Goal: Information Seeking & Learning: Check status

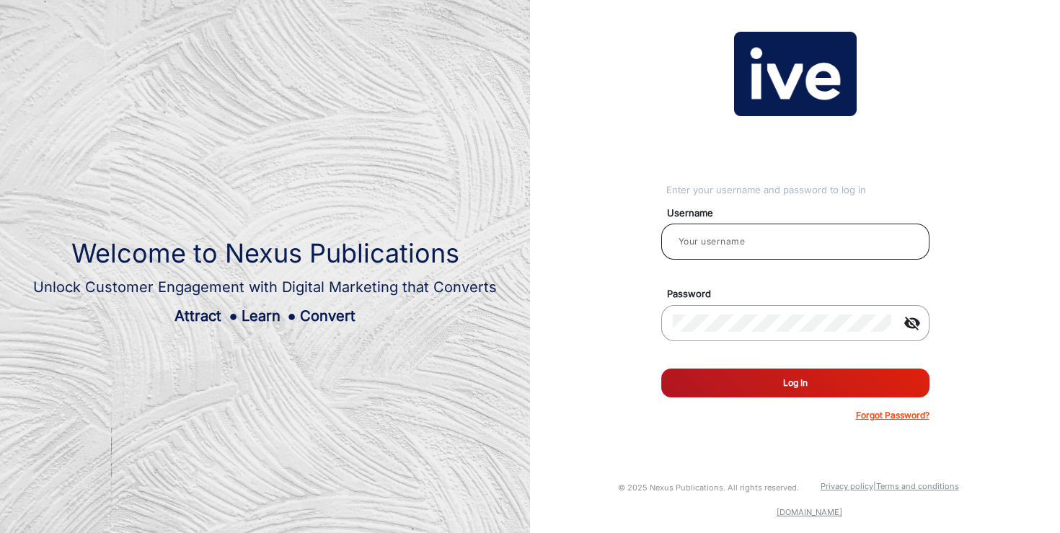
click at [737, 235] on input "email" at bounding box center [795, 241] width 245 height 17
type input "[PERSON_NAME]"
click at [804, 394] on button "Log In" at bounding box center [796, 383] width 268 height 29
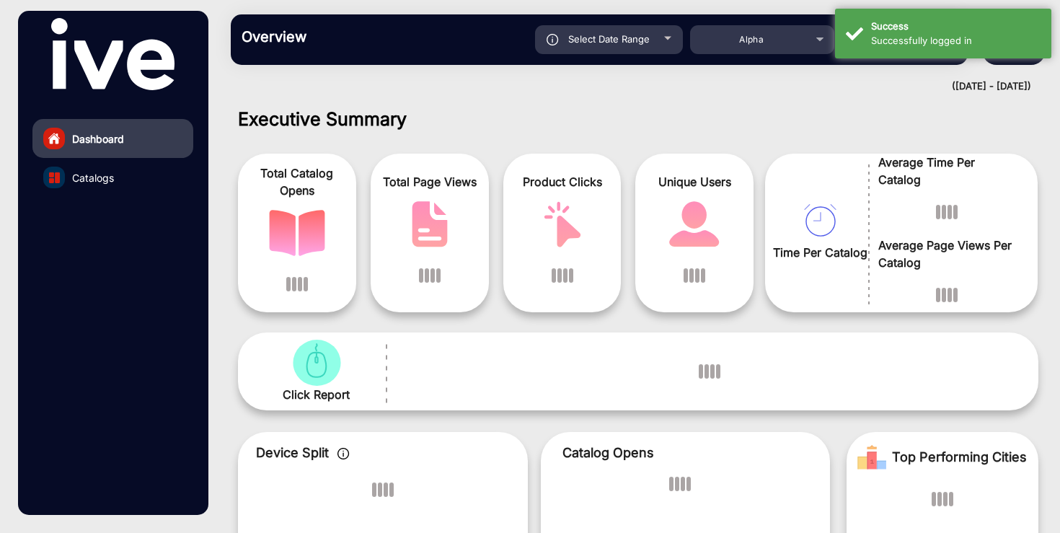
scroll to position [11, 0]
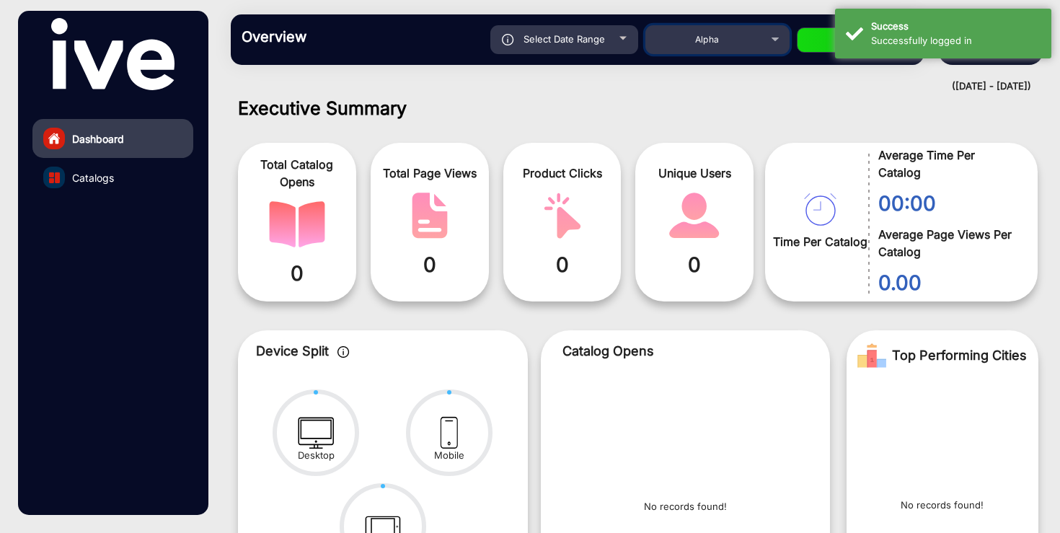
click at [748, 41] on div "Alpha" at bounding box center [706, 39] width 115 height 17
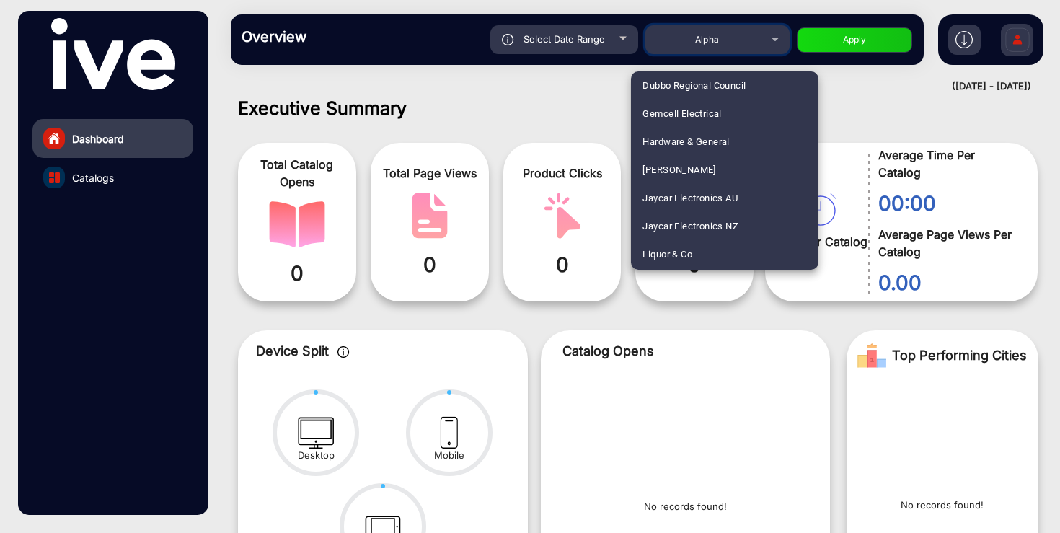
scroll to position [985, 0]
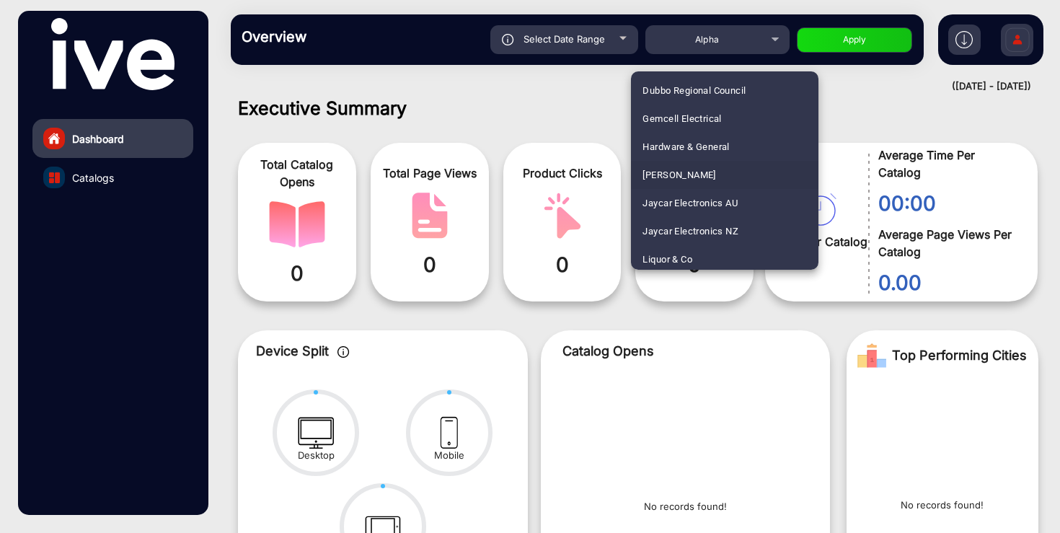
click at [695, 175] on span "[PERSON_NAME]" at bounding box center [679, 175] width 73 height 28
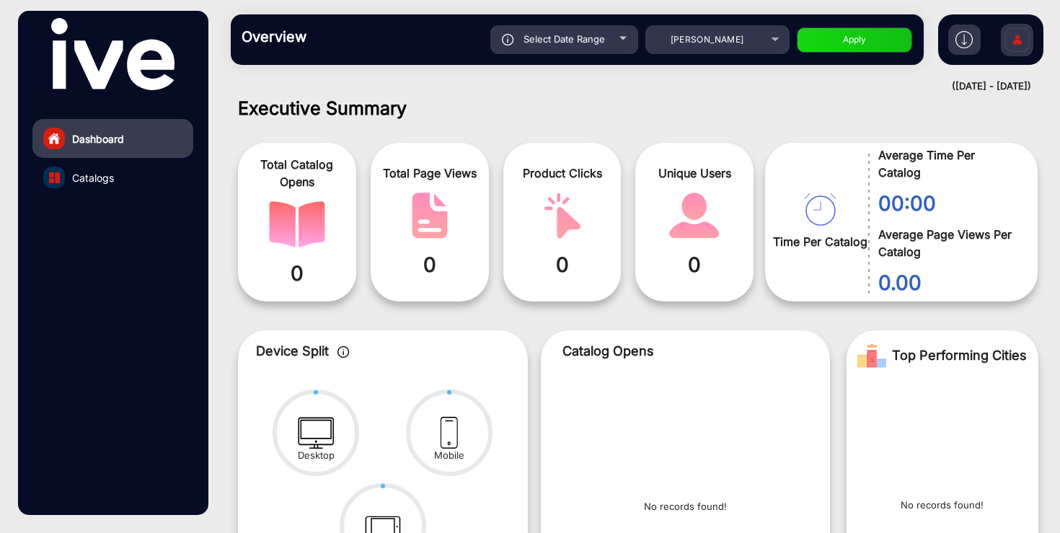
click at [583, 36] on span "Select Date Range" at bounding box center [565, 39] width 82 height 12
type input "[DATE]"
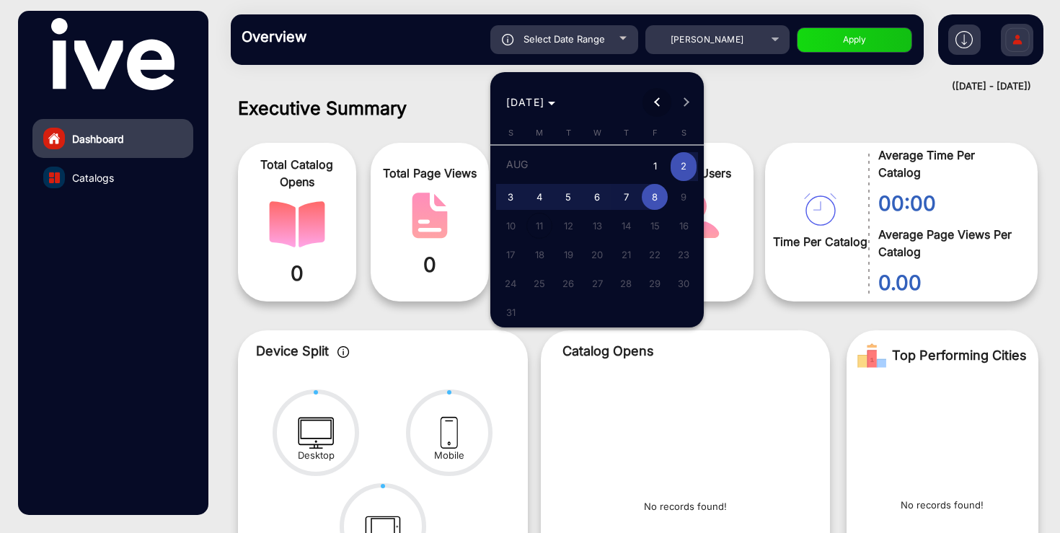
click at [659, 105] on button "Previous month" at bounding box center [657, 102] width 29 height 29
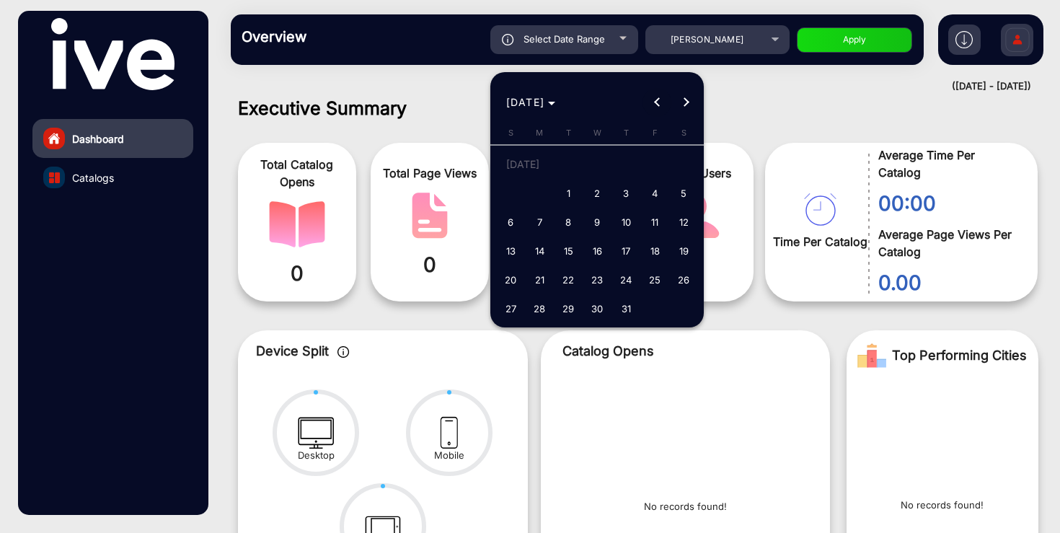
click at [659, 105] on button "Previous month" at bounding box center [657, 102] width 29 height 29
click at [506, 193] on span "1" at bounding box center [511, 193] width 26 height 26
type input "[DATE]"
click at [689, 105] on span "Next month" at bounding box center [686, 102] width 29 height 29
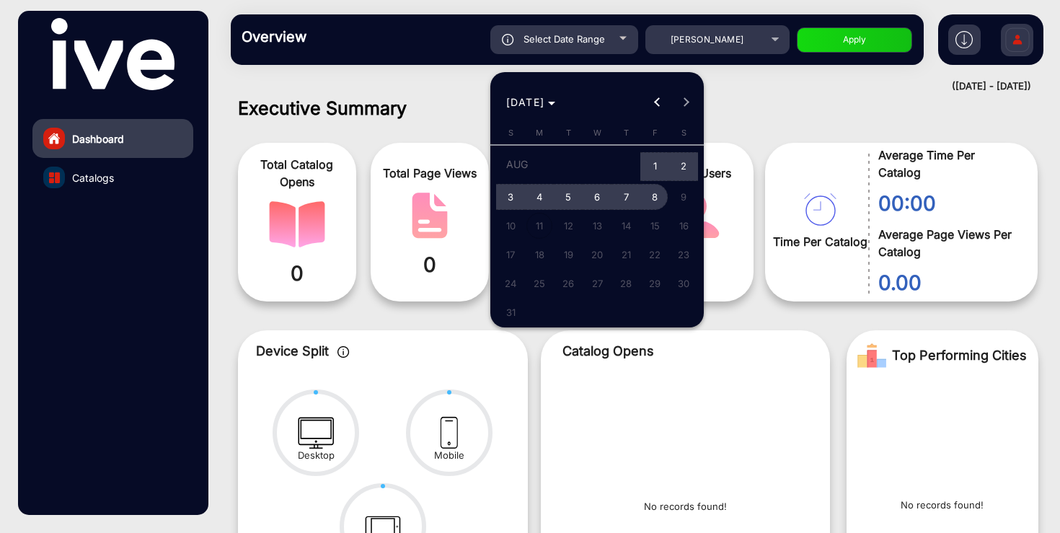
click at [655, 194] on span "8" at bounding box center [655, 197] width 26 height 26
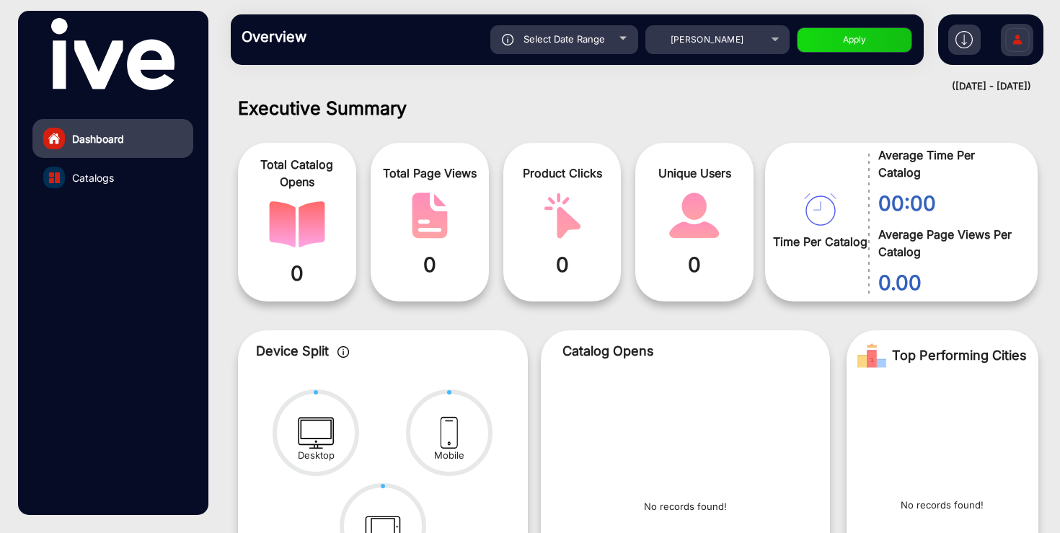
type input "[DATE]"
click at [848, 45] on button "Apply" at bounding box center [854, 39] width 115 height 25
type input "[DATE]"
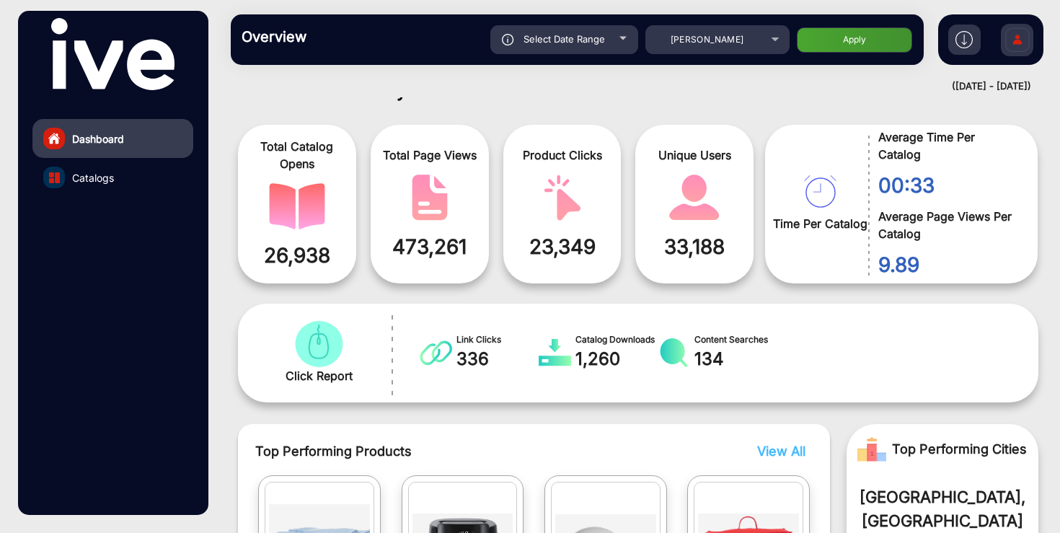
scroll to position [35, 0]
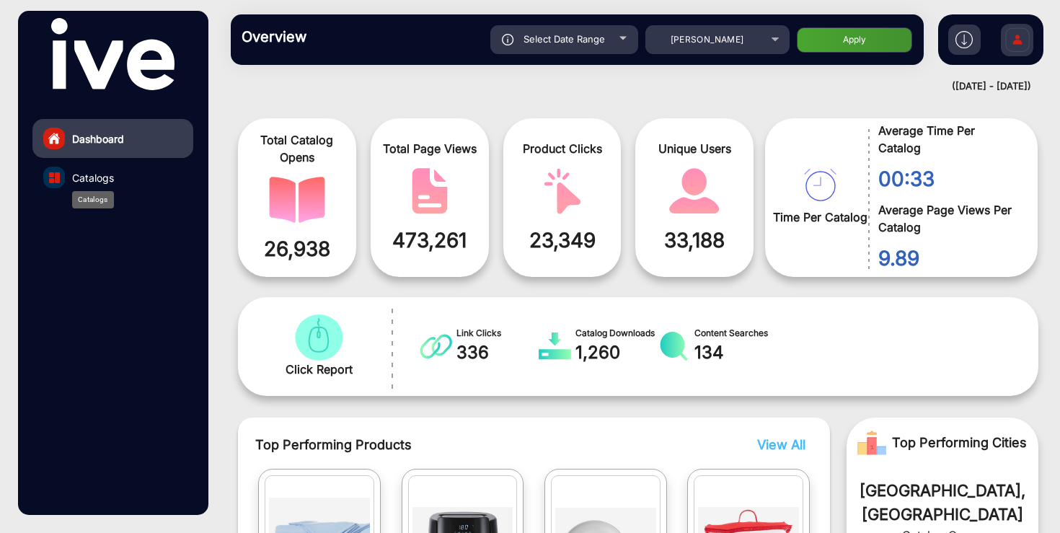
click at [87, 180] on span "Catalogs" at bounding box center [93, 177] width 42 height 15
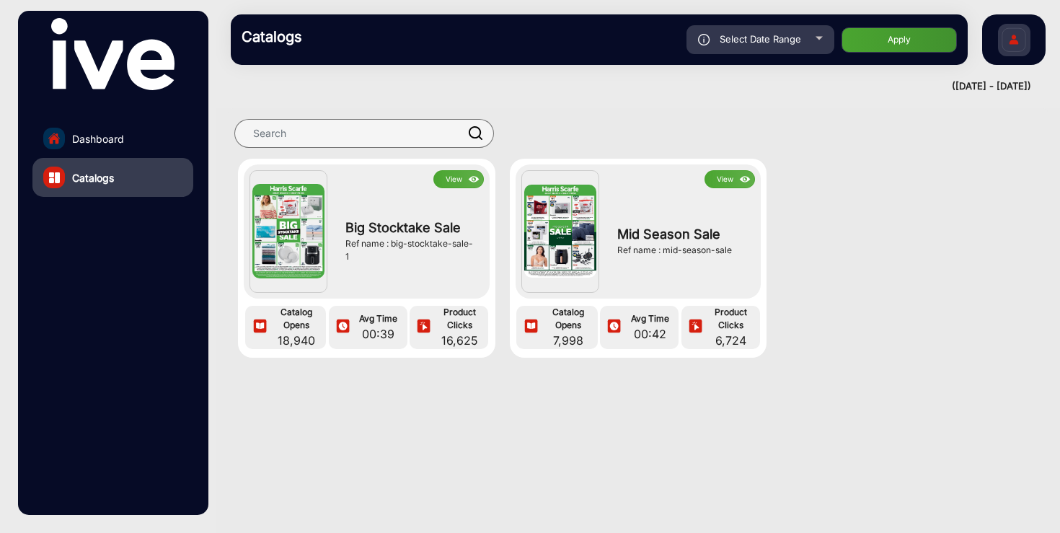
click at [452, 177] on button "View" at bounding box center [459, 179] width 50 height 18
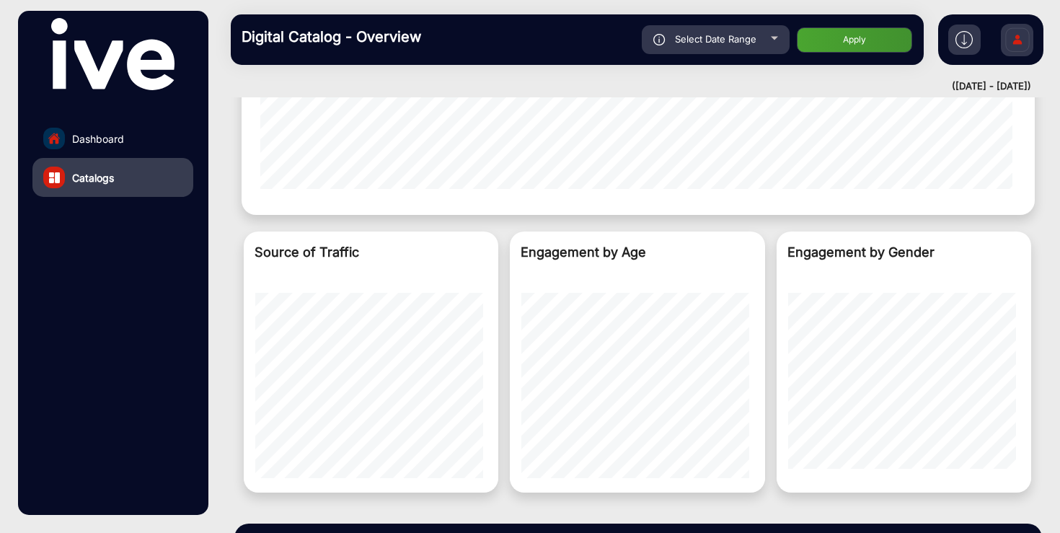
scroll to position [1583, 0]
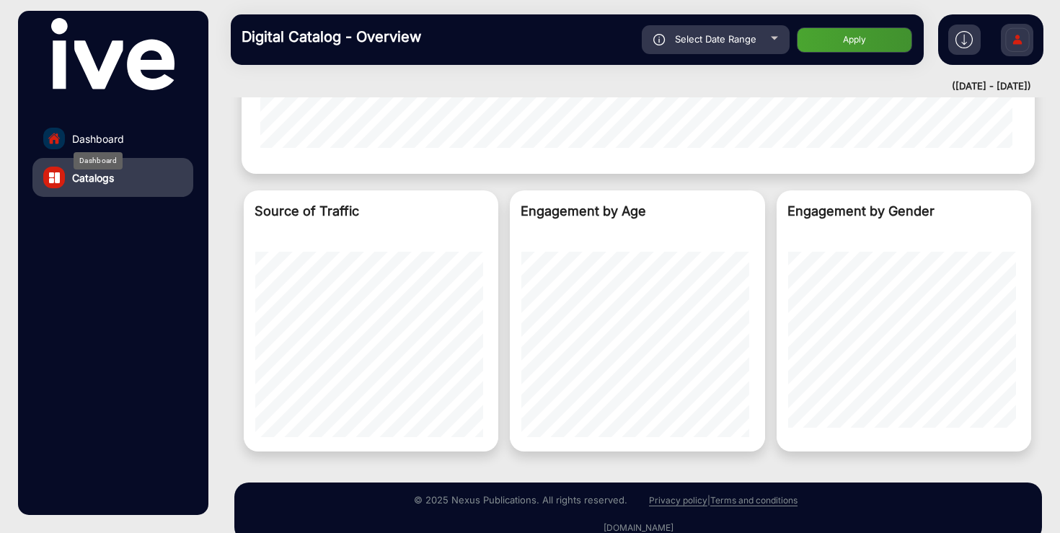
click at [105, 136] on span "Dashboard" at bounding box center [98, 138] width 52 height 15
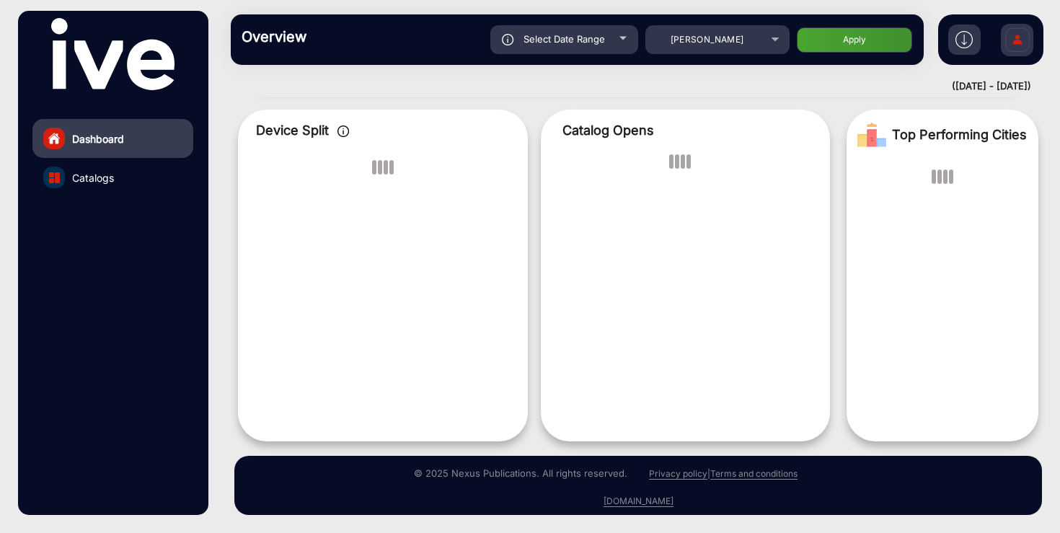
scroll to position [11, 0]
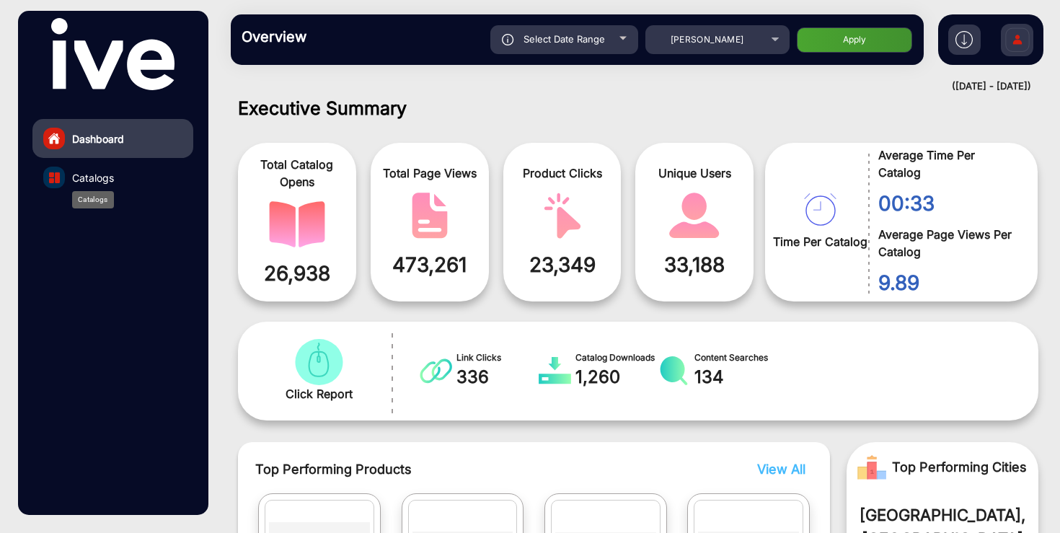
click at [104, 182] on span "Catalogs" at bounding box center [93, 177] width 42 height 15
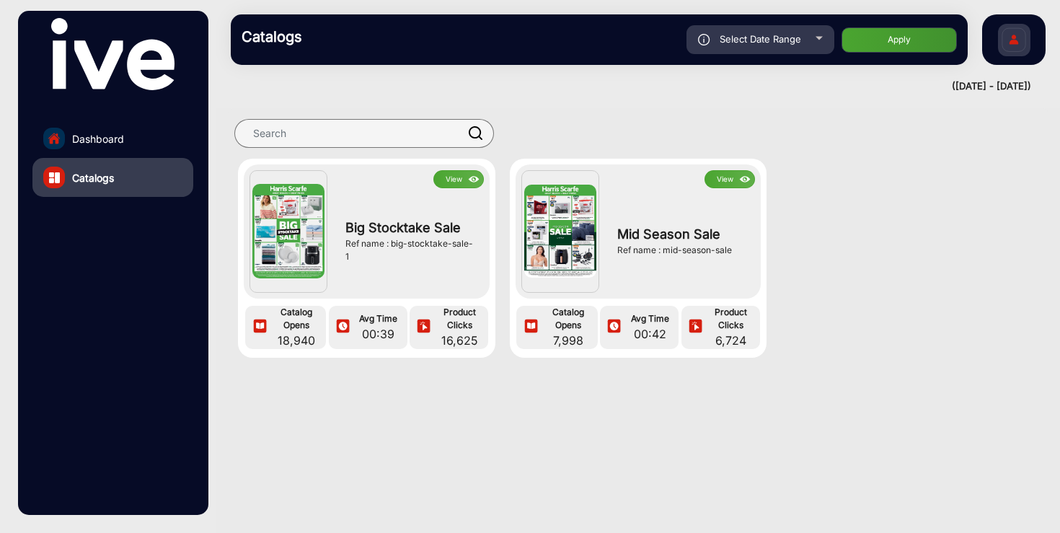
click at [722, 183] on button "View" at bounding box center [730, 179] width 50 height 18
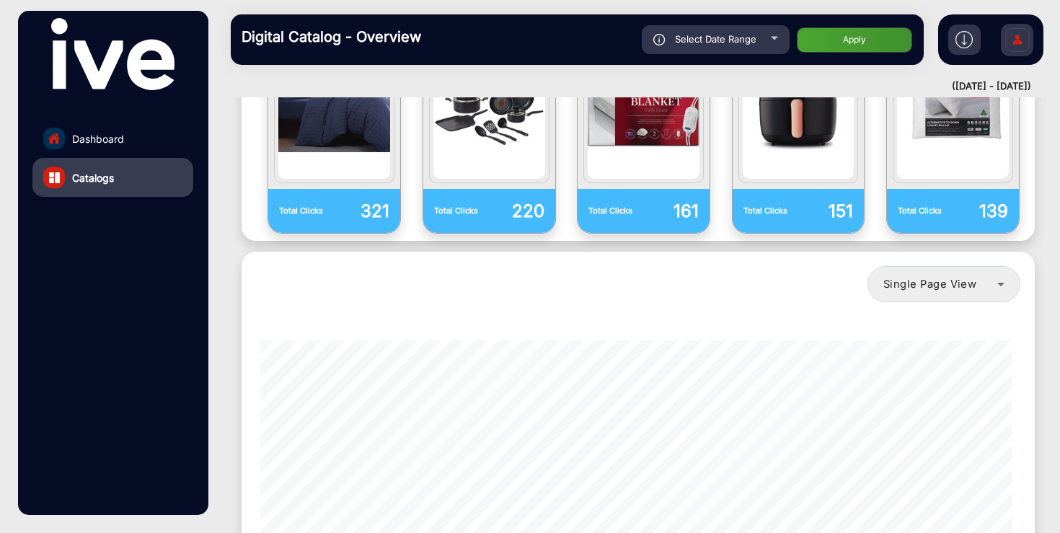
scroll to position [1145, 0]
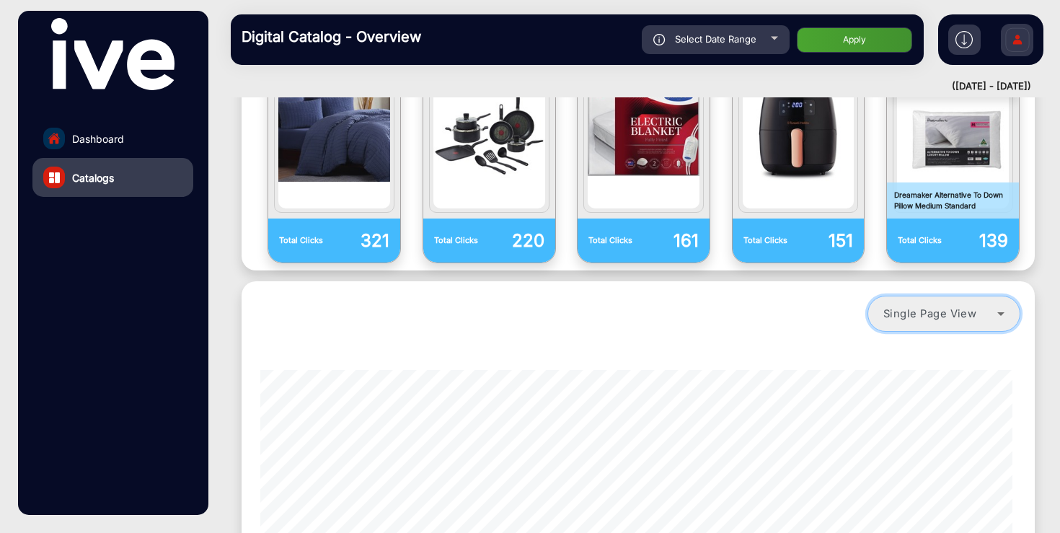
click at [971, 311] on mat-select "Single Page View" at bounding box center [944, 314] width 153 height 36
click at [957, 307] on span "Single Page View" at bounding box center [930, 313] width 93 height 13
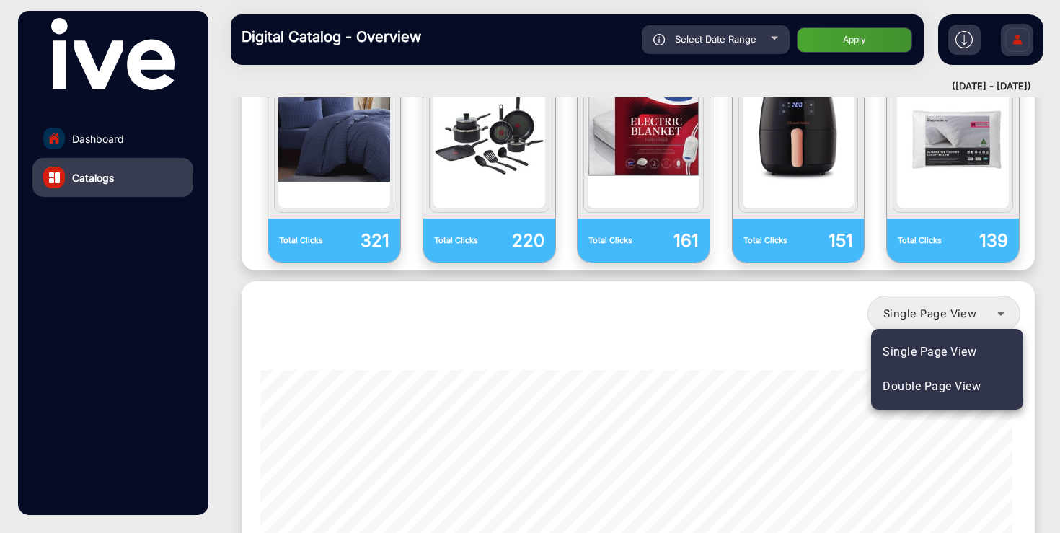
click at [943, 383] on span "Double Page View" at bounding box center [932, 386] width 98 height 17
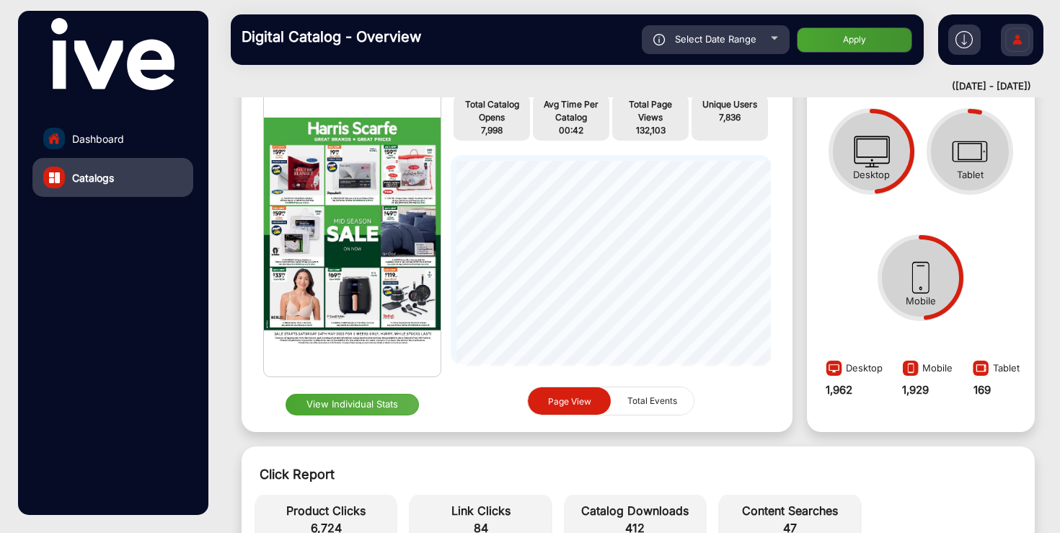
scroll to position [33, 0]
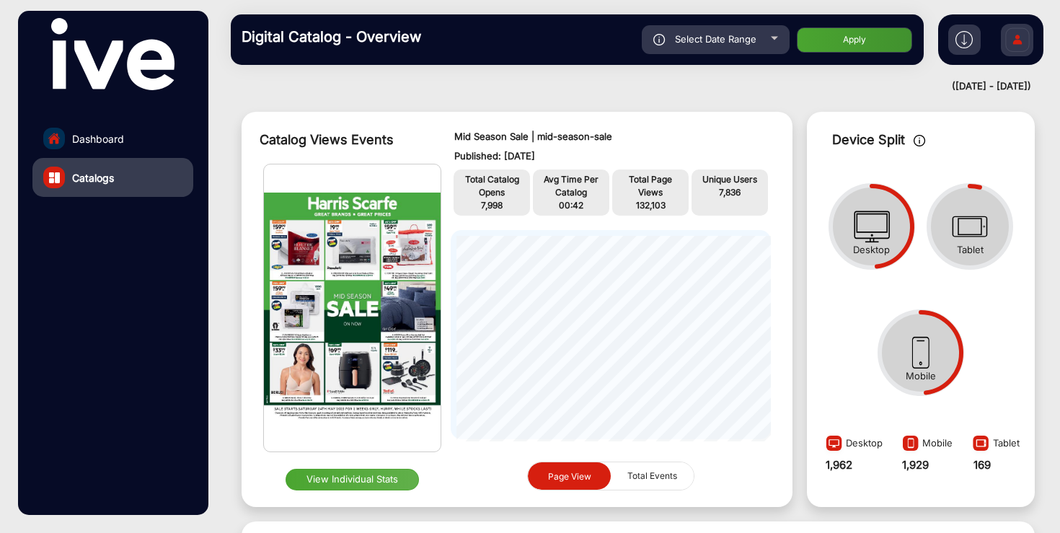
click at [359, 478] on button "View Individual Stats" at bounding box center [353, 480] width 134 height 22
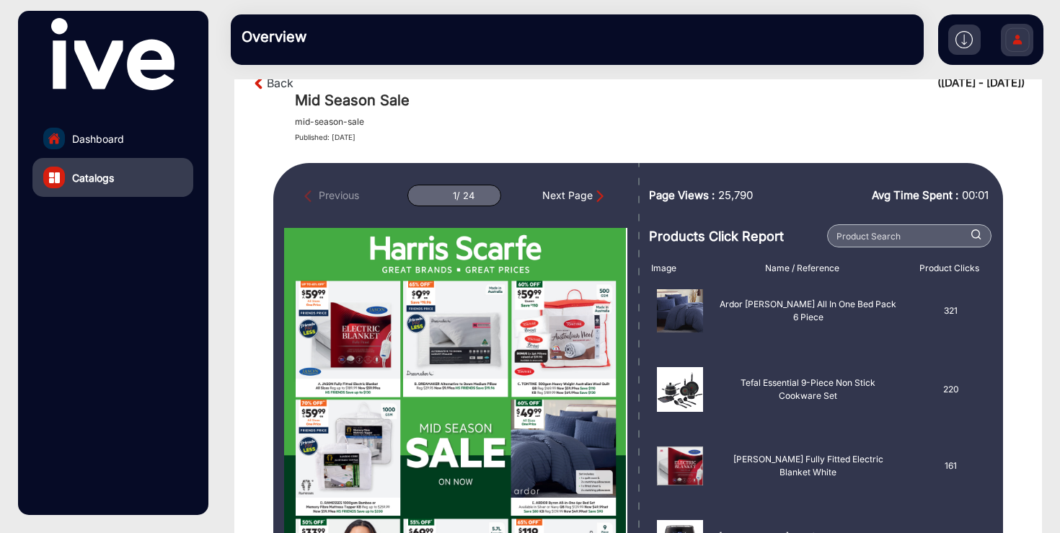
click at [254, 87] on img at bounding box center [259, 83] width 15 height 15
click at [265, 83] on img at bounding box center [259, 83] width 15 height 15
click at [279, 82] on link "Back" at bounding box center [280, 82] width 27 height 17
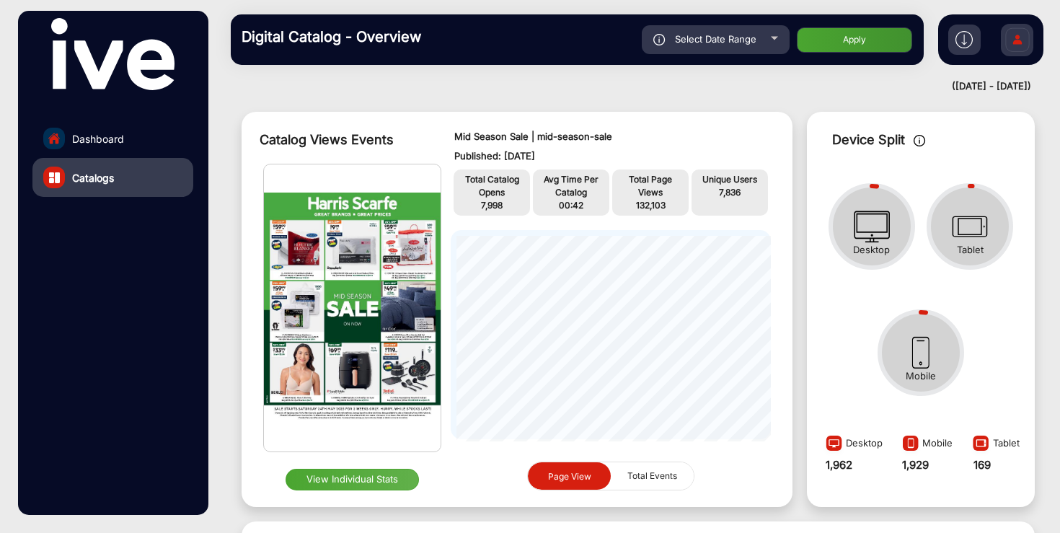
scroll to position [11, 0]
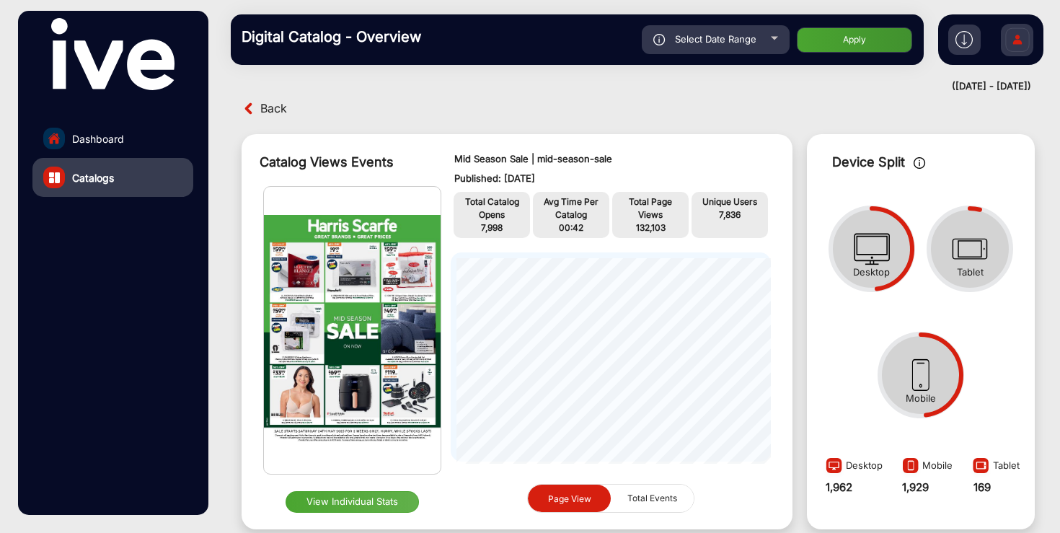
click at [744, 41] on span "Select Date Range" at bounding box center [716, 39] width 82 height 12
type input "[DATE]"
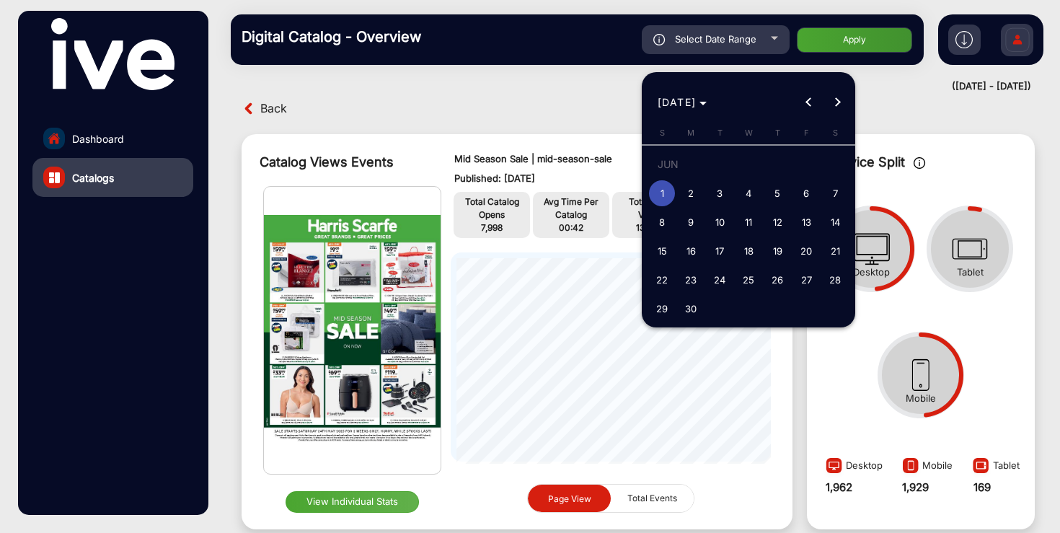
click at [137, 133] on div at bounding box center [530, 266] width 1060 height 533
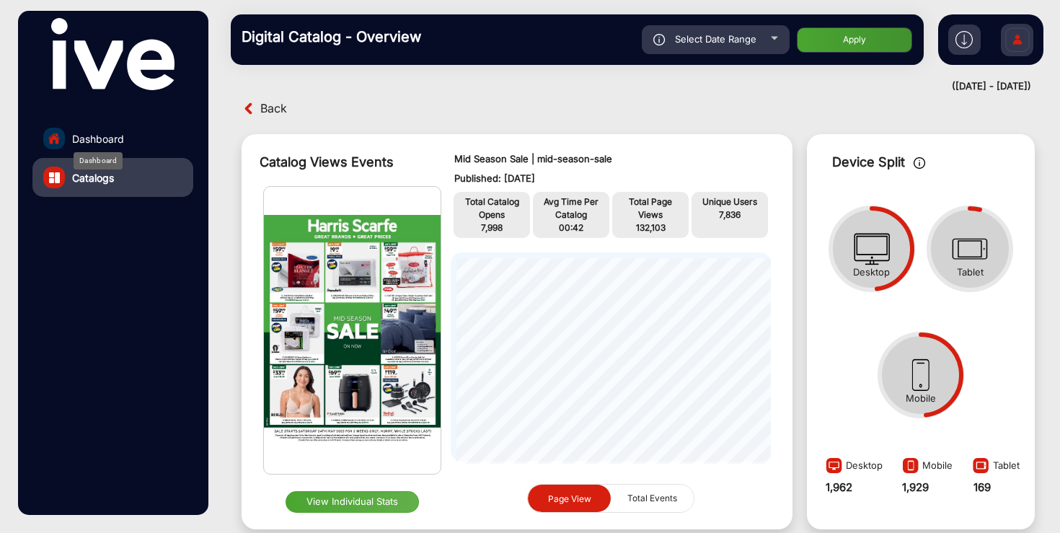
click at [110, 144] on span "Dashboard" at bounding box center [98, 138] width 52 height 15
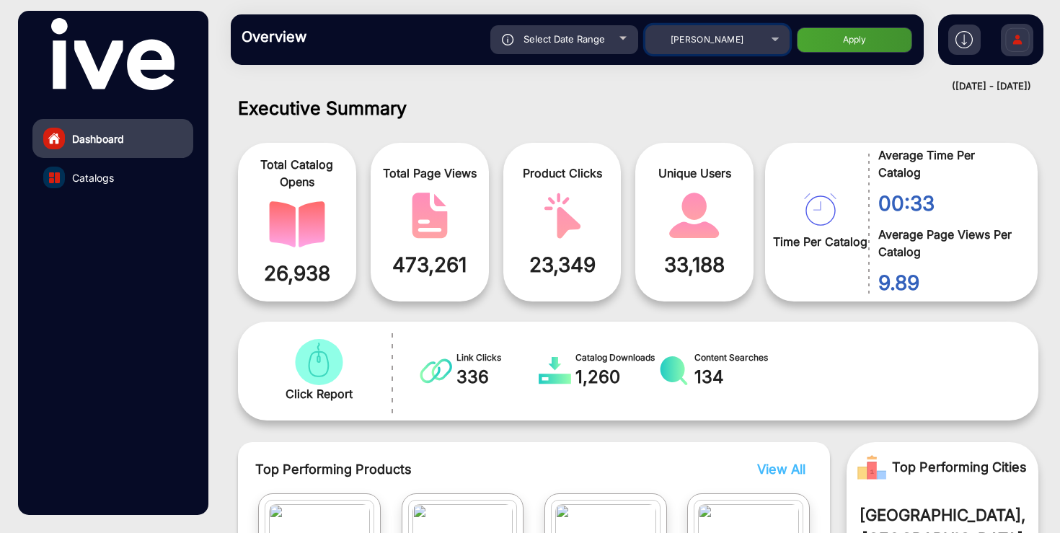
click at [719, 39] on span "[PERSON_NAME]" at bounding box center [708, 39] width 74 height 11
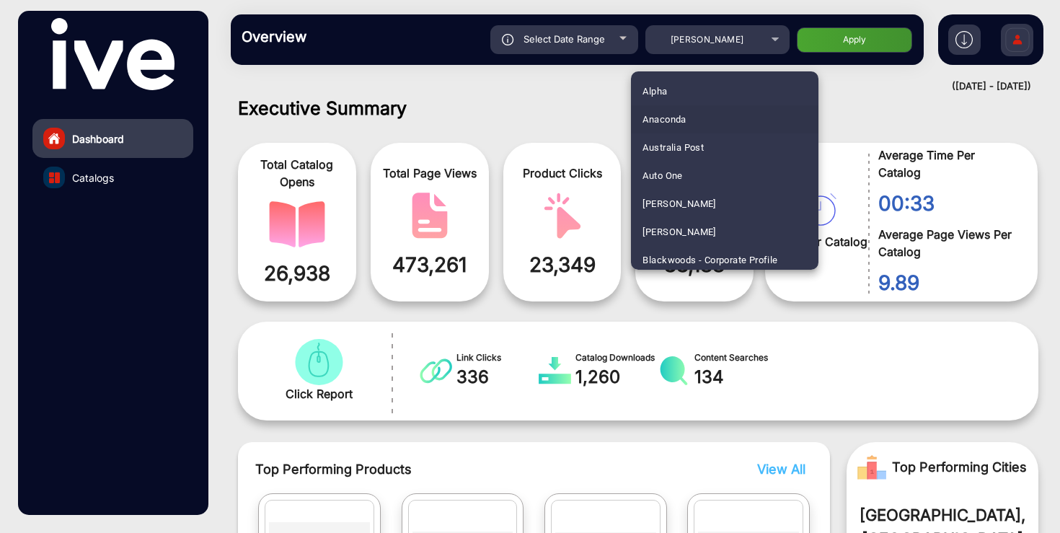
click at [695, 118] on mat-option "Anaconda" at bounding box center [725, 119] width 188 height 28
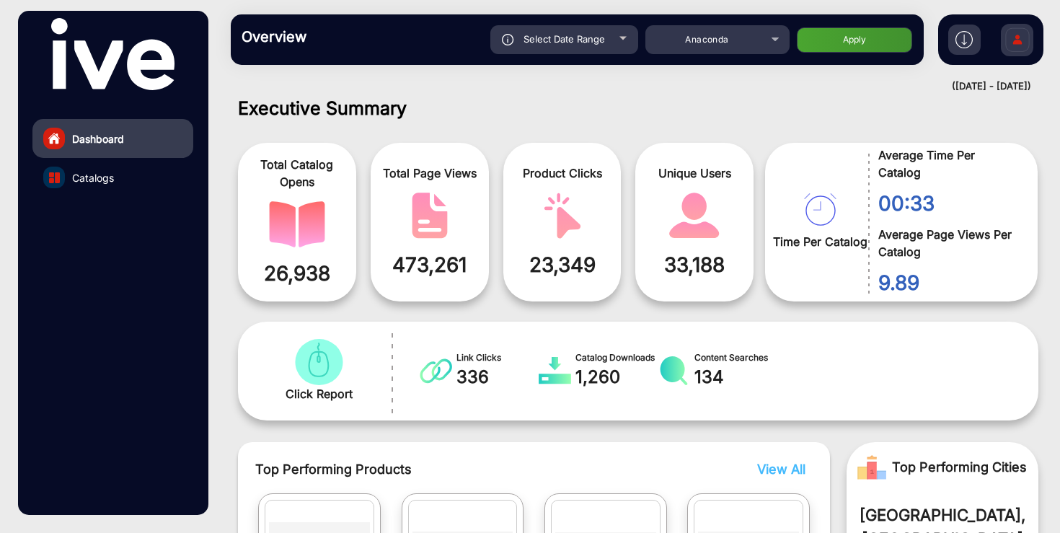
click at [597, 40] on span "Select Date Range" at bounding box center [565, 39] width 82 height 12
type input "[DATE]"
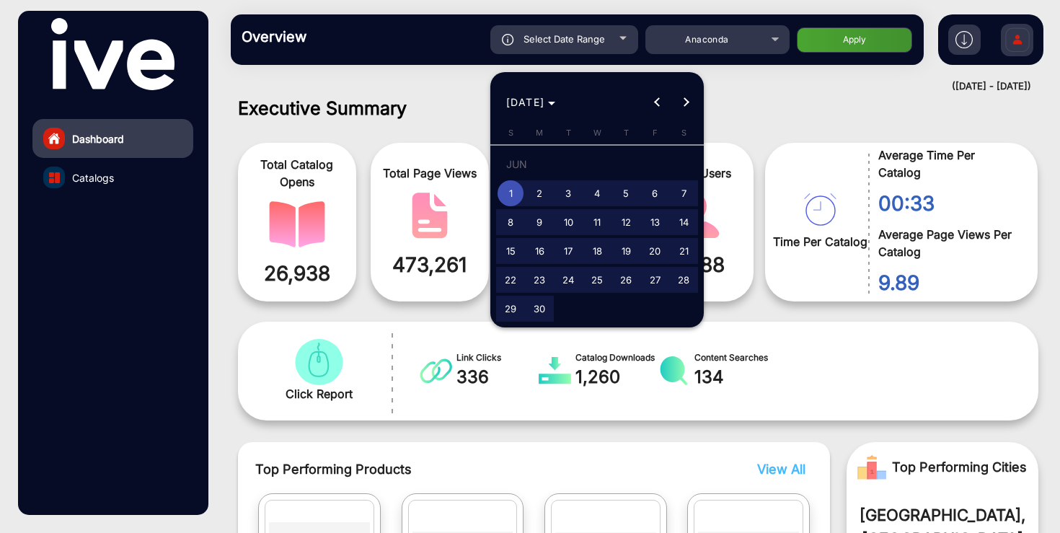
click at [854, 45] on div at bounding box center [530, 266] width 1060 height 533
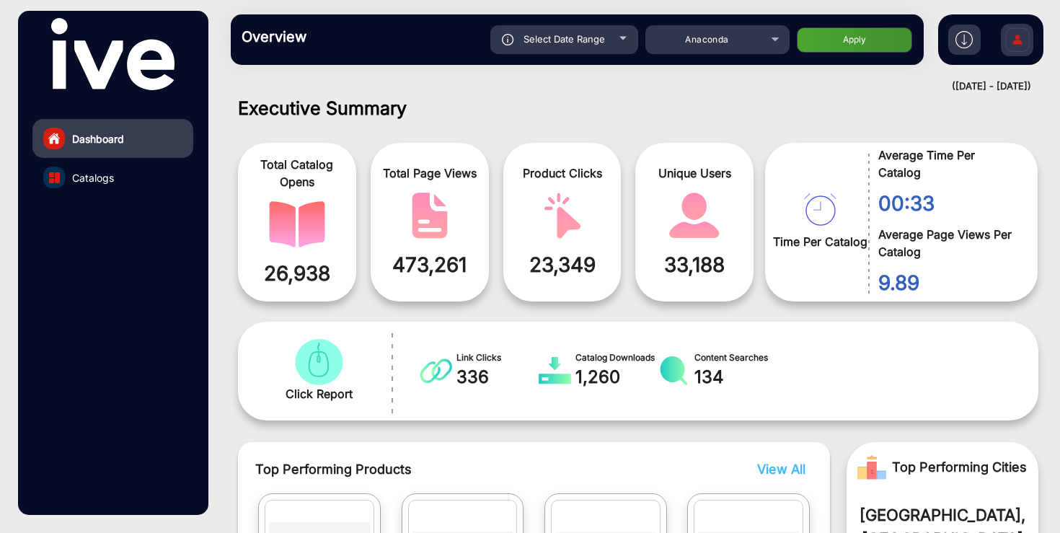
click at [858, 32] on button "Apply" at bounding box center [854, 39] width 115 height 25
type input "[DATE]"
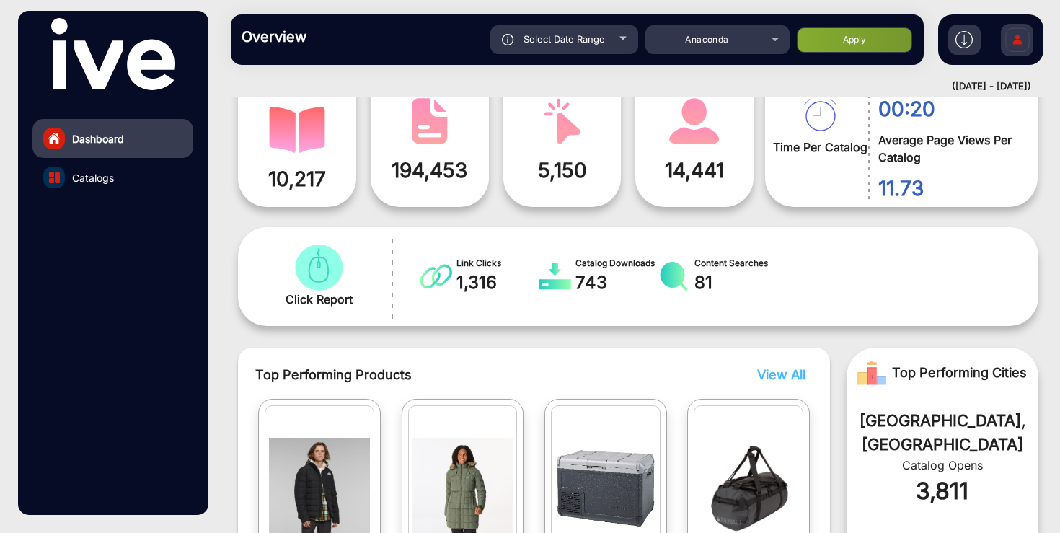
scroll to position [146, 0]
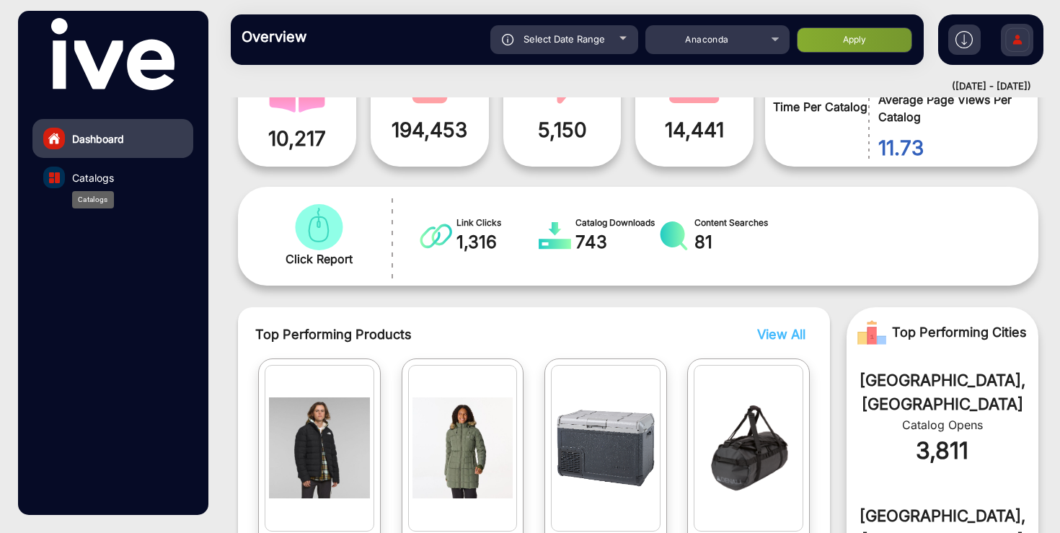
click at [98, 180] on span "Catalogs" at bounding box center [93, 177] width 42 height 15
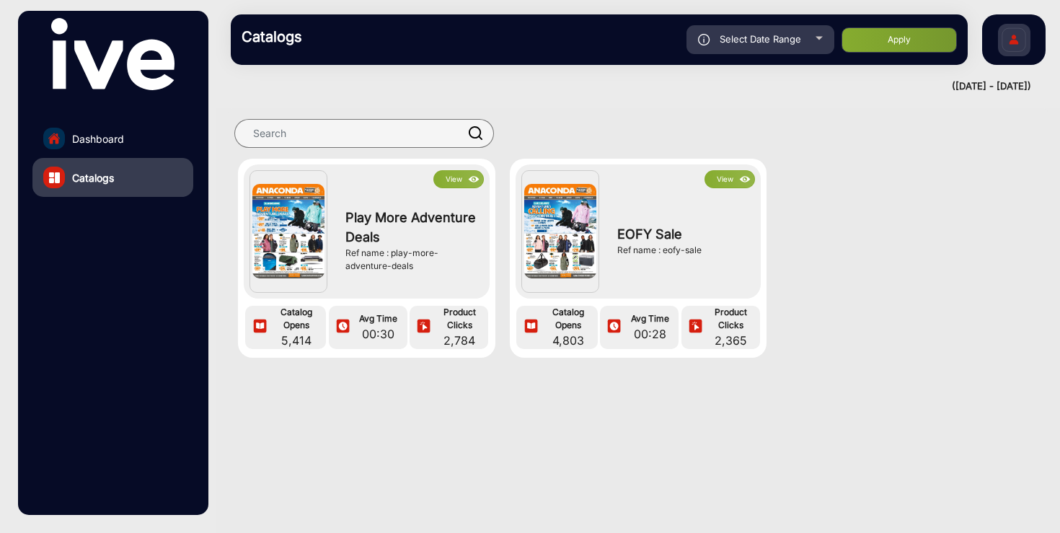
click at [454, 182] on button "View" at bounding box center [459, 179] width 50 height 18
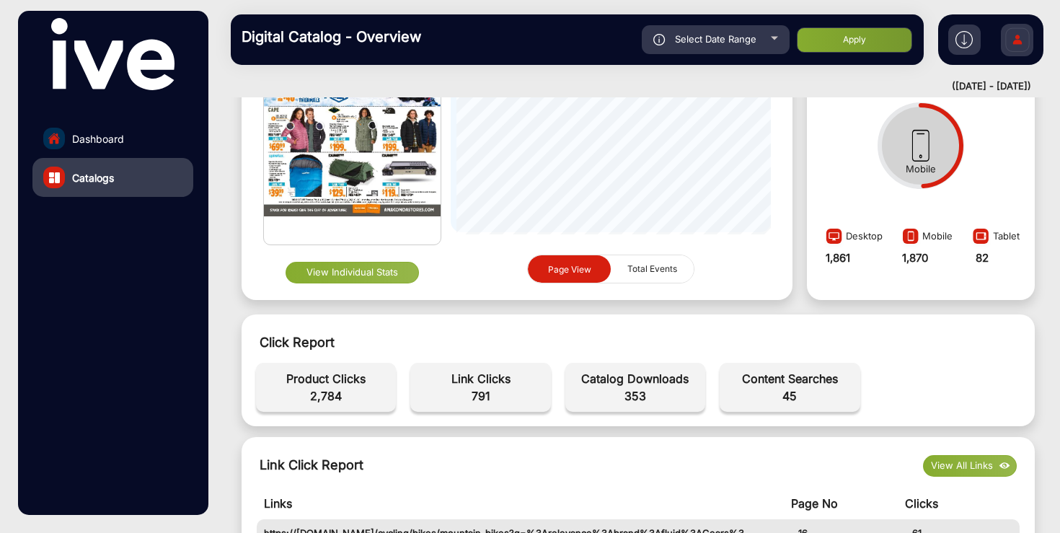
scroll to position [246, 0]
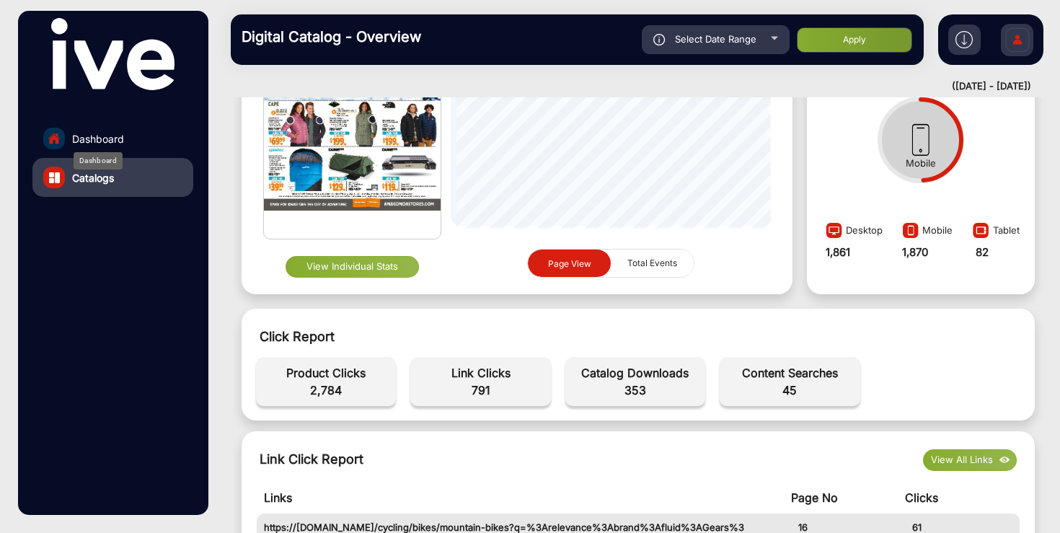
click at [117, 137] on span "Dashboard" at bounding box center [98, 138] width 52 height 15
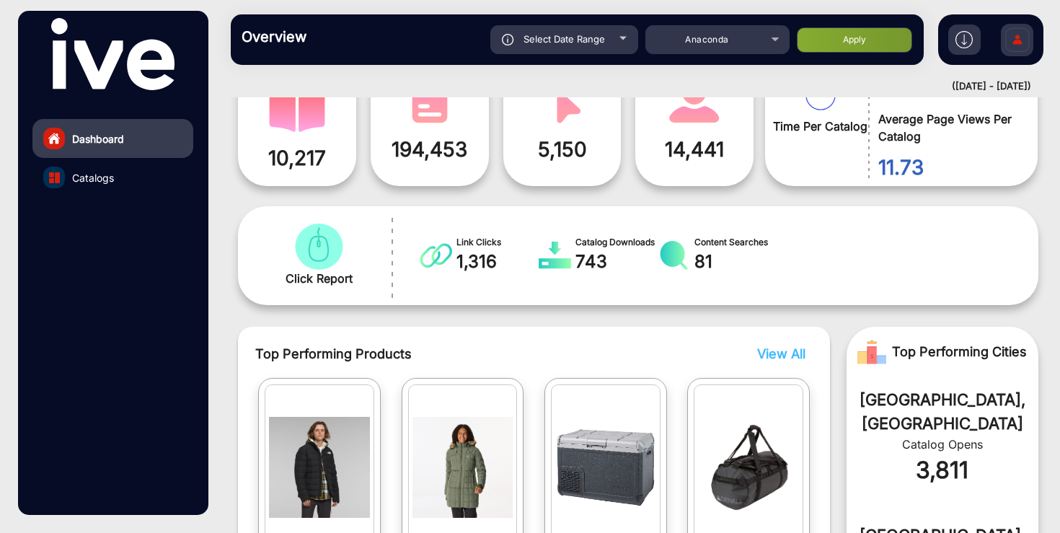
scroll to position [128, 0]
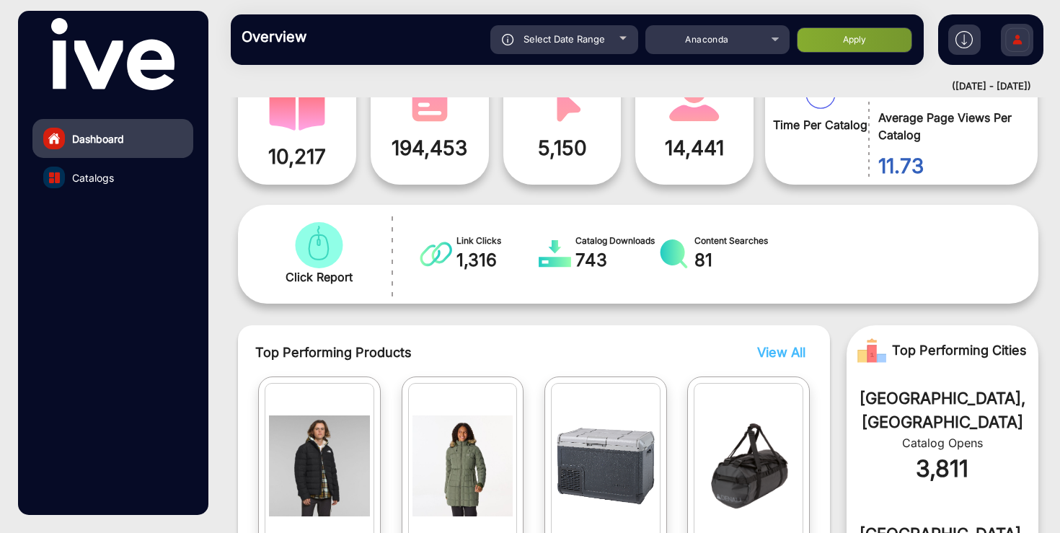
click at [116, 181] on link "Catalogs" at bounding box center [112, 177] width 161 height 39
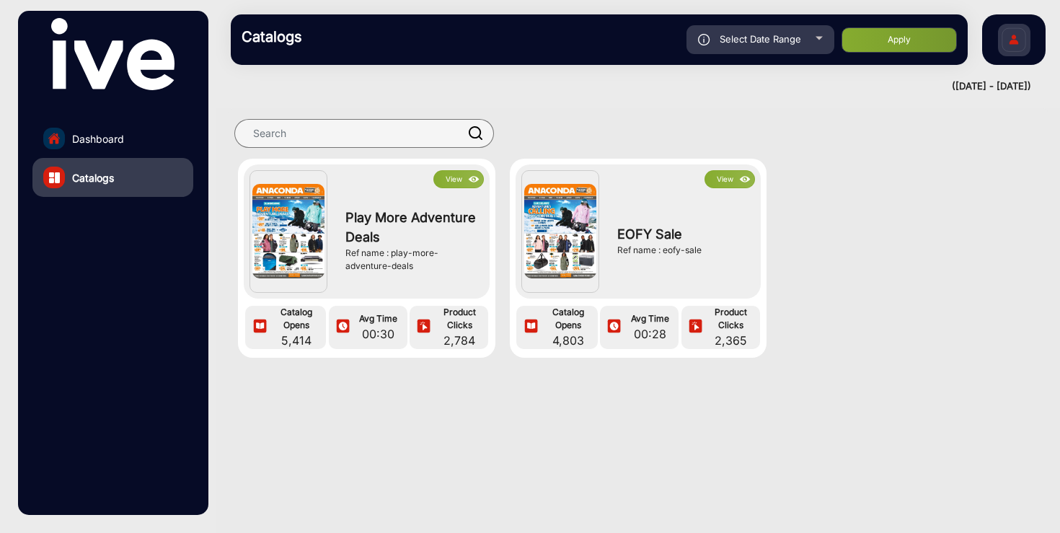
click at [125, 131] on link "Dashboard" at bounding box center [112, 138] width 161 height 39
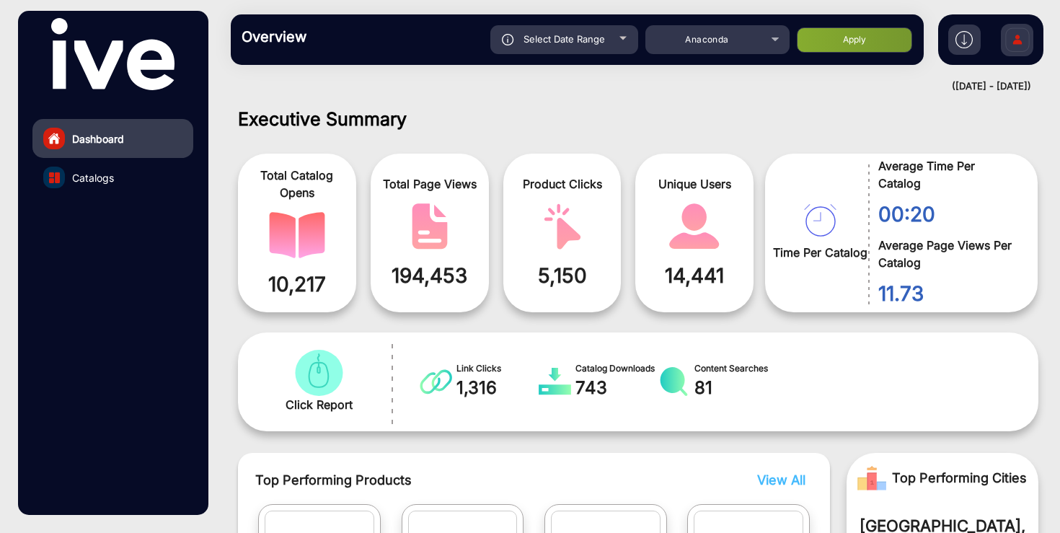
scroll to position [11, 0]
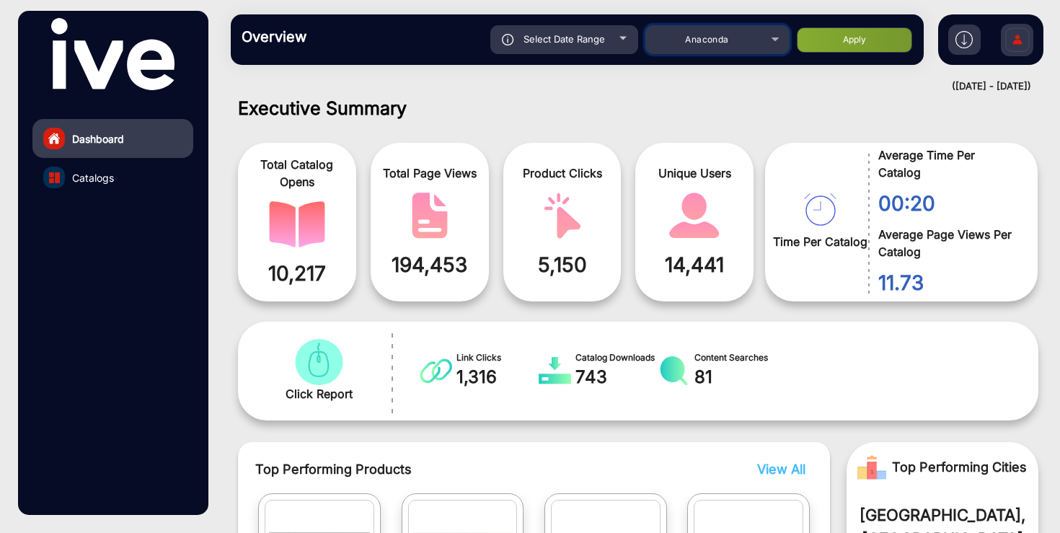
click at [729, 40] on span "Anaconda" at bounding box center [706, 39] width 43 height 11
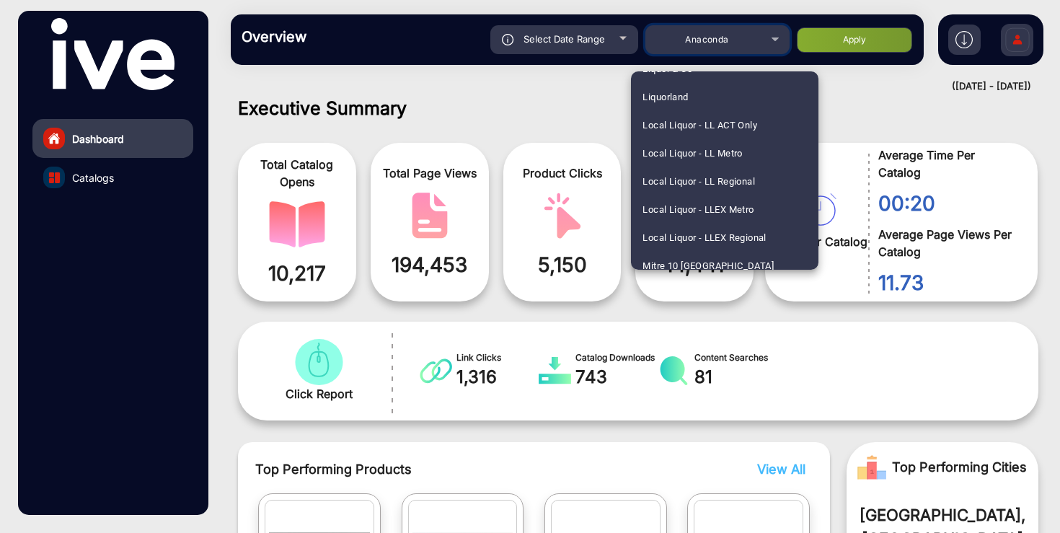
scroll to position [1182, 0]
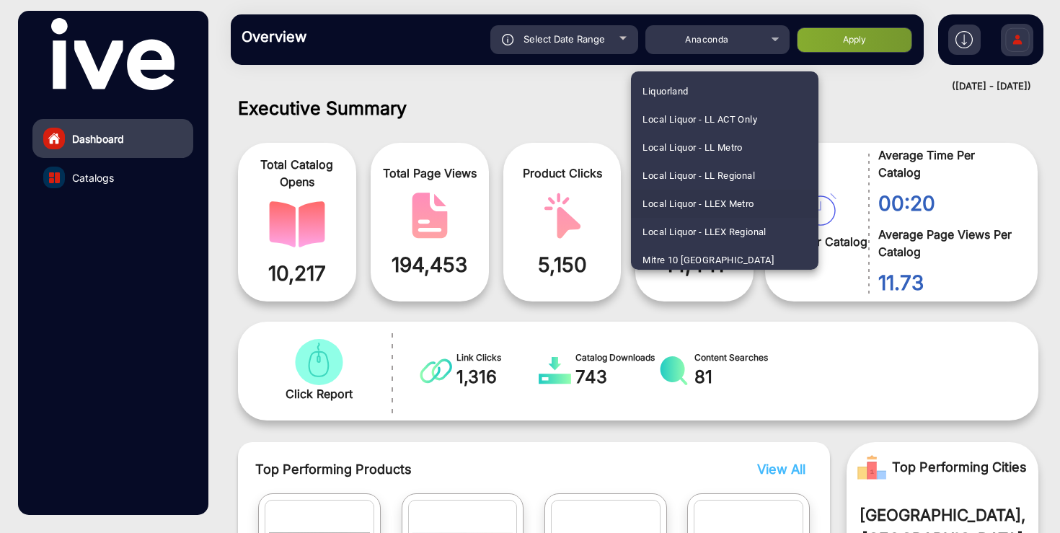
click at [691, 207] on span "Local Liquor - LLEX Metro" at bounding box center [698, 204] width 111 height 28
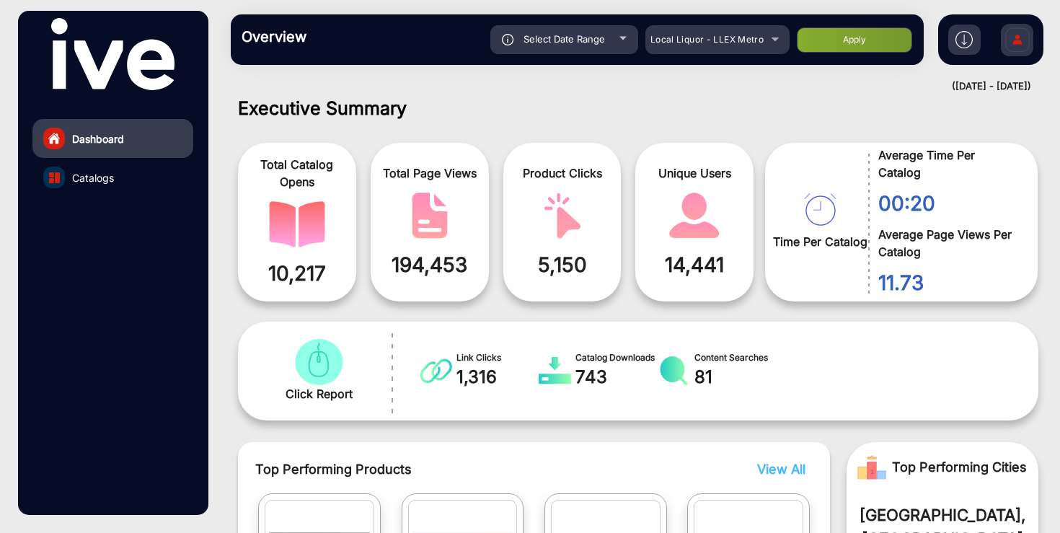
click at [836, 42] on button "Apply" at bounding box center [854, 39] width 115 height 25
type input "[DATE]"
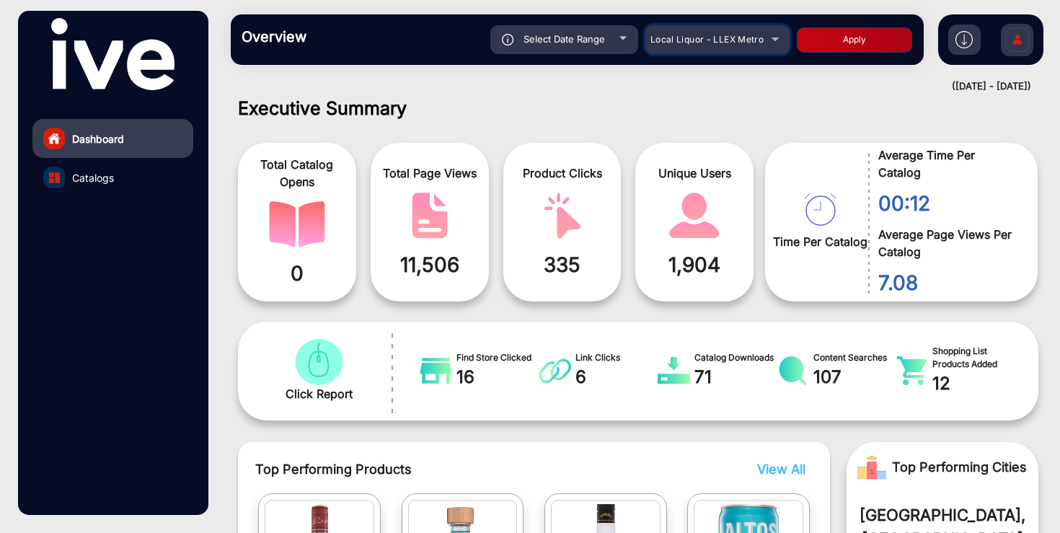
click at [721, 34] on span "Local Liquor - LLEX Metro" at bounding box center [707, 39] width 113 height 11
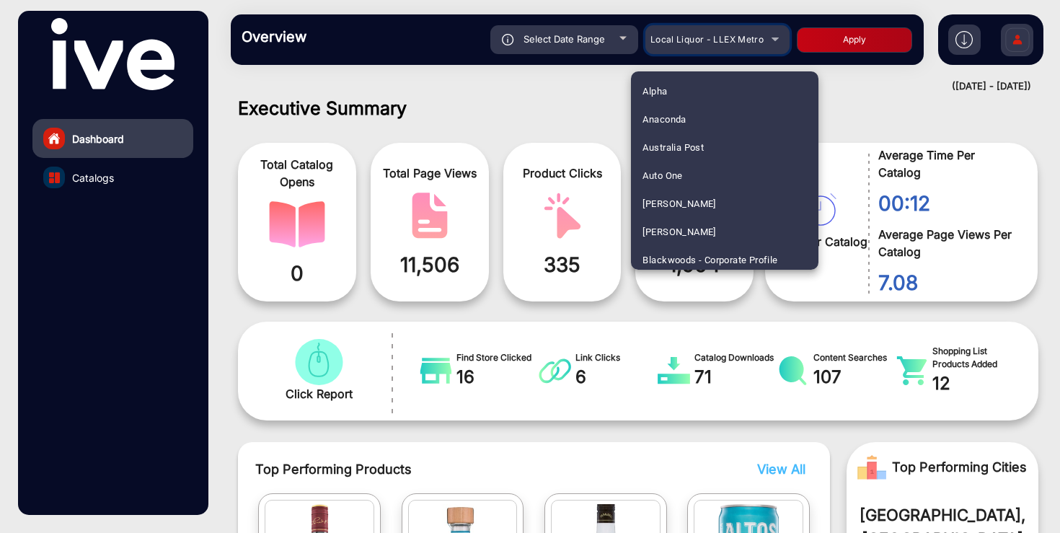
scroll to position [1130, 0]
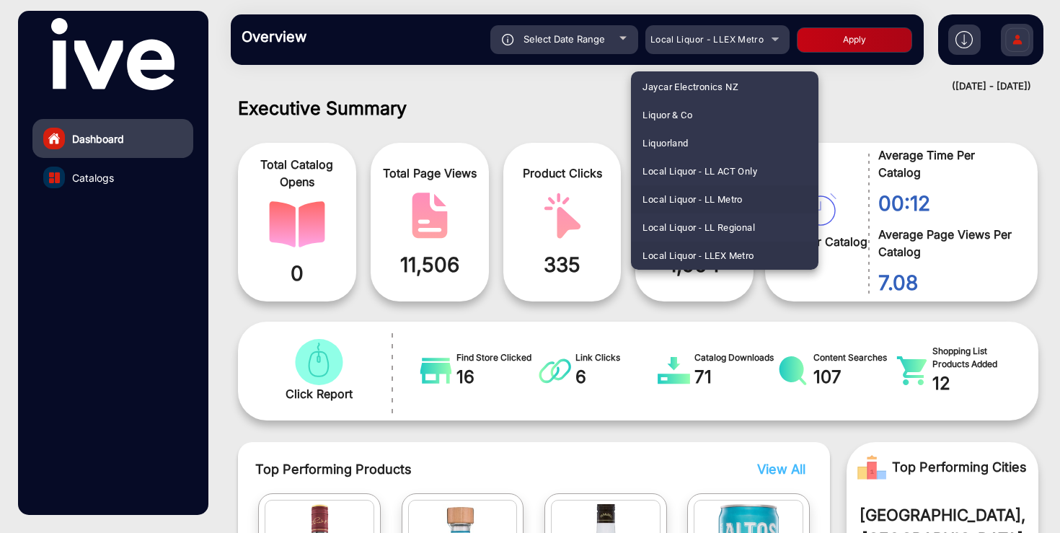
click at [716, 193] on span "Local Liquor - LL Metro" at bounding box center [693, 199] width 100 height 28
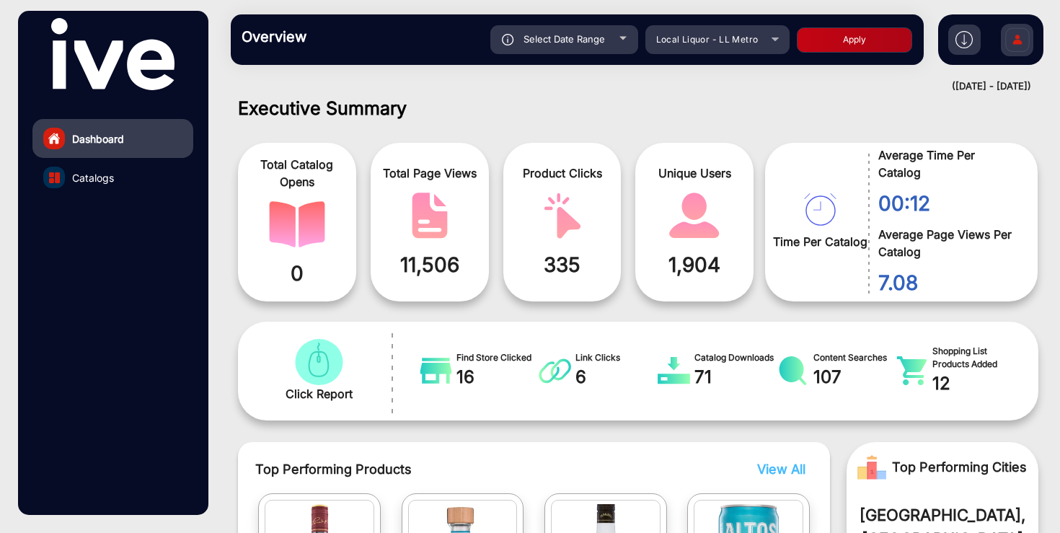
click at [860, 32] on button "Apply" at bounding box center [854, 39] width 115 height 25
type input "[DATE]"
click at [95, 180] on span "Catalogs" at bounding box center [93, 177] width 42 height 15
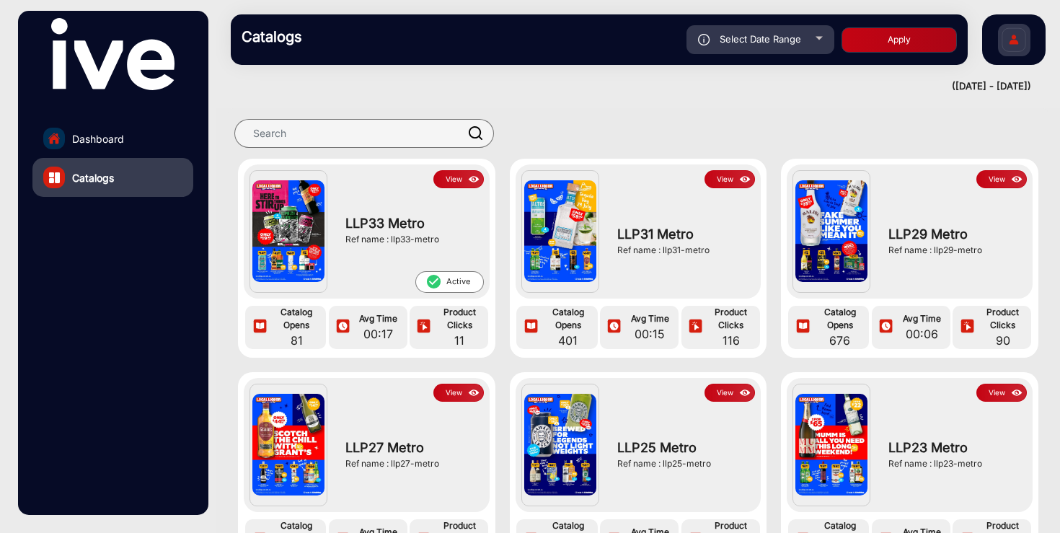
click at [719, 180] on button "View" at bounding box center [730, 179] width 50 height 18
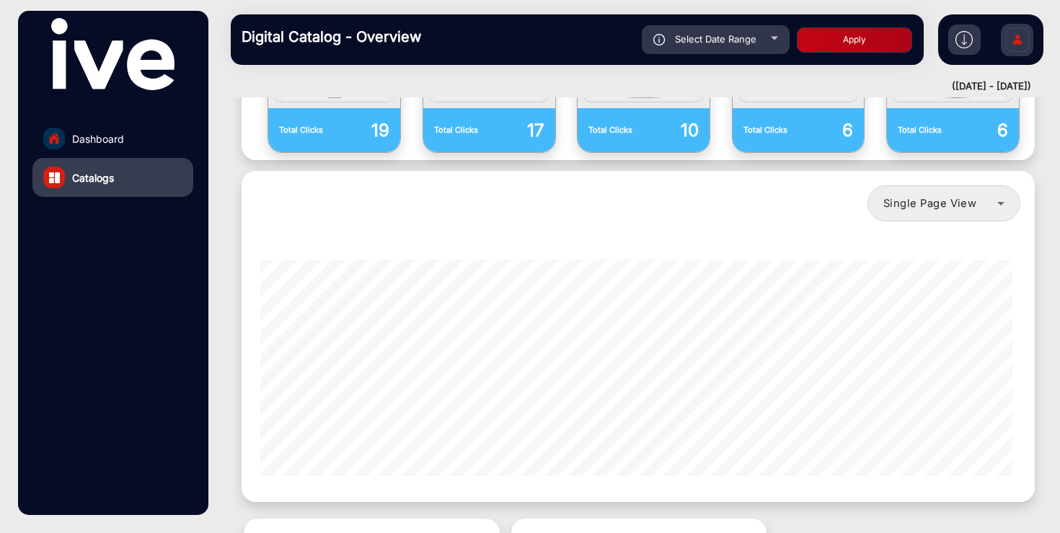
scroll to position [1221, 0]
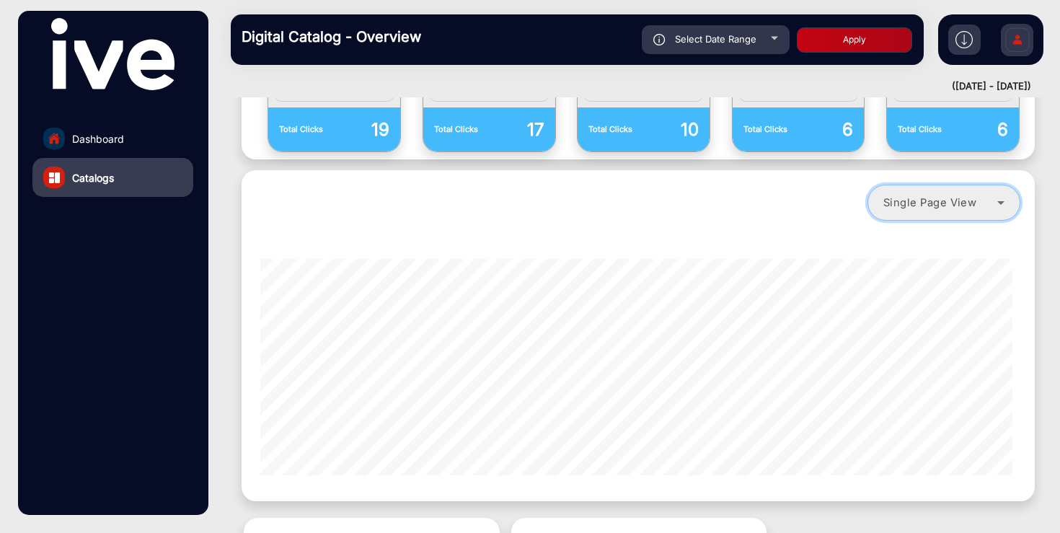
click at [960, 196] on span "Single Page View" at bounding box center [930, 202] width 93 height 13
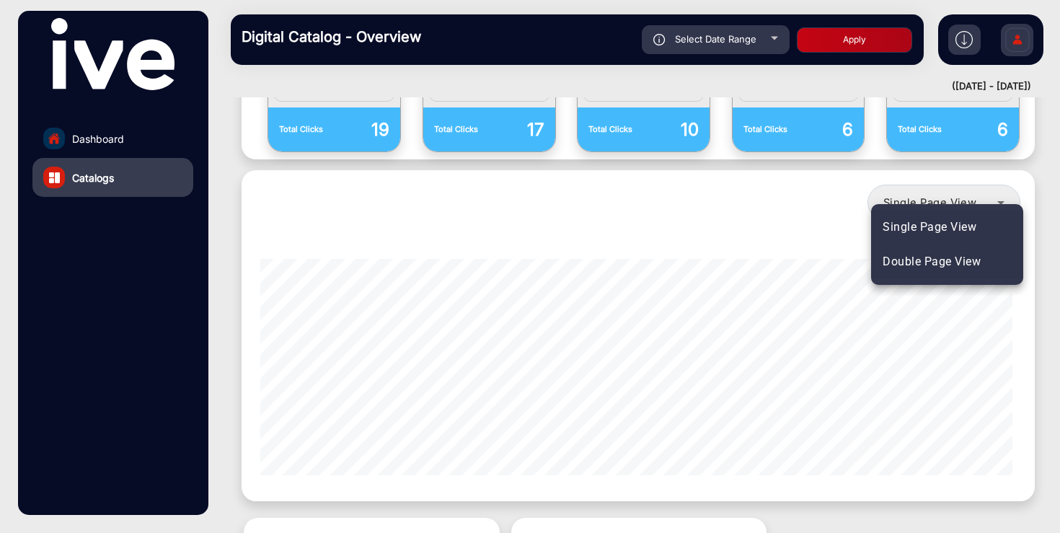
click at [949, 264] on span "Double Page View" at bounding box center [932, 261] width 98 height 17
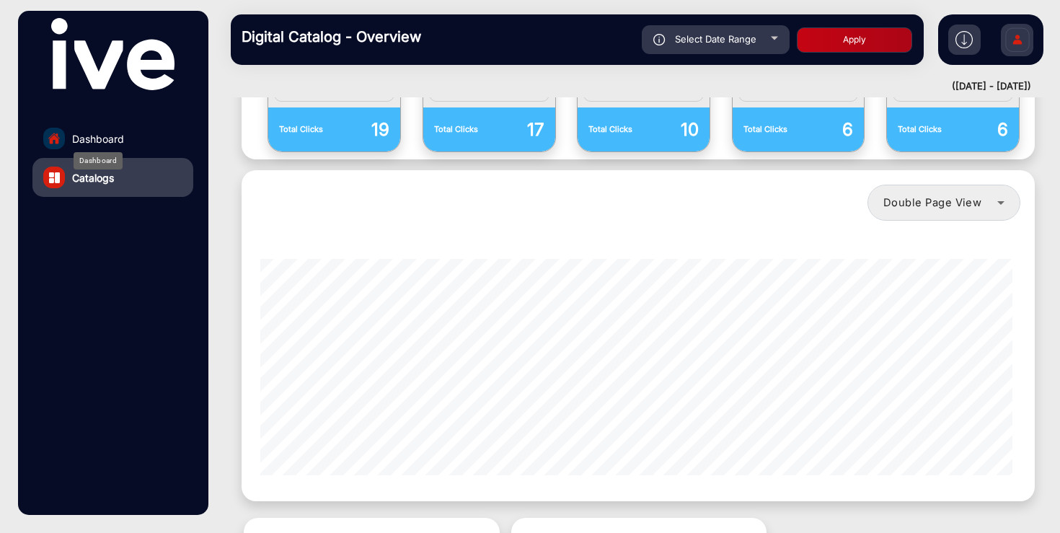
click at [119, 137] on span "Dashboard" at bounding box center [98, 138] width 52 height 15
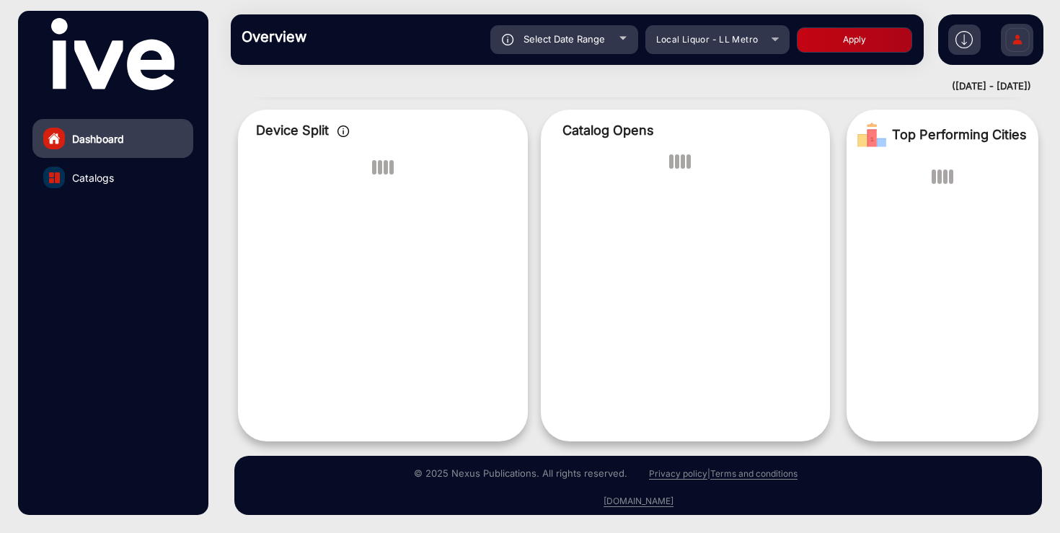
scroll to position [11, 0]
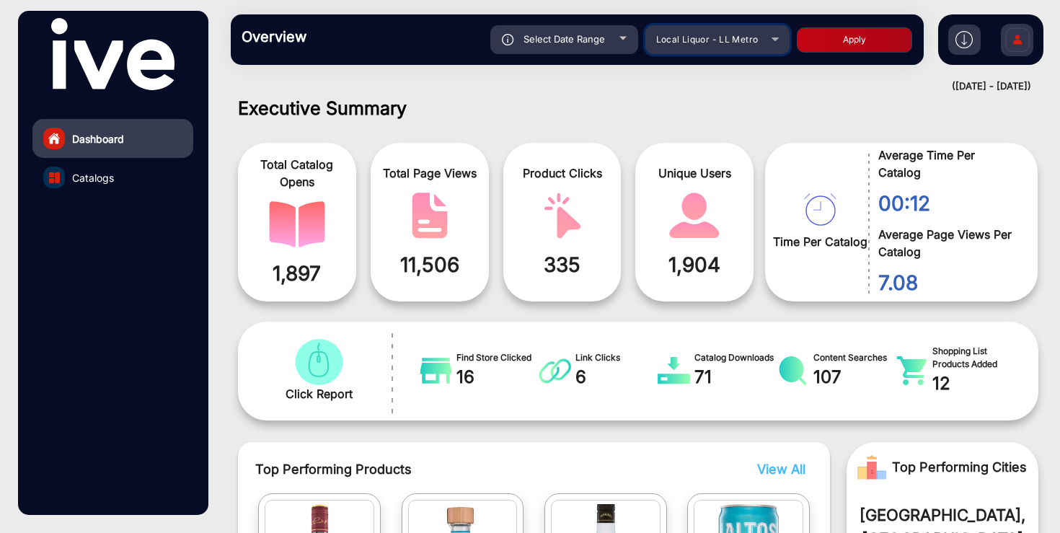
click at [702, 35] on span "Local Liquor - LL Metro" at bounding box center [707, 39] width 102 height 11
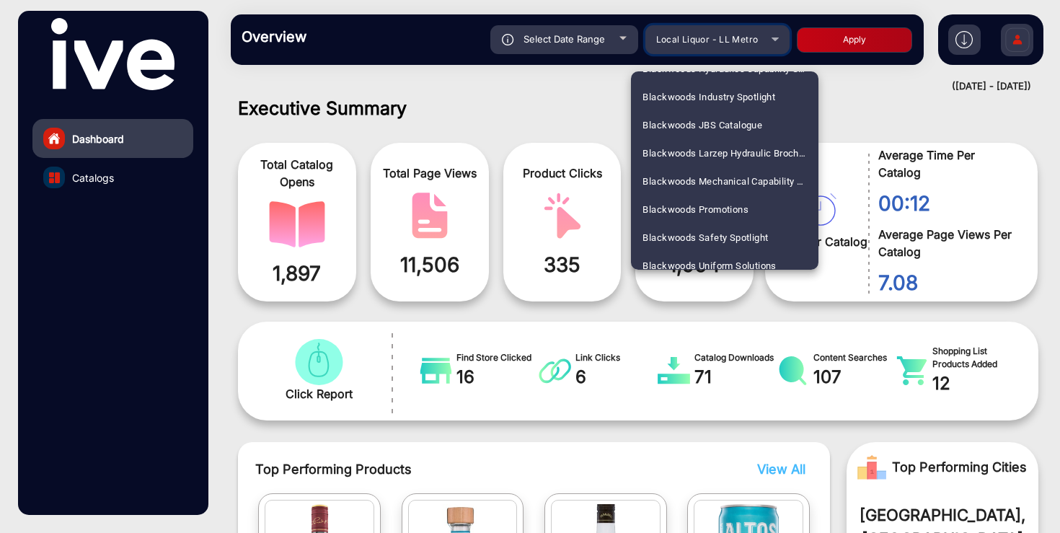
scroll to position [0, 0]
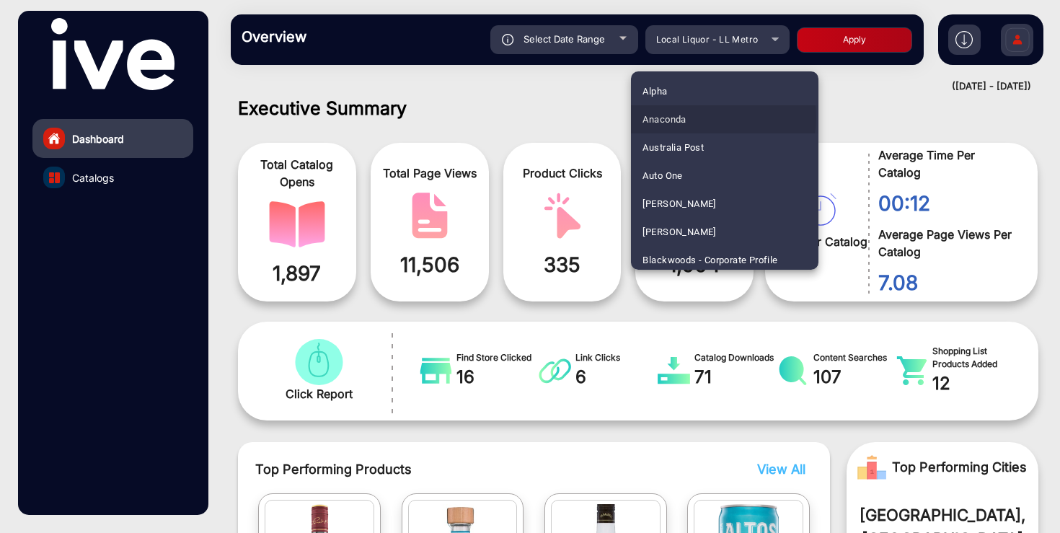
click at [715, 118] on mat-option "Anaconda" at bounding box center [725, 119] width 188 height 28
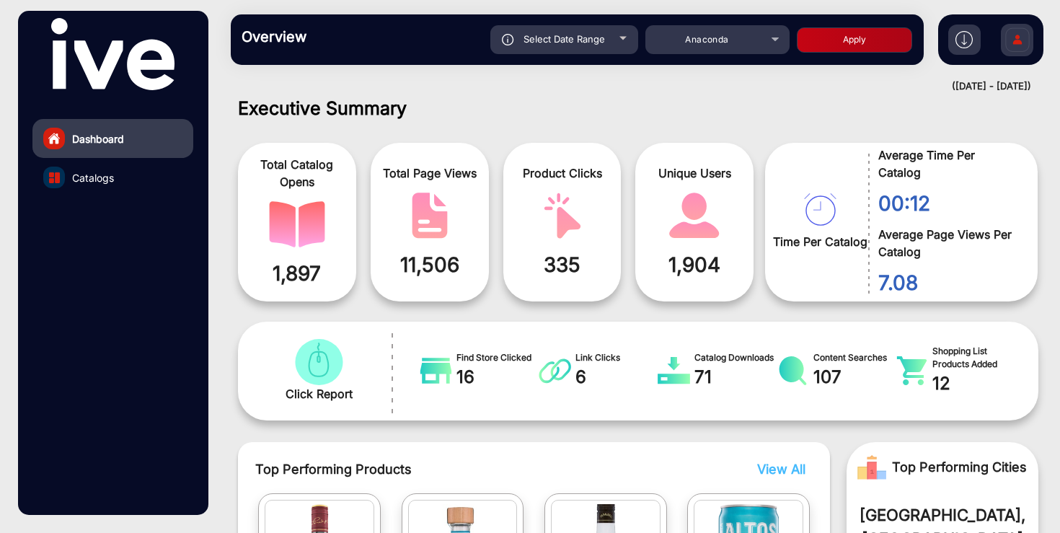
click at [848, 40] on button "Apply" at bounding box center [854, 39] width 115 height 25
type input "[DATE]"
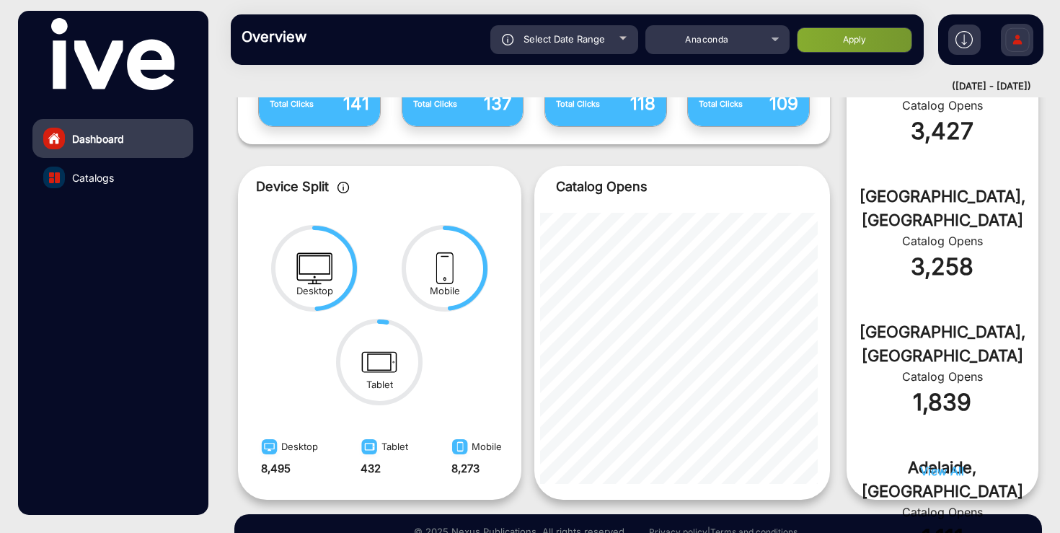
scroll to position [659, 0]
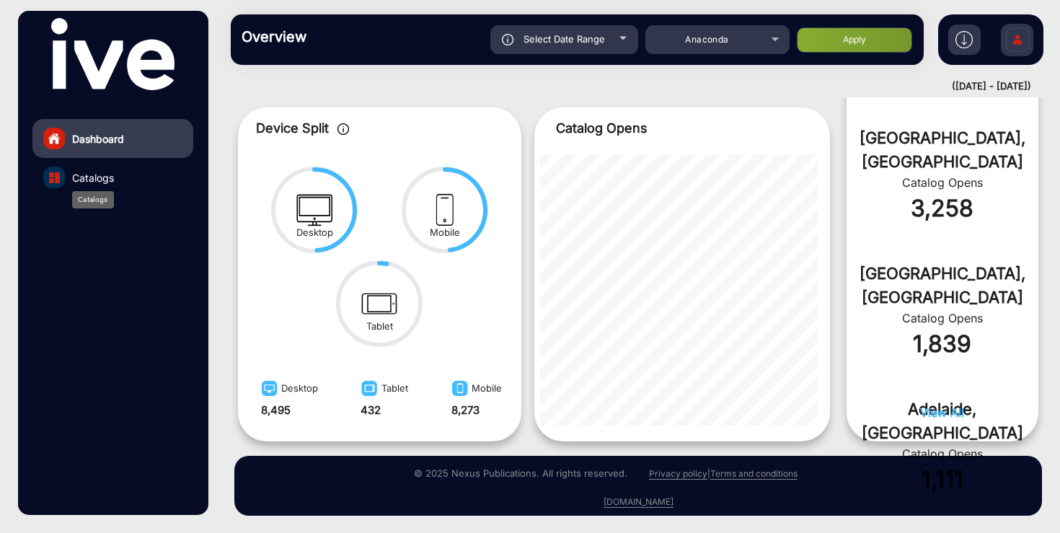
click at [110, 179] on span "Catalogs" at bounding box center [93, 177] width 42 height 15
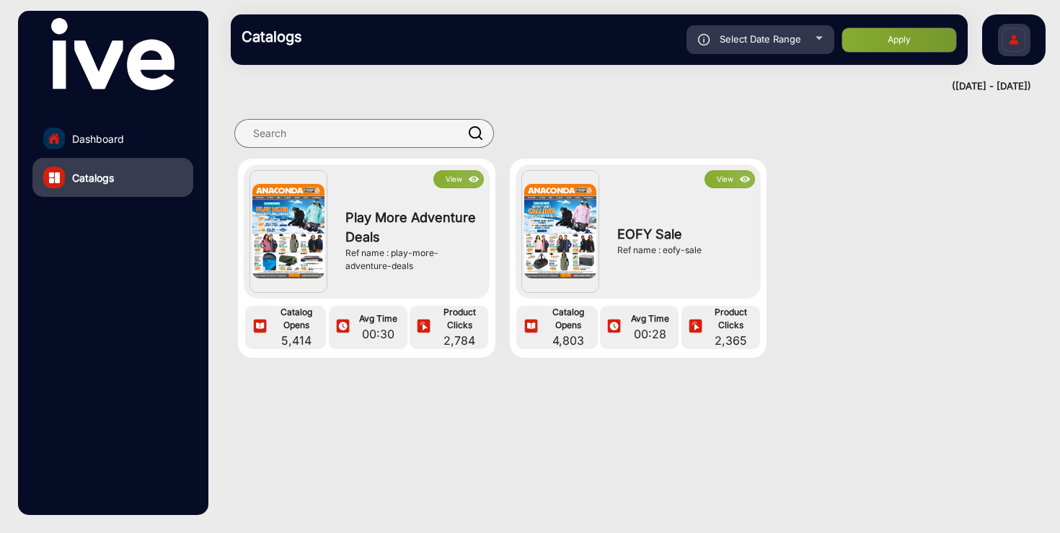
click at [455, 177] on button "View" at bounding box center [459, 179] width 50 height 18
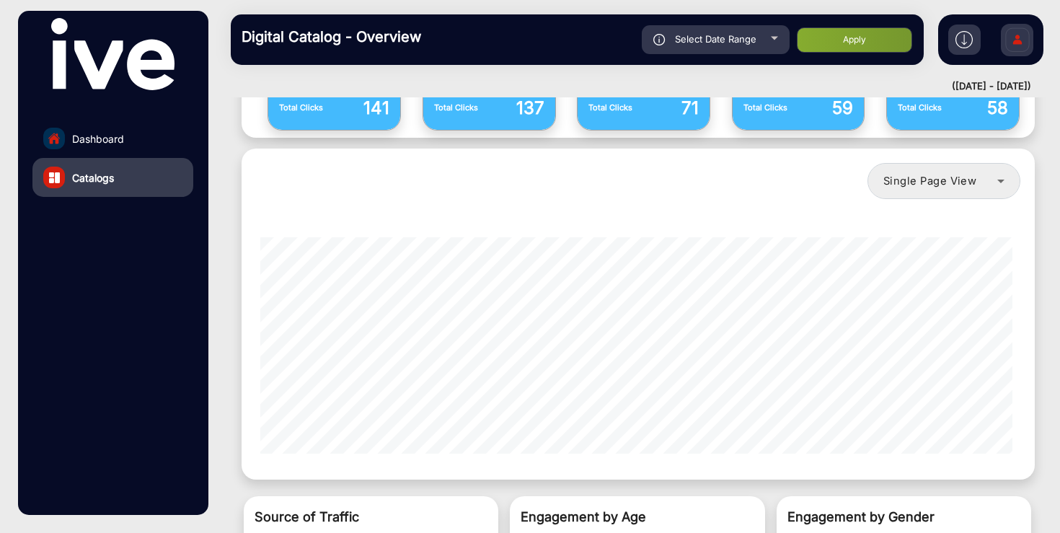
scroll to position [1258, 0]
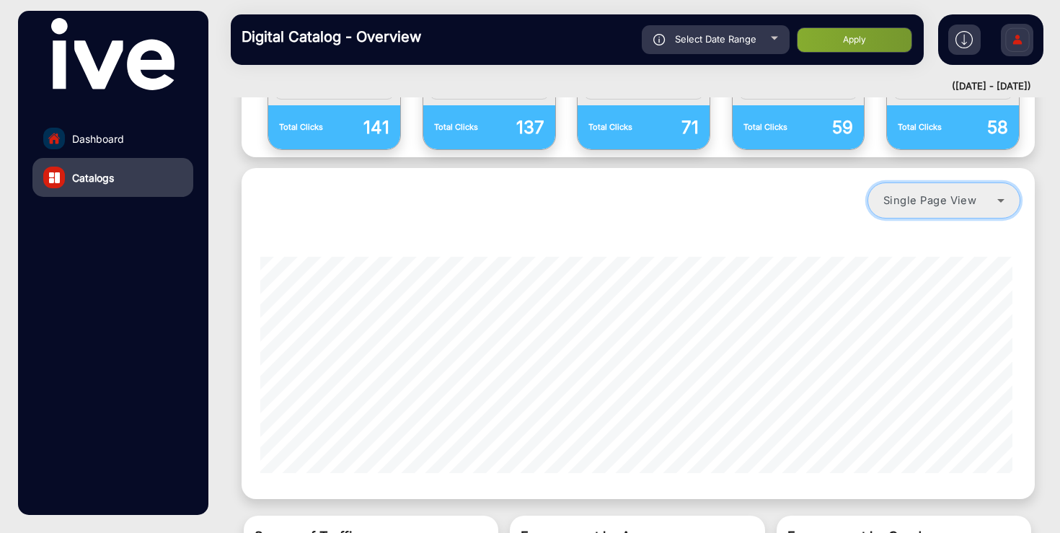
click at [967, 194] on span "Single Page View" at bounding box center [930, 200] width 93 height 13
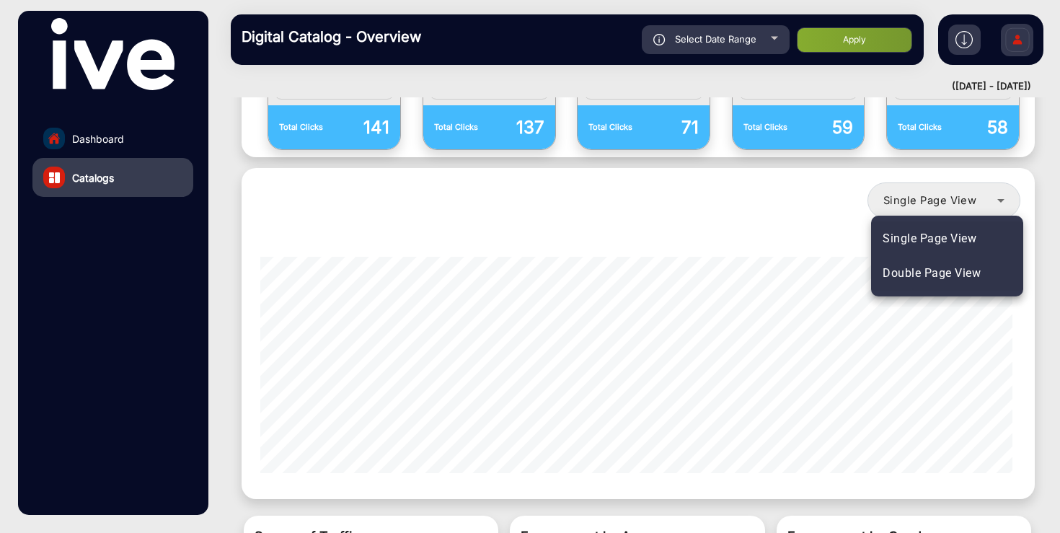
click at [961, 276] on span "Double Page View" at bounding box center [932, 273] width 98 height 17
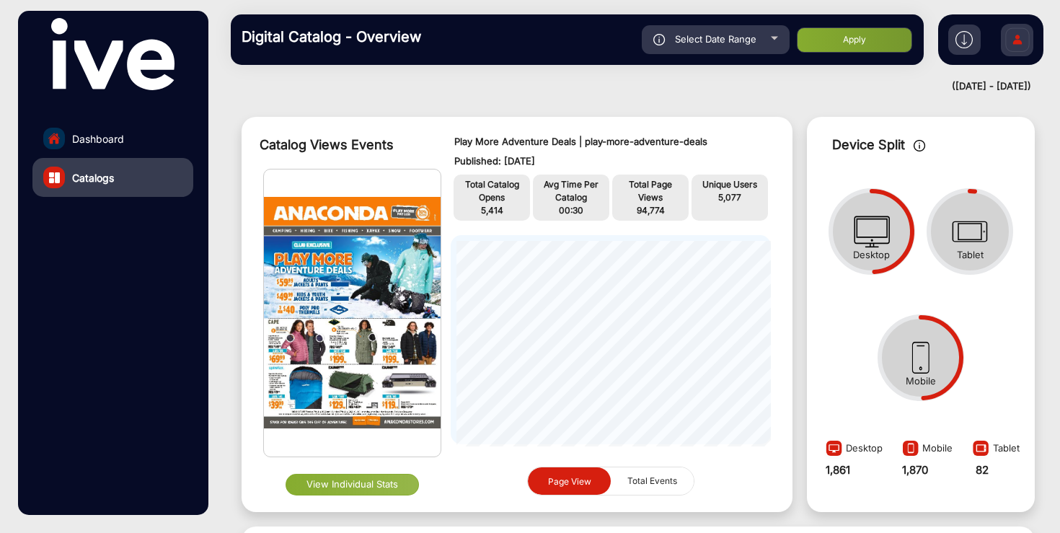
scroll to position [0, 0]
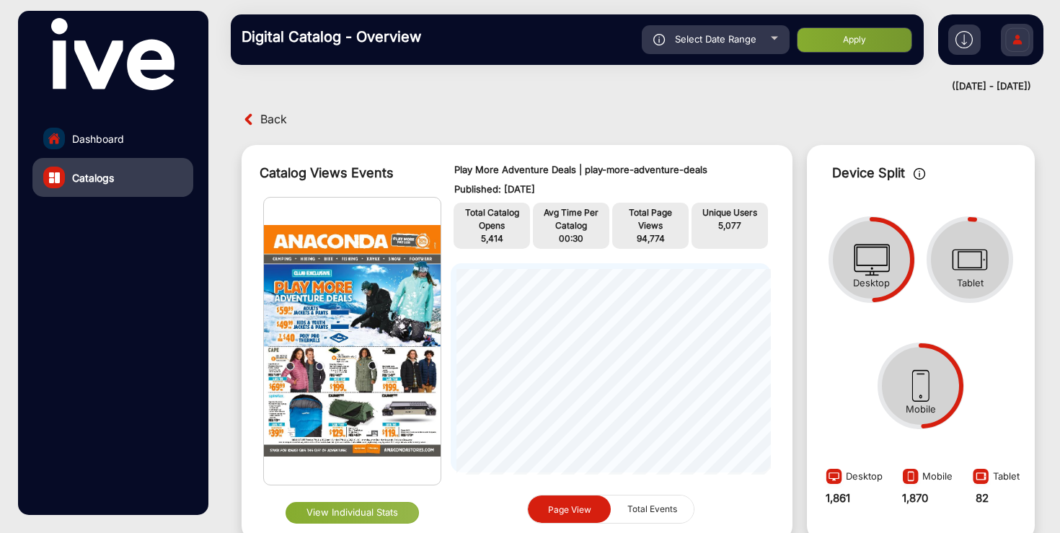
click at [275, 120] on span "Back" at bounding box center [273, 119] width 27 height 22
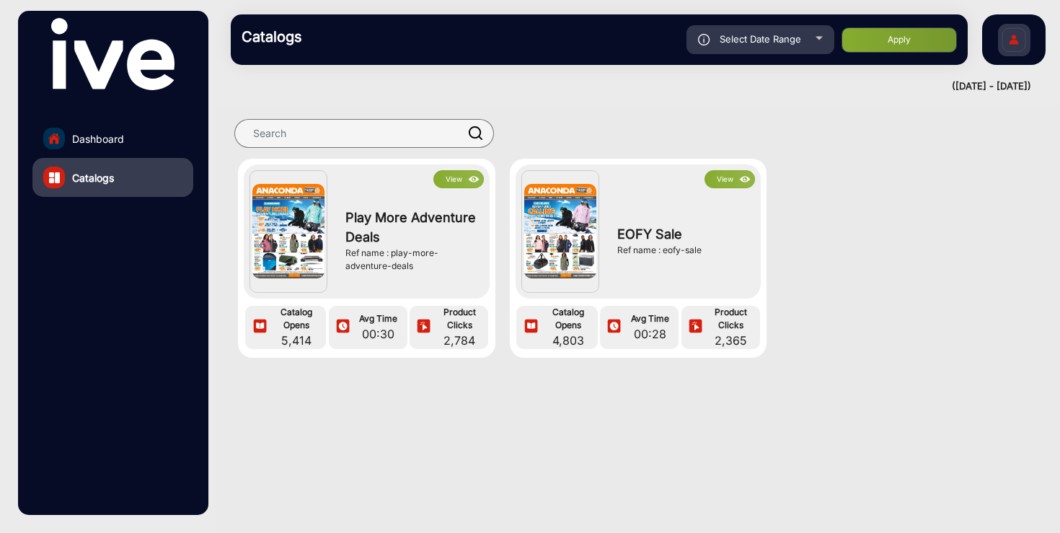
click at [452, 177] on button "View" at bounding box center [459, 179] width 50 height 18
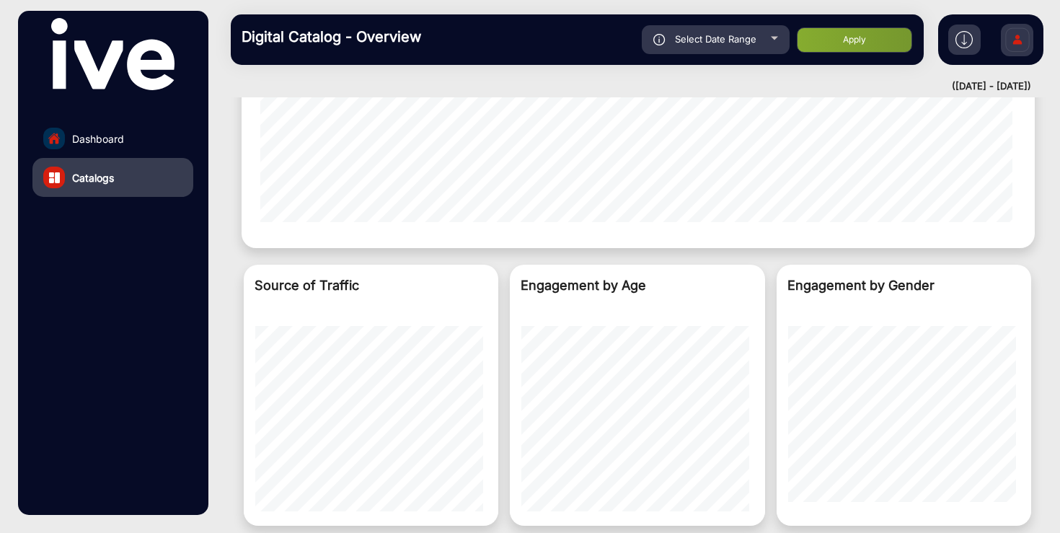
scroll to position [1510, 0]
click at [753, 43] on span "Select Date Range" at bounding box center [716, 39] width 82 height 12
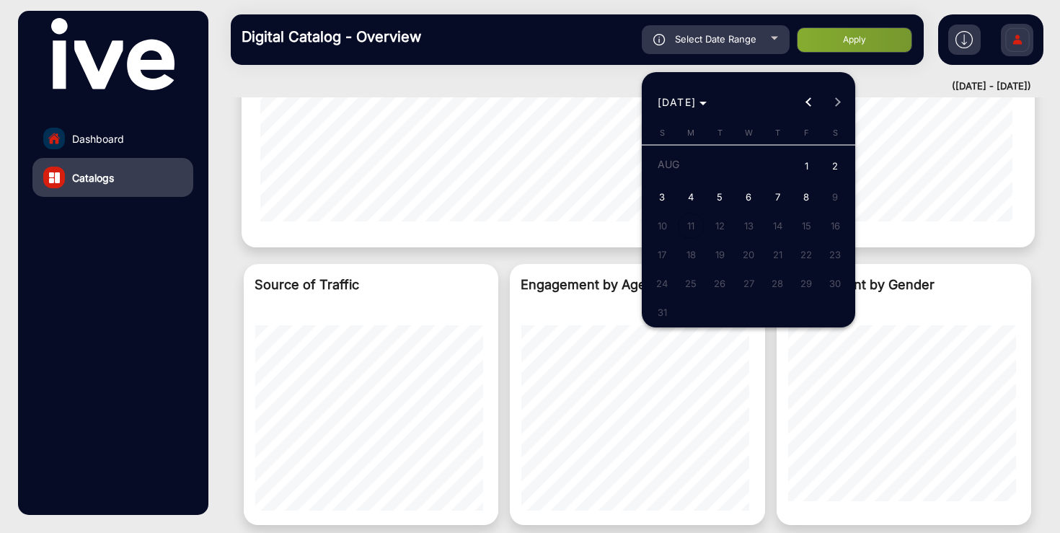
click at [968, 43] on div at bounding box center [530, 266] width 1060 height 533
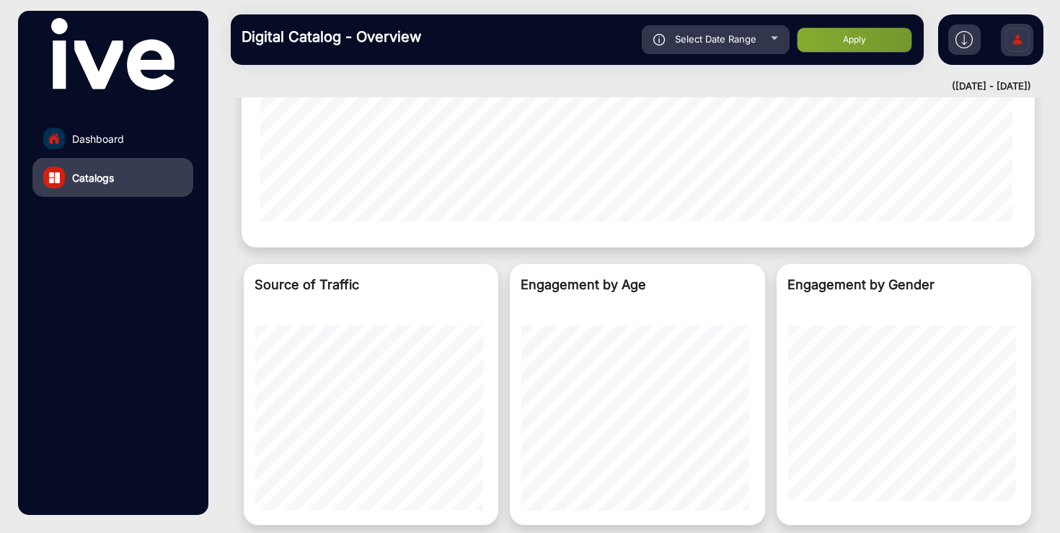
click at [962, 40] on img at bounding box center [964, 39] width 17 height 17
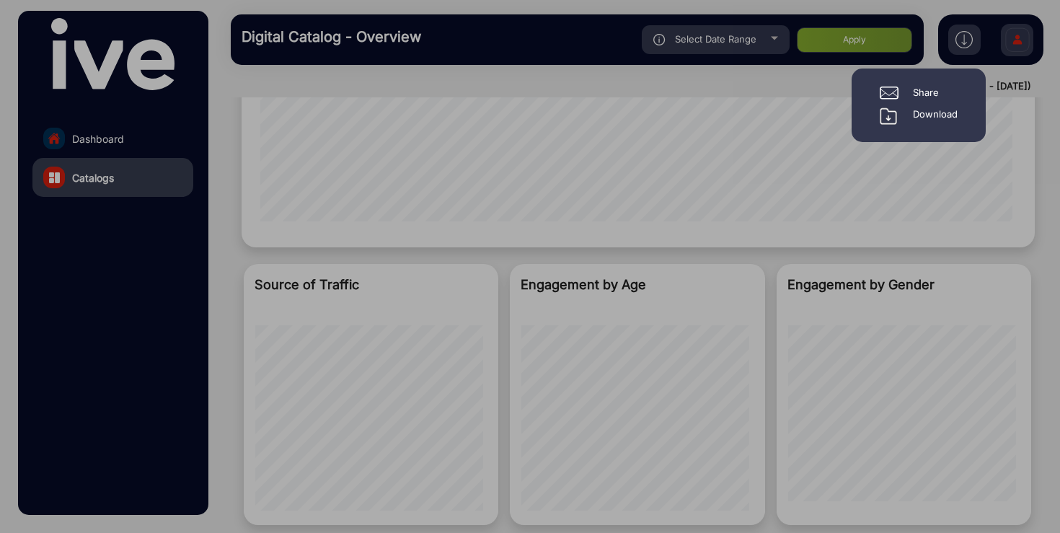
click at [928, 112] on div "Download" at bounding box center [935, 115] width 45 height 17
click at [780, 144] on div at bounding box center [530, 266] width 1060 height 533
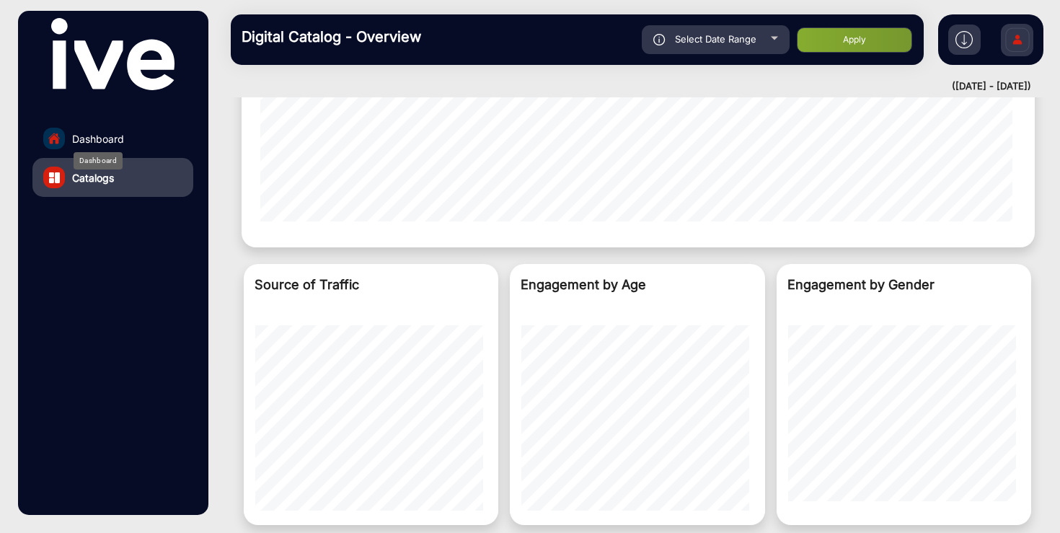
click at [114, 136] on span "Dashboard" at bounding box center [98, 138] width 52 height 15
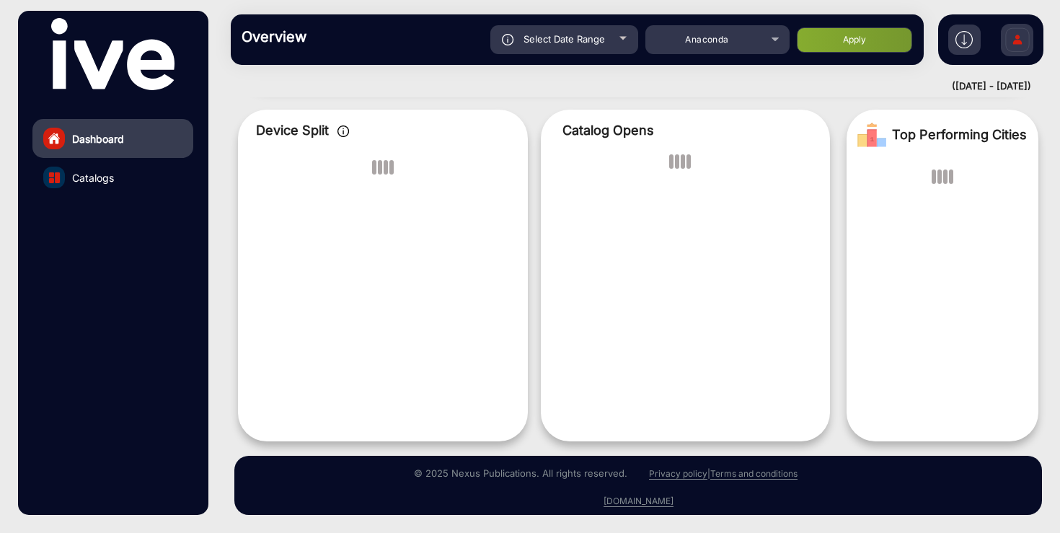
scroll to position [11, 0]
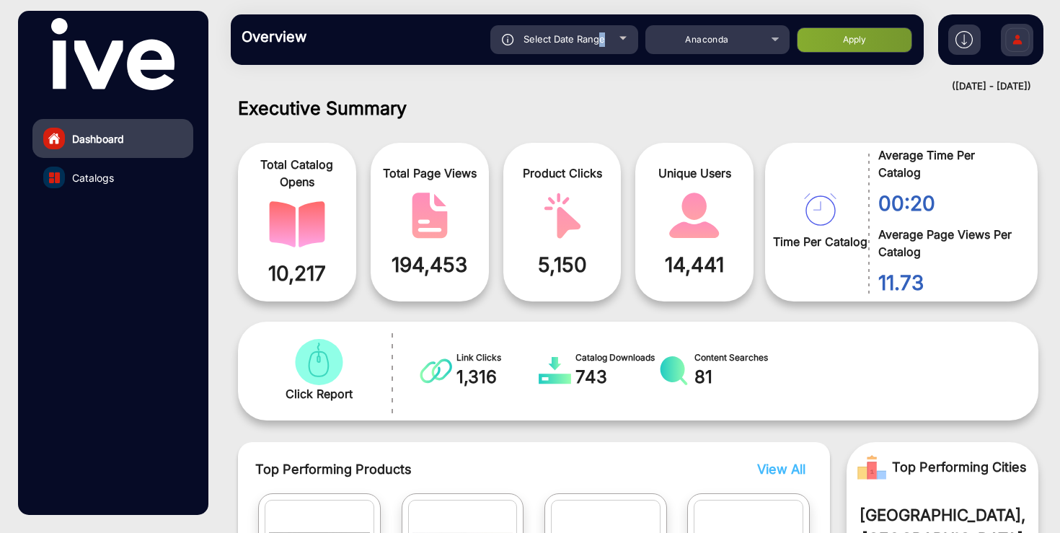
click at [598, 46] on div "Select Date Range" at bounding box center [565, 39] width 148 height 29
type input "[DATE]"
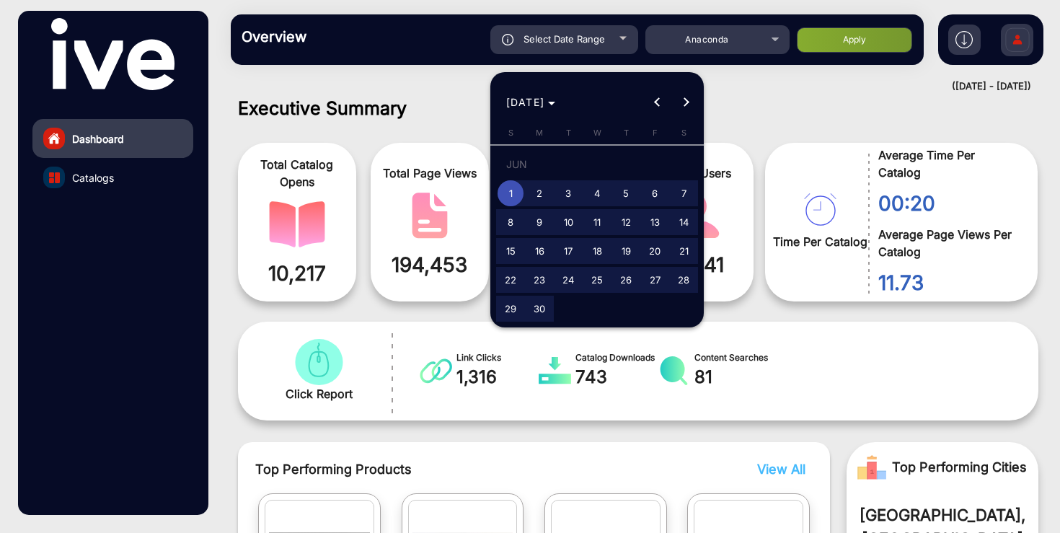
click at [709, 28] on div at bounding box center [530, 266] width 1060 height 533
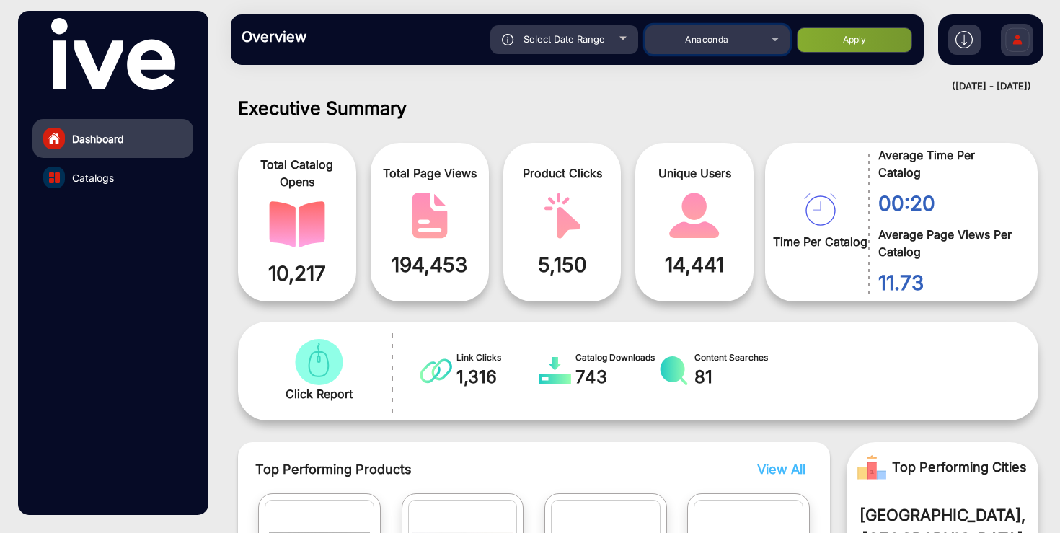
click at [710, 40] on span "Anaconda" at bounding box center [706, 39] width 43 height 11
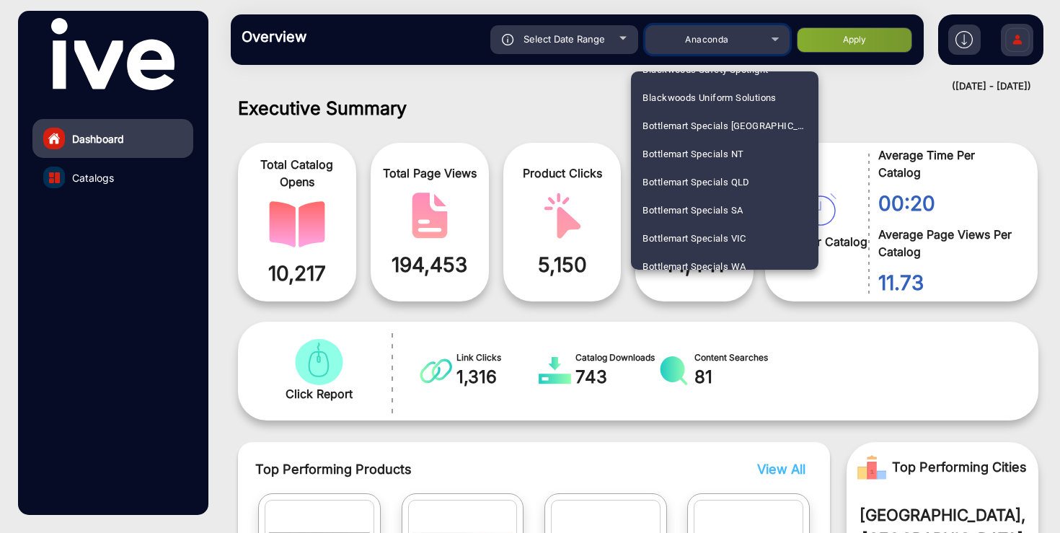
scroll to position [628, 0]
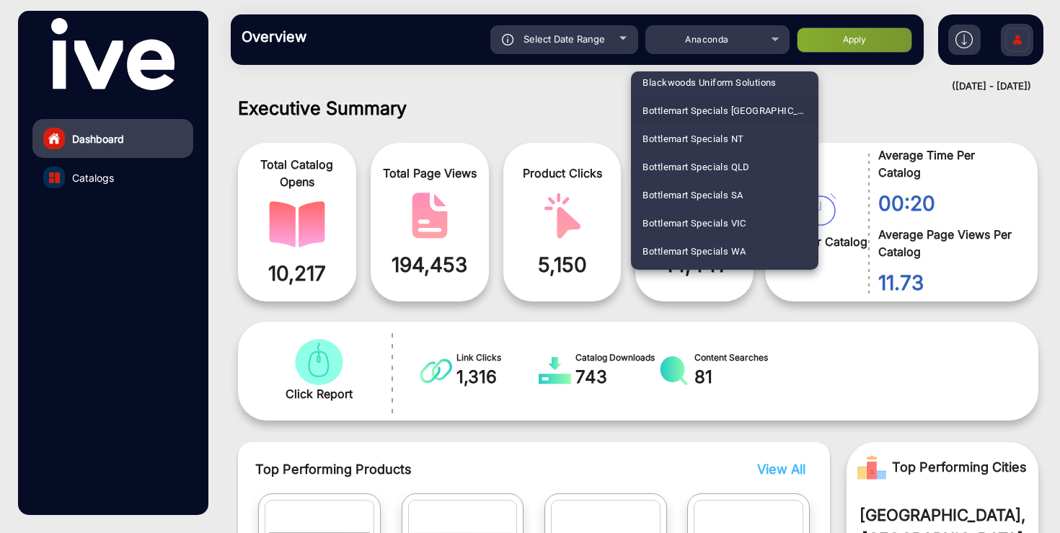
click at [721, 106] on span "Bottlemart Specials [GEOGRAPHIC_DATA]" at bounding box center [725, 111] width 164 height 28
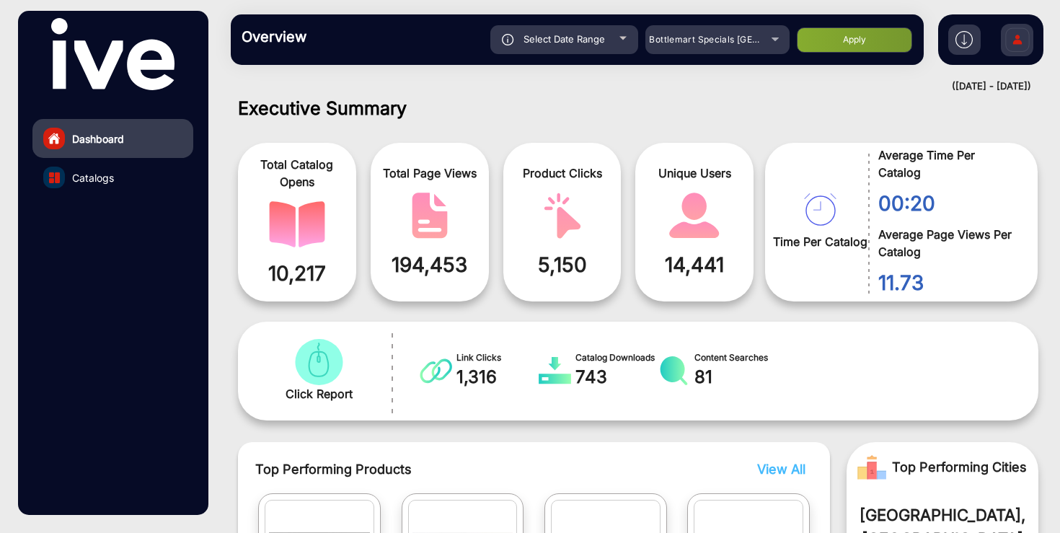
click at [864, 45] on button "Apply" at bounding box center [854, 39] width 115 height 25
type input "[DATE]"
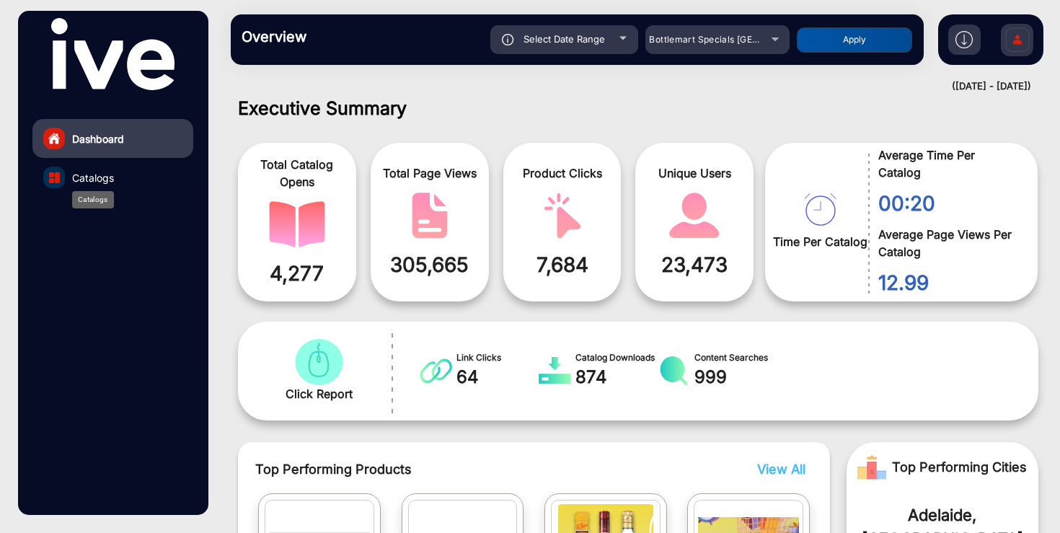
click at [94, 175] on span "Catalogs" at bounding box center [93, 177] width 42 height 15
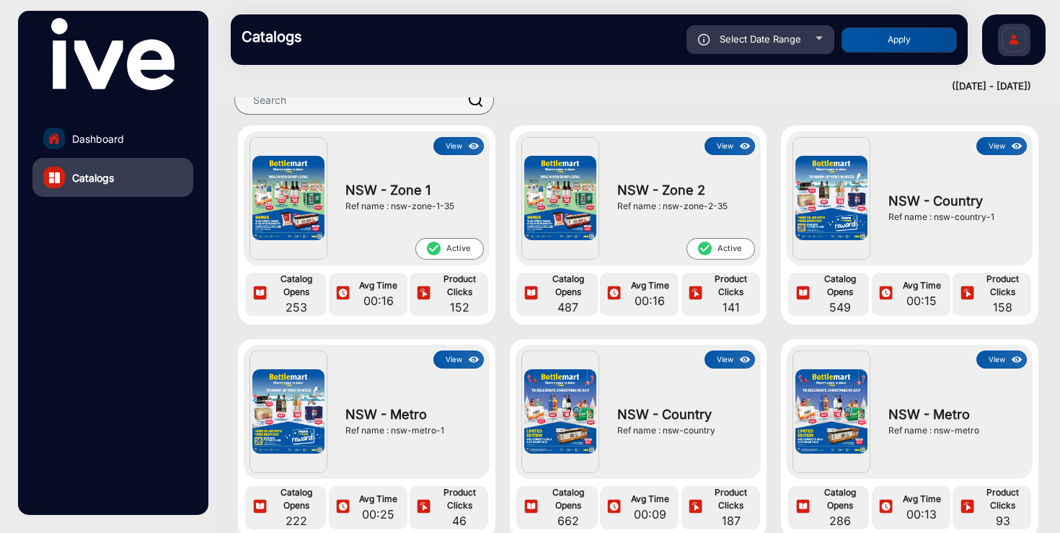
scroll to position [72, 0]
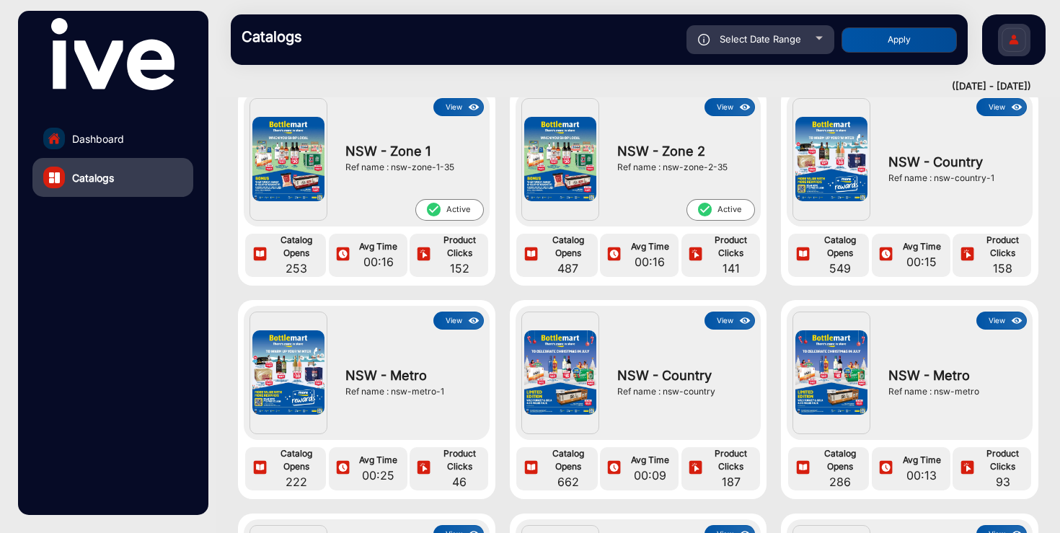
click at [786, 38] on span "Select Date Range" at bounding box center [761, 39] width 82 height 12
type input "[DATE]"
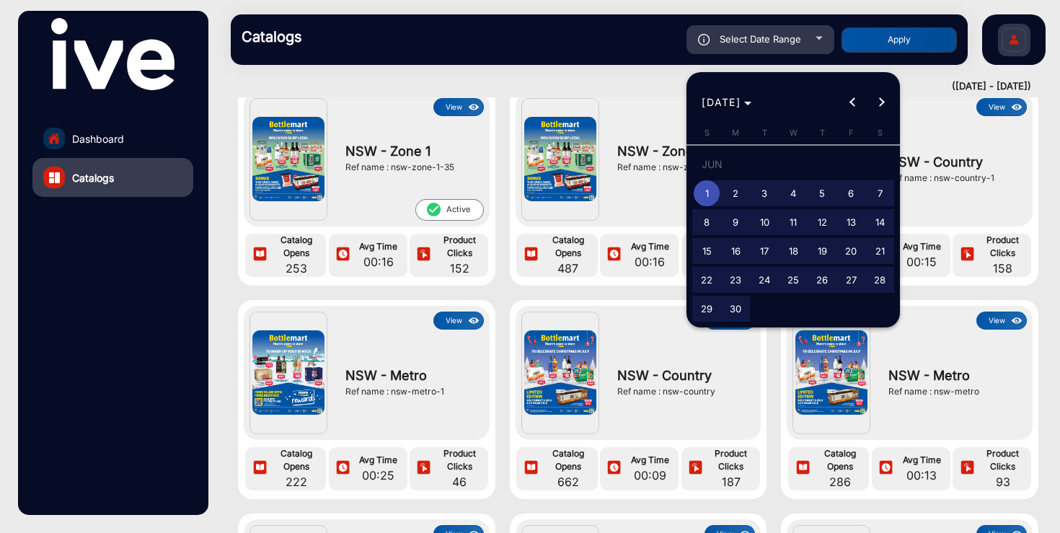
click at [113, 143] on div at bounding box center [530, 266] width 1060 height 533
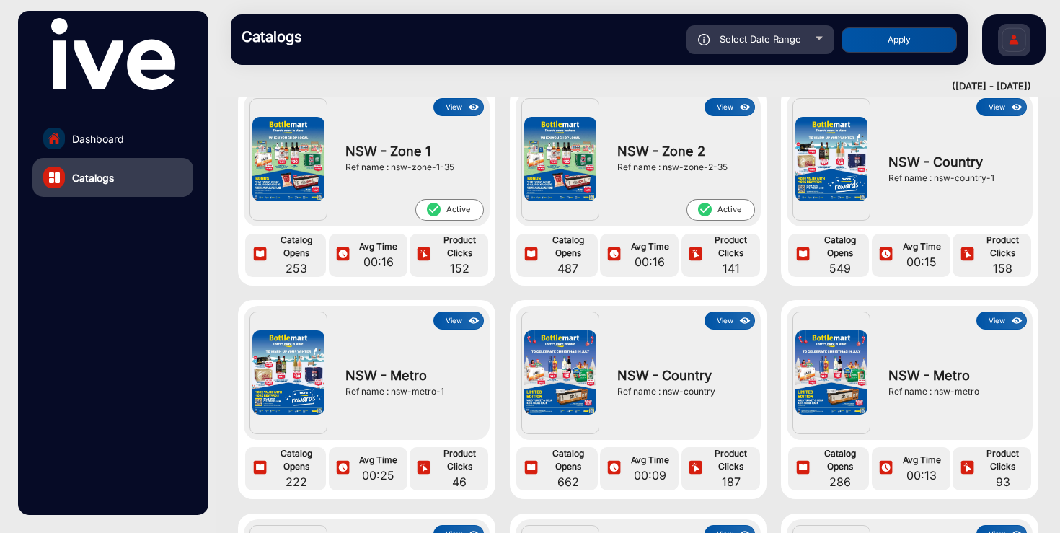
click at [114, 136] on span "Dashboard" at bounding box center [98, 138] width 52 height 15
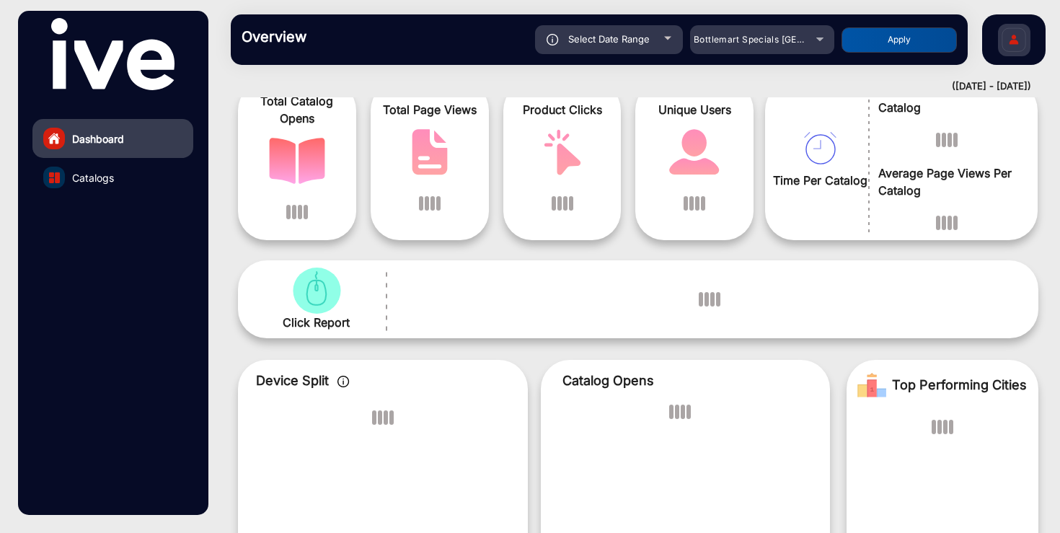
scroll to position [11, 0]
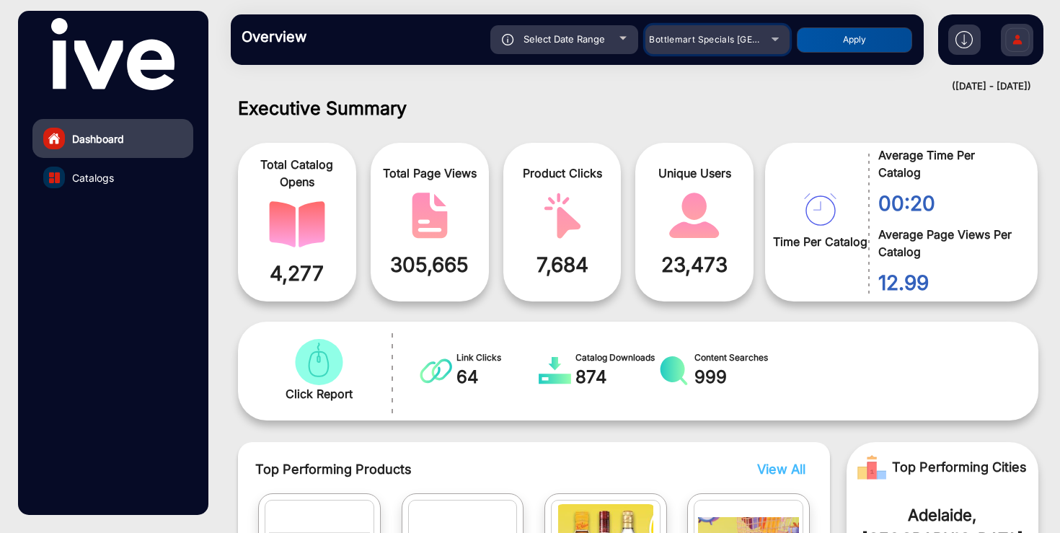
click at [724, 38] on span "Bottlemart Specials [GEOGRAPHIC_DATA]" at bounding box center [739, 39] width 181 height 11
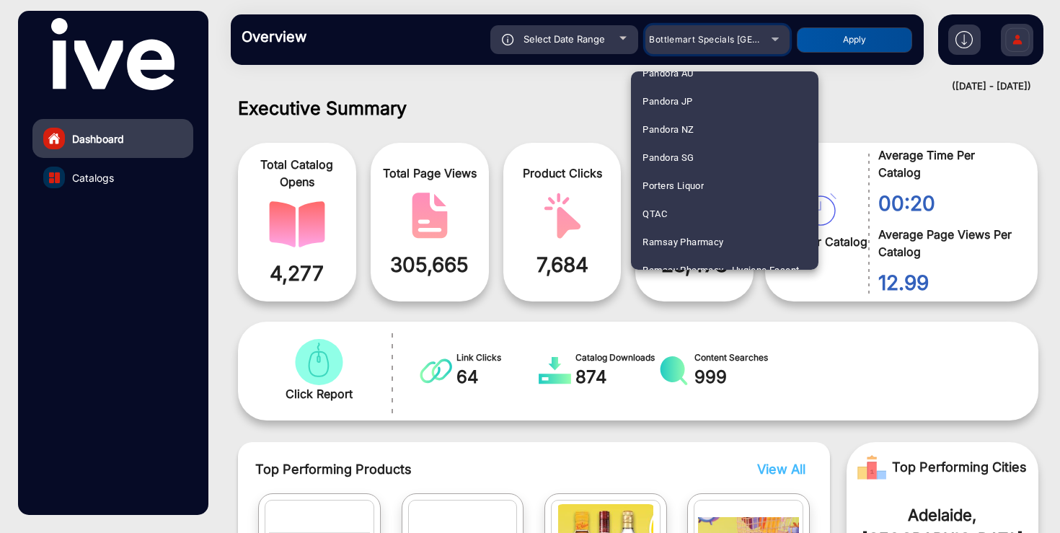
scroll to position [1586, 0]
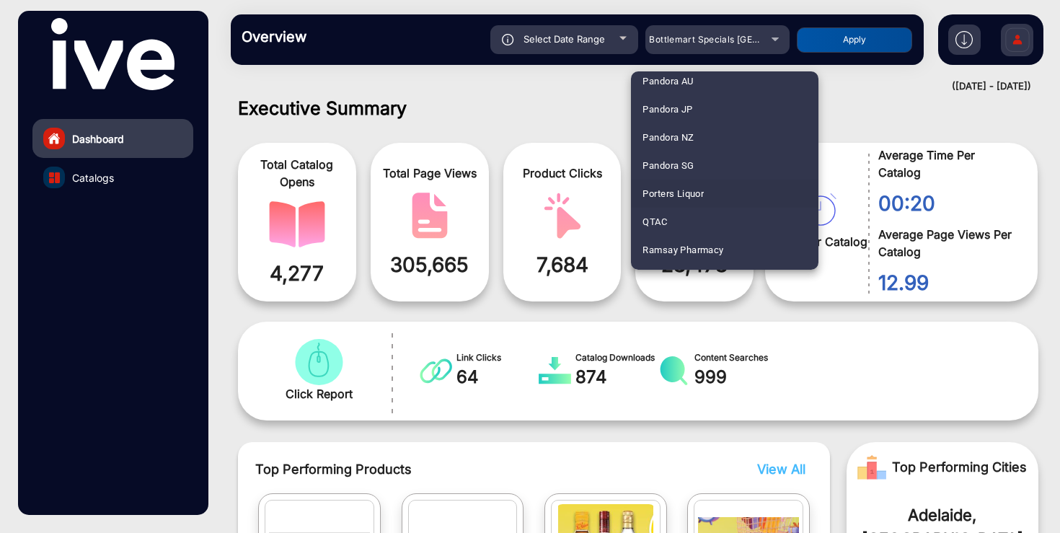
click at [680, 193] on span "Porters Liquor" at bounding box center [673, 194] width 61 height 28
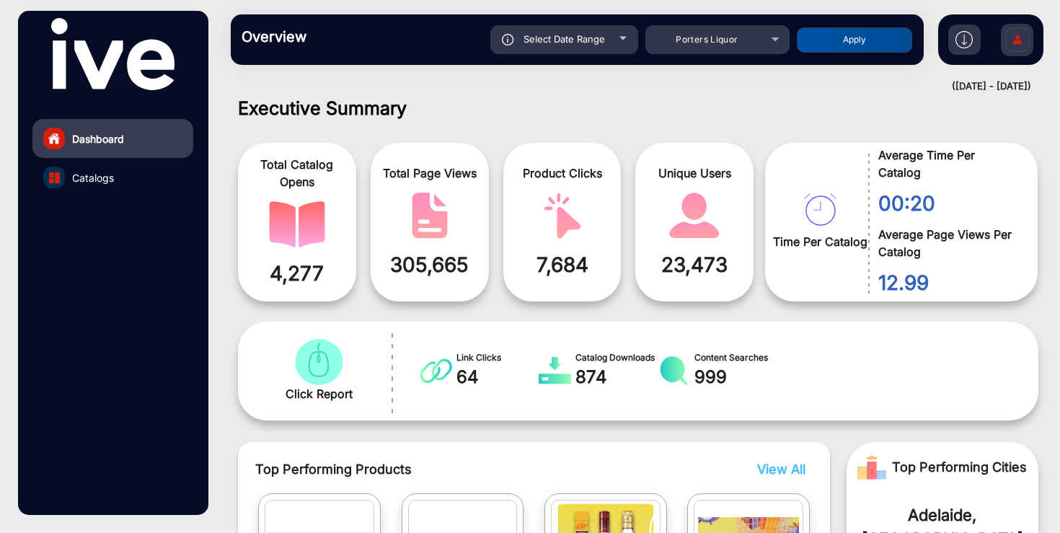
click at [830, 38] on button "Apply" at bounding box center [854, 39] width 115 height 25
type input "[DATE]"
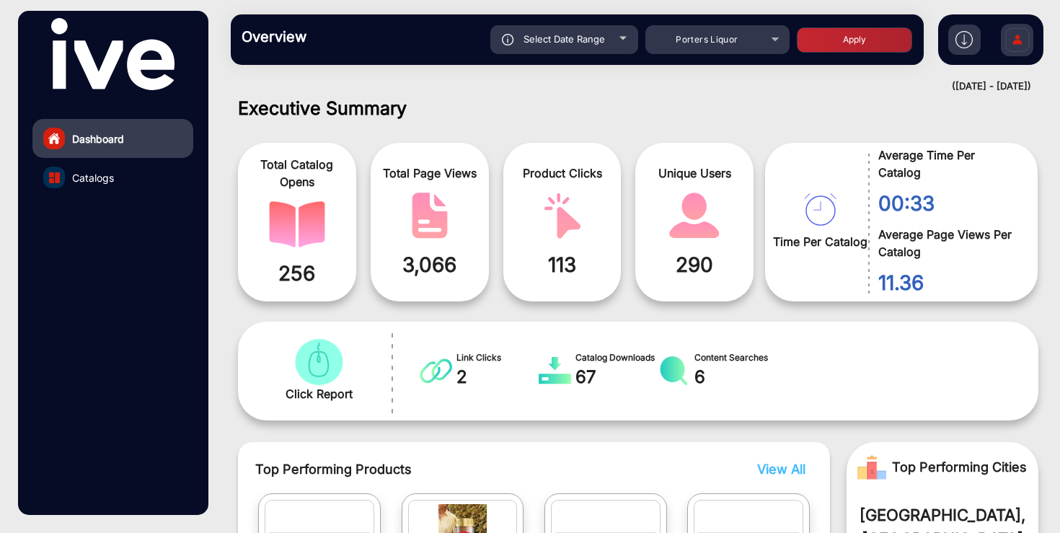
click at [118, 172] on link "Catalogs" at bounding box center [112, 177] width 161 height 39
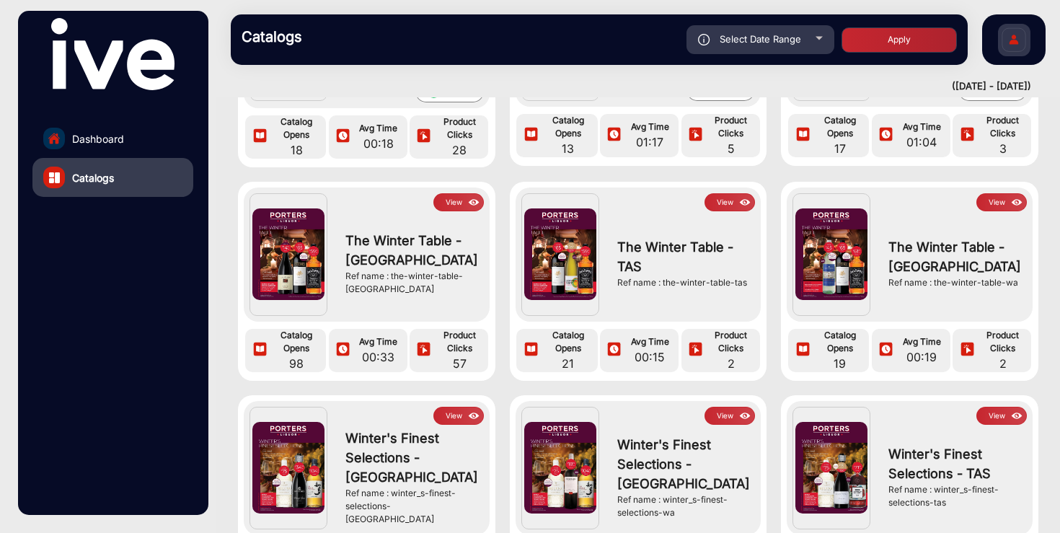
scroll to position [188, 0]
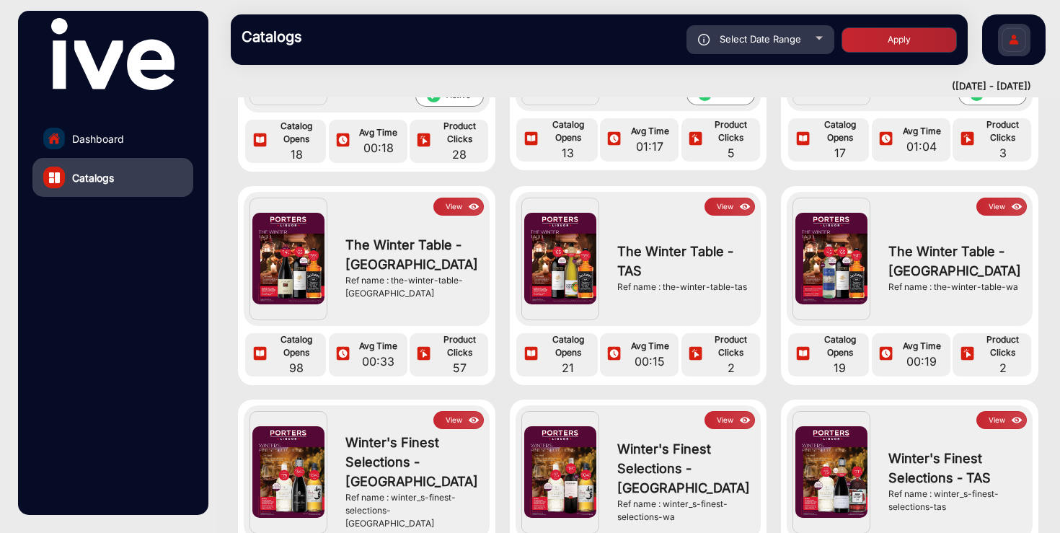
click at [133, 145] on link "Dashboard" at bounding box center [112, 138] width 161 height 39
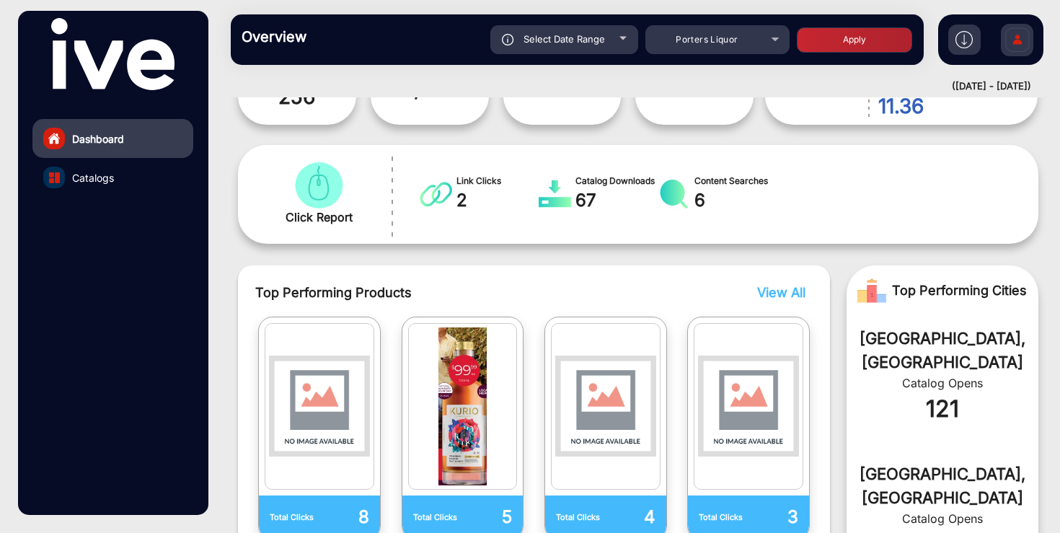
scroll to position [11, 0]
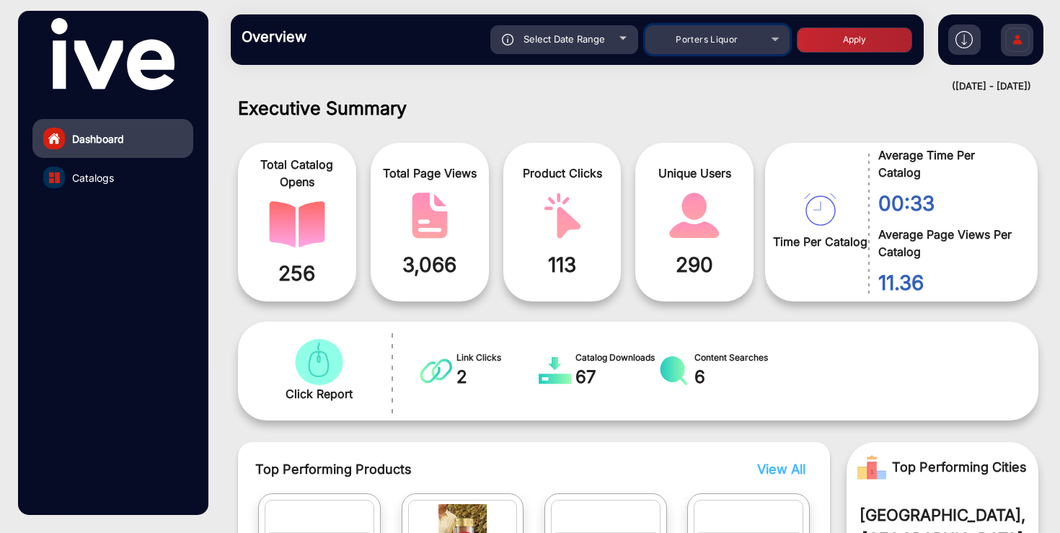
click at [732, 43] on span "Porters Liquor" at bounding box center [707, 39] width 62 height 11
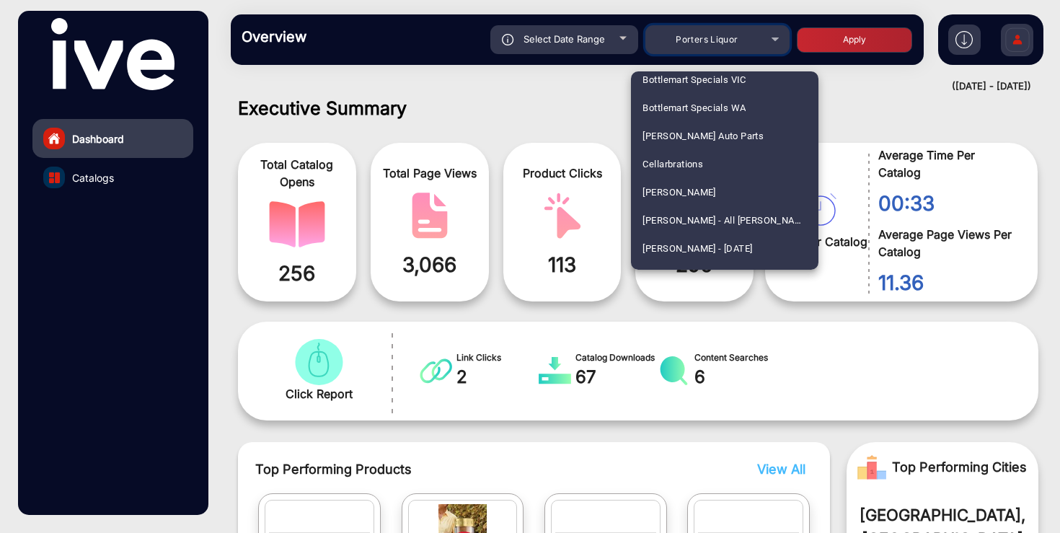
scroll to position [772, 0]
click at [722, 165] on mat-option "Cellarbrations" at bounding box center [725, 163] width 188 height 28
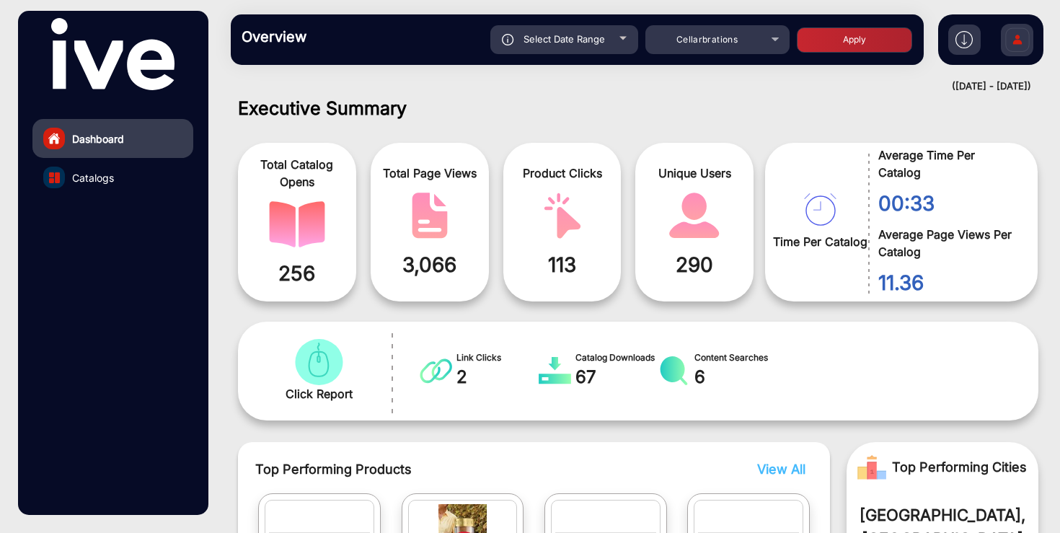
click at [854, 29] on button "Apply" at bounding box center [854, 39] width 115 height 25
type input "[DATE]"
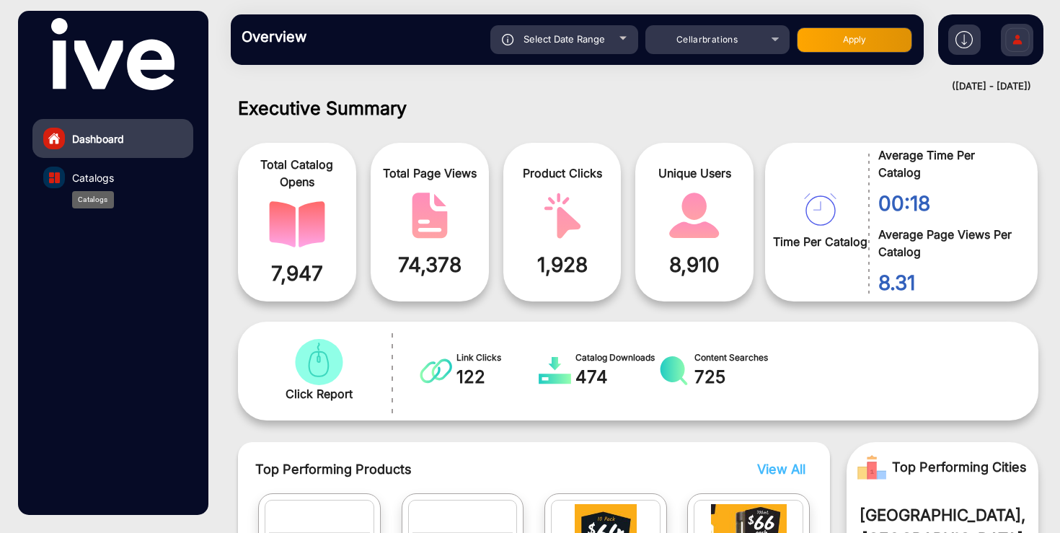
click at [104, 175] on span "Catalogs" at bounding box center [93, 177] width 42 height 15
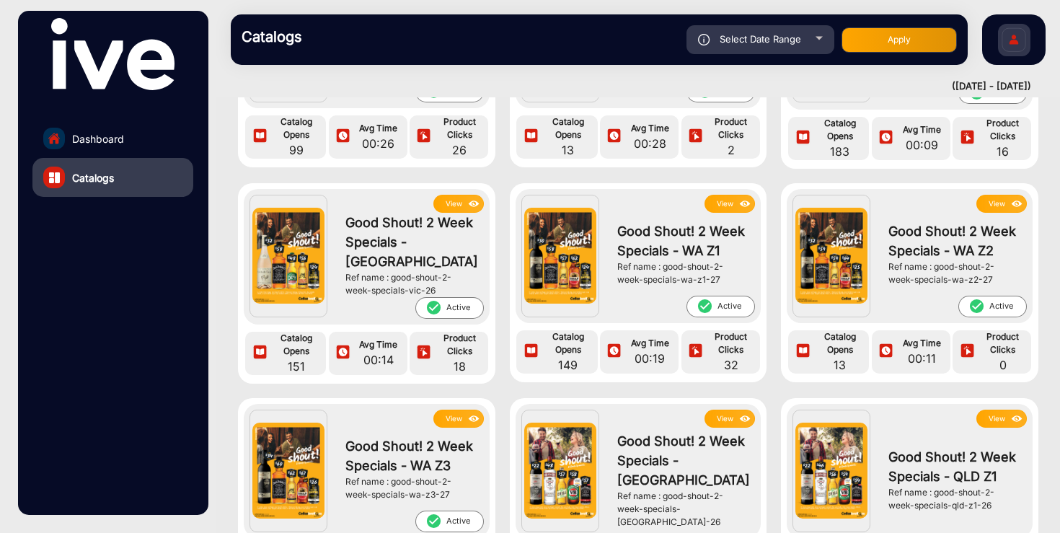
scroll to position [630, 0]
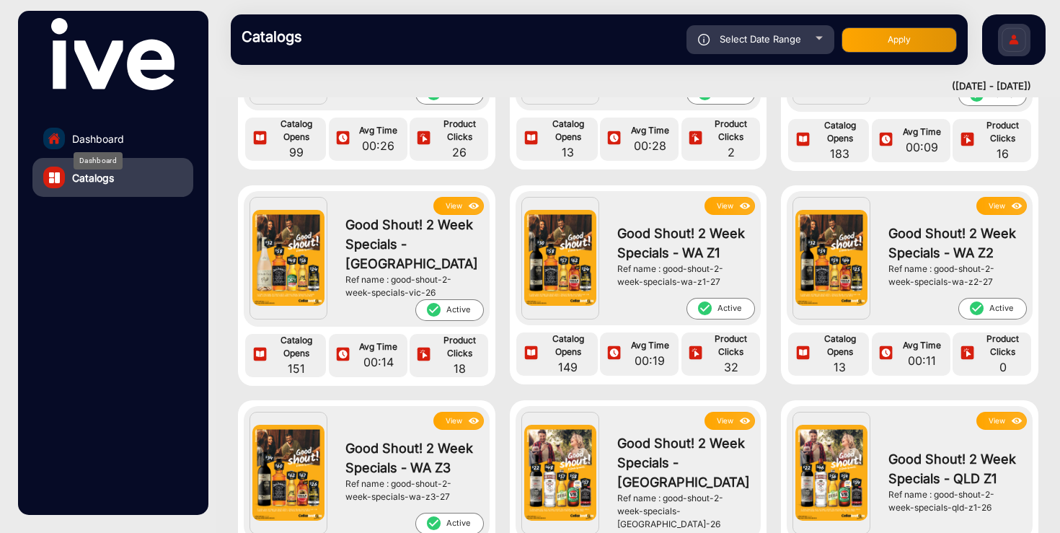
click at [120, 143] on span "Dashboard" at bounding box center [98, 138] width 52 height 15
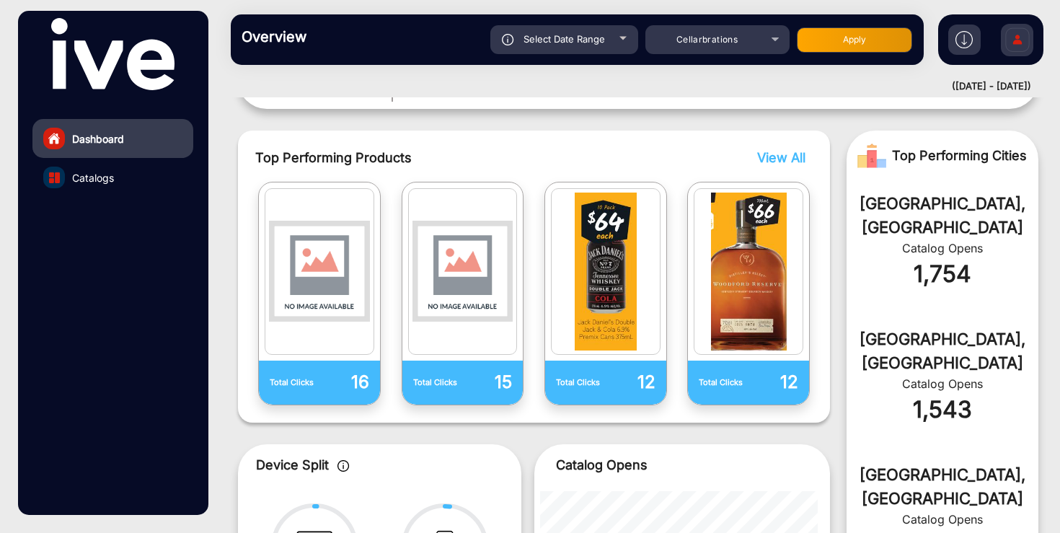
scroll to position [11, 0]
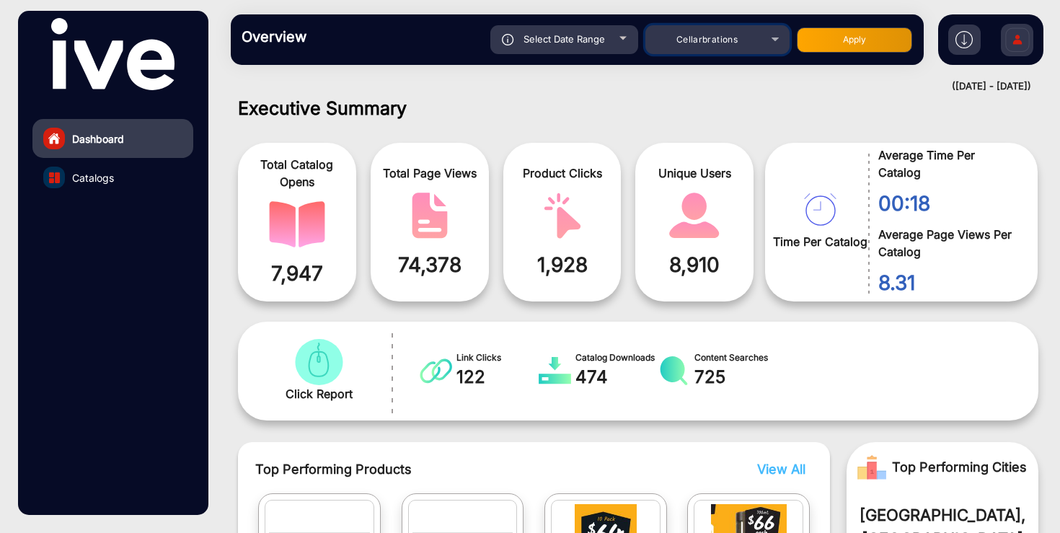
click at [728, 31] on div "Cellarbrations" at bounding box center [706, 39] width 115 height 17
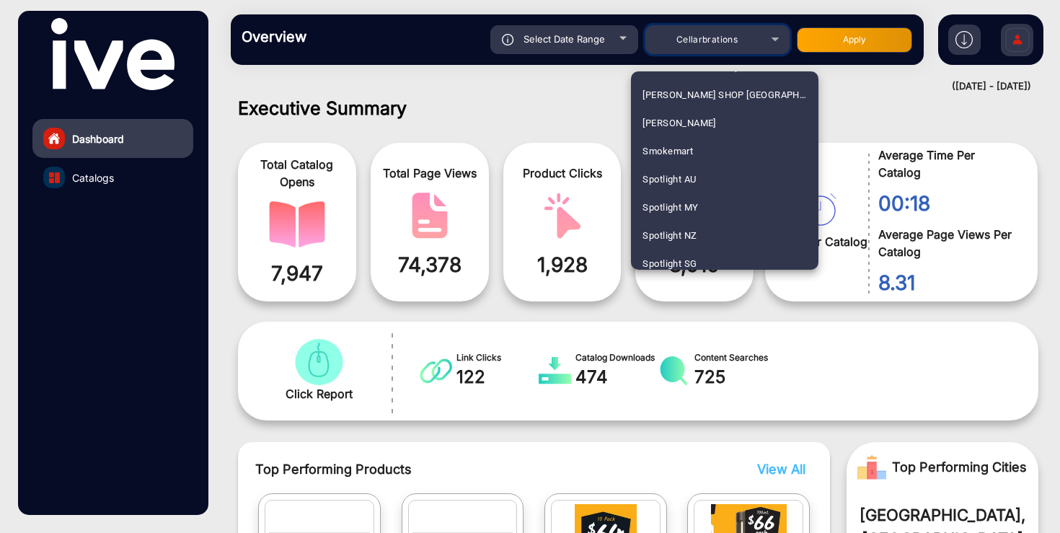
scroll to position [2064, 0]
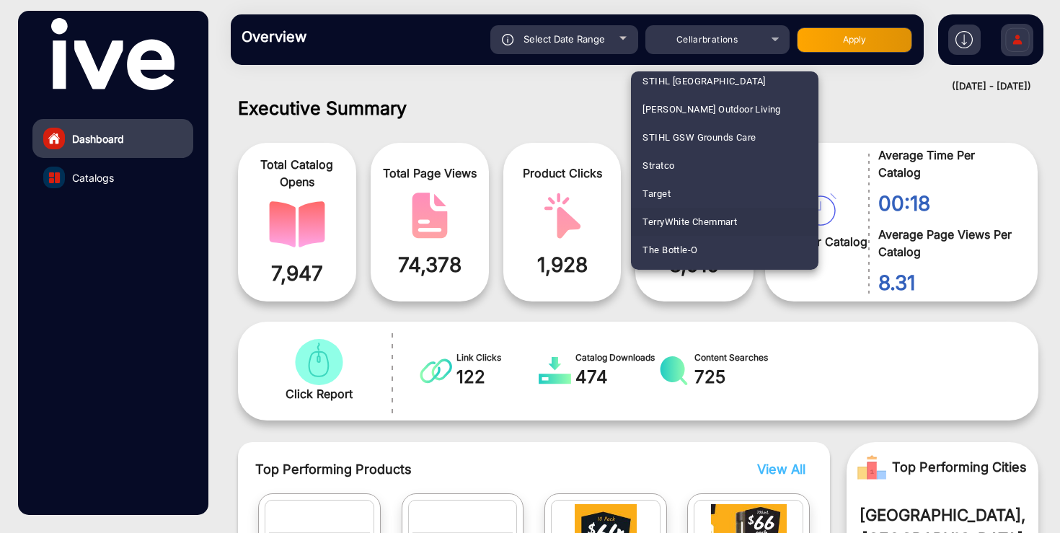
click at [701, 230] on span "TerryWhite Chemmart" at bounding box center [690, 222] width 95 height 28
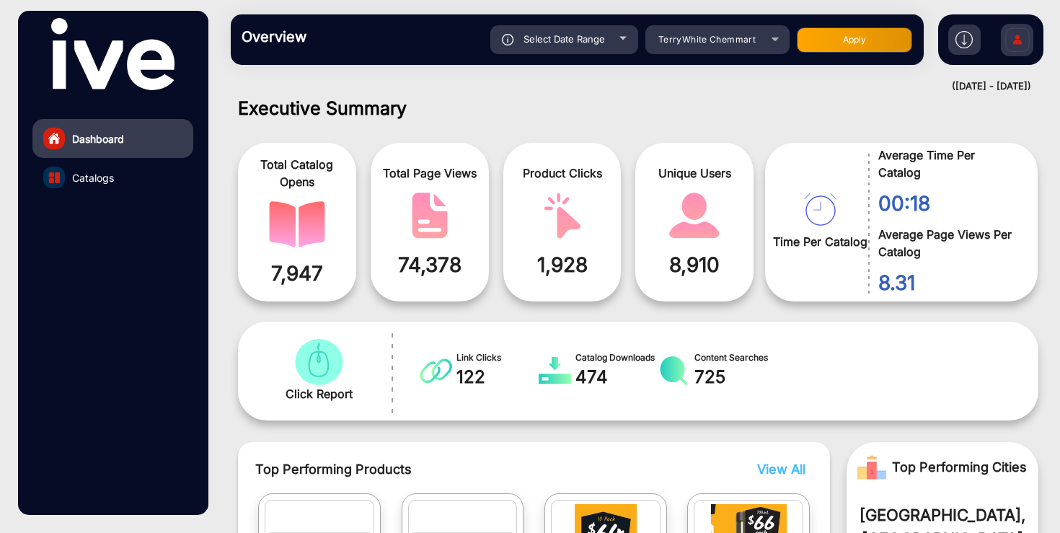
click at [701, 230] on img "catalog" at bounding box center [695, 216] width 56 height 46
click at [841, 40] on button "Apply" at bounding box center [854, 39] width 115 height 25
type input "[DATE]"
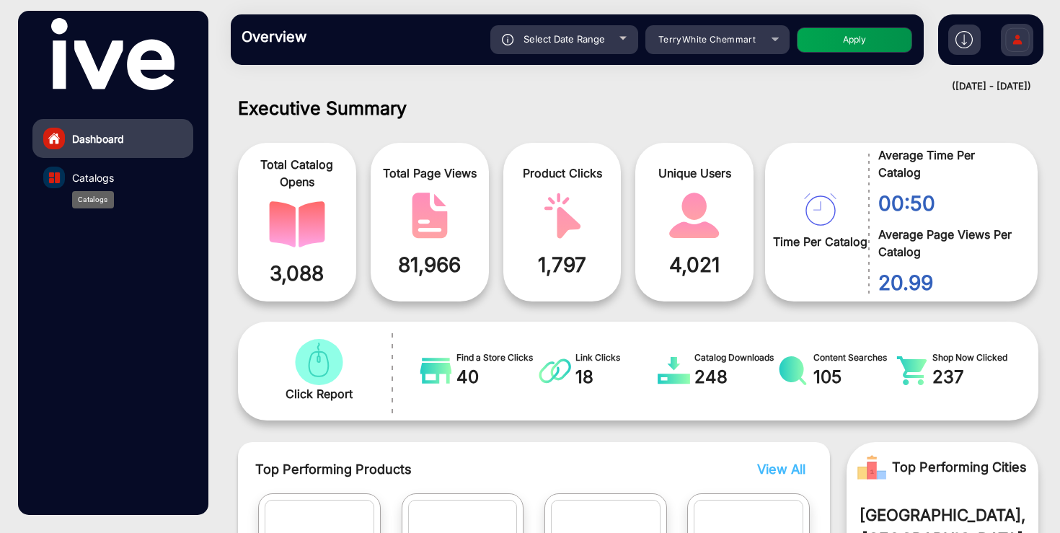
click at [107, 180] on span "Catalogs" at bounding box center [93, 177] width 42 height 15
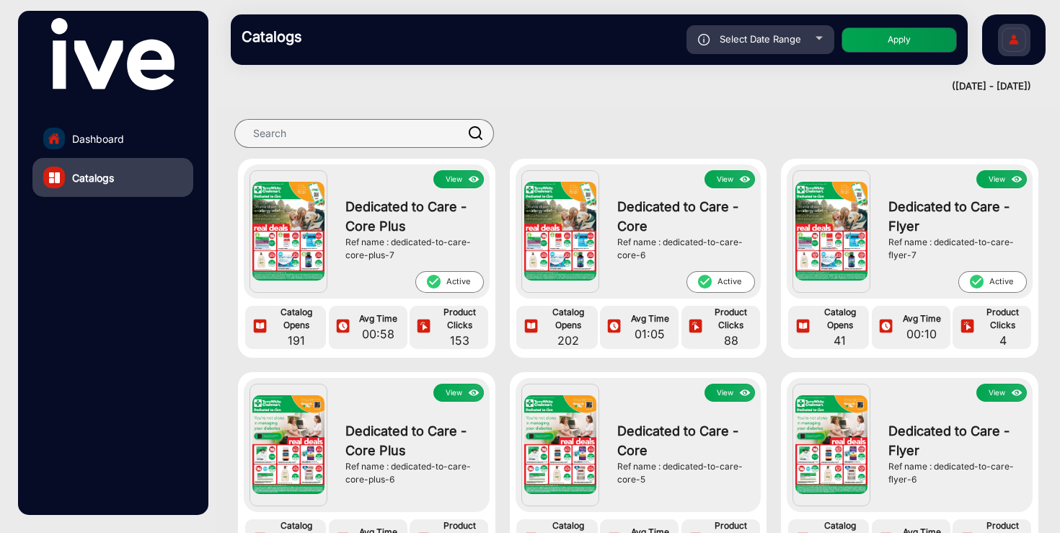
click at [303, 220] on img at bounding box center [288, 231] width 72 height 99
click at [448, 182] on button "View" at bounding box center [459, 179] width 50 height 18
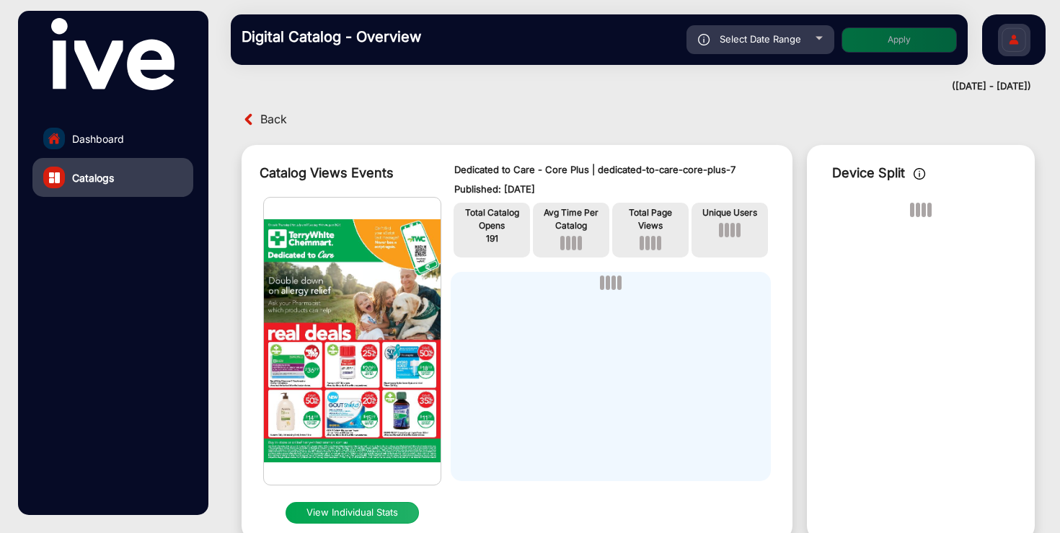
scroll to position [11, 0]
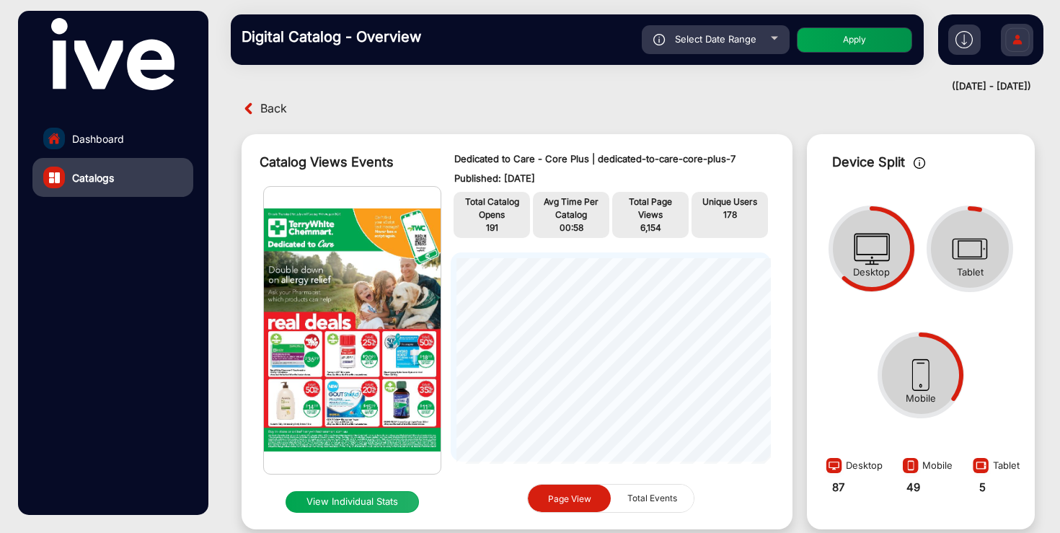
click at [344, 504] on button "View Individual Stats" at bounding box center [353, 502] width 134 height 22
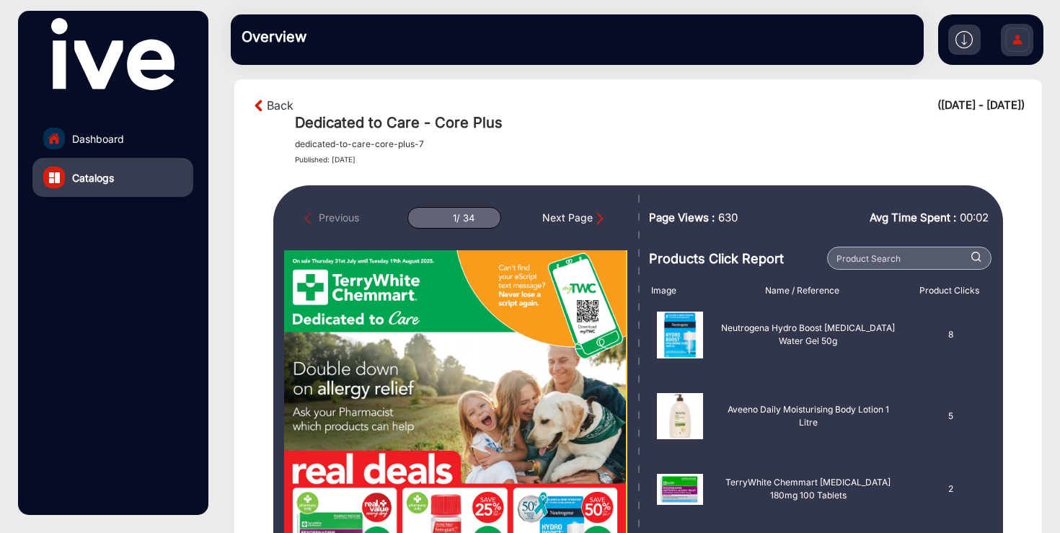
click at [578, 219] on div "Next Page" at bounding box center [574, 218] width 65 height 16
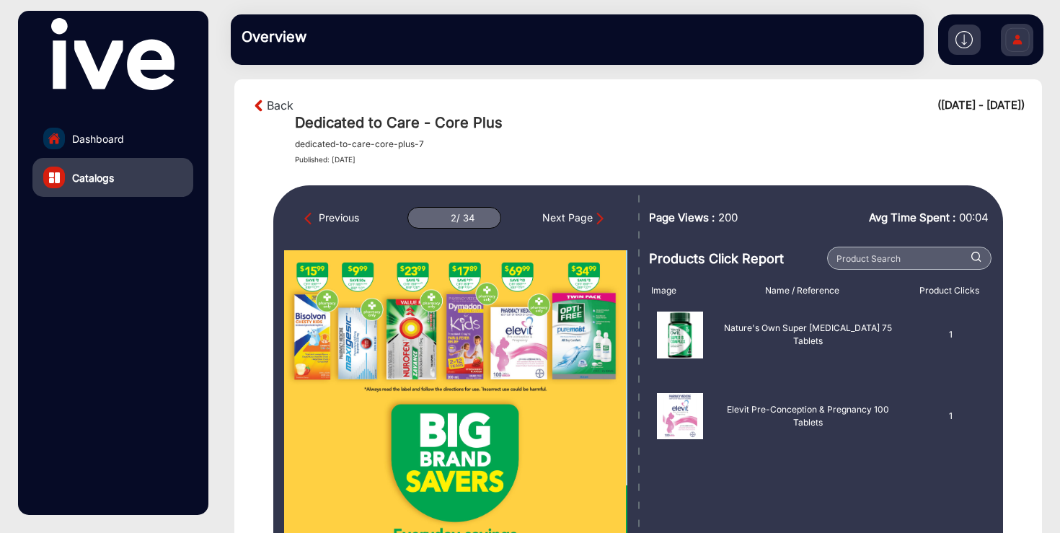
click at [578, 219] on div "Next Page" at bounding box center [574, 218] width 65 height 16
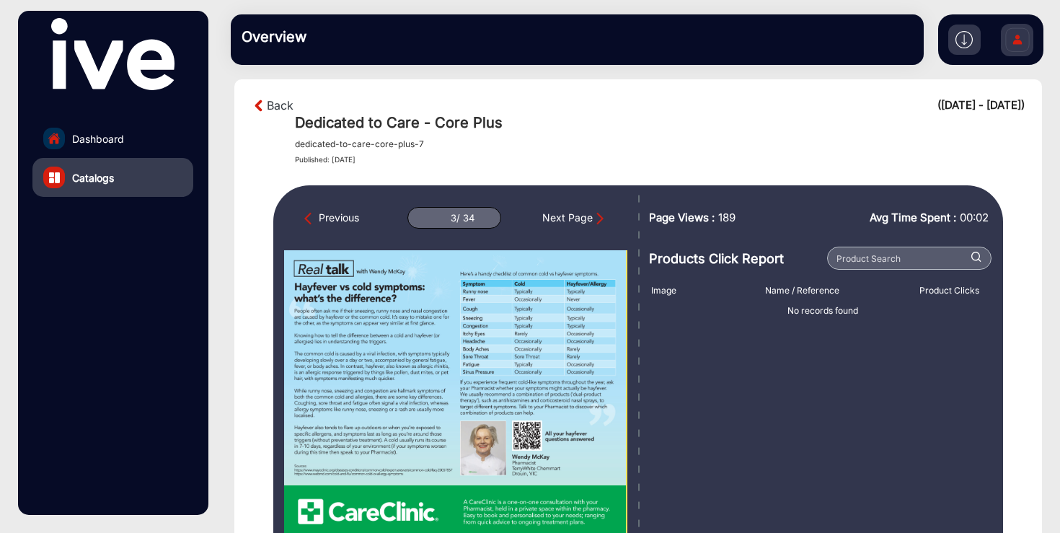
click at [578, 219] on div "Next Page" at bounding box center [574, 218] width 65 height 16
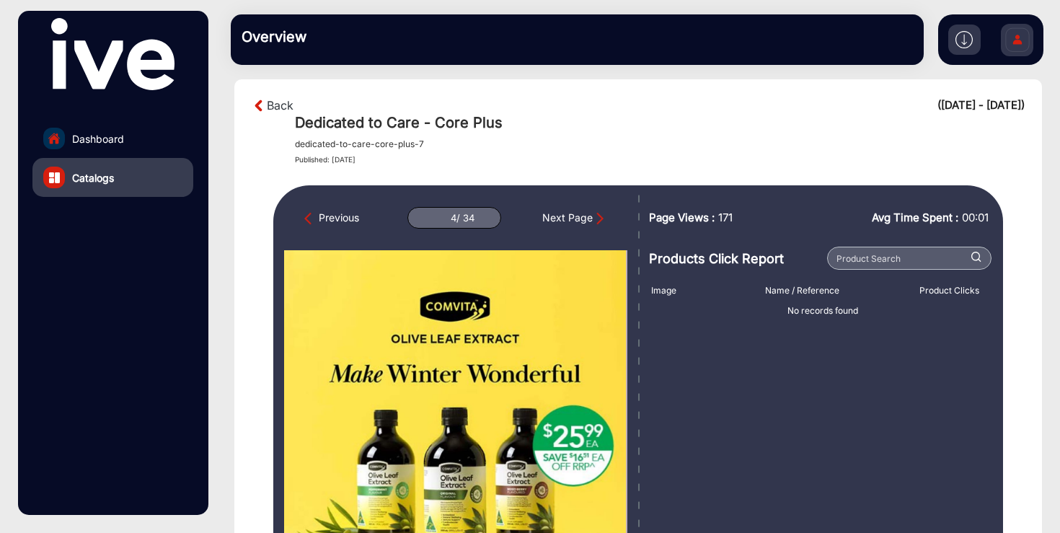
click at [578, 219] on div "Next Page" at bounding box center [574, 218] width 65 height 16
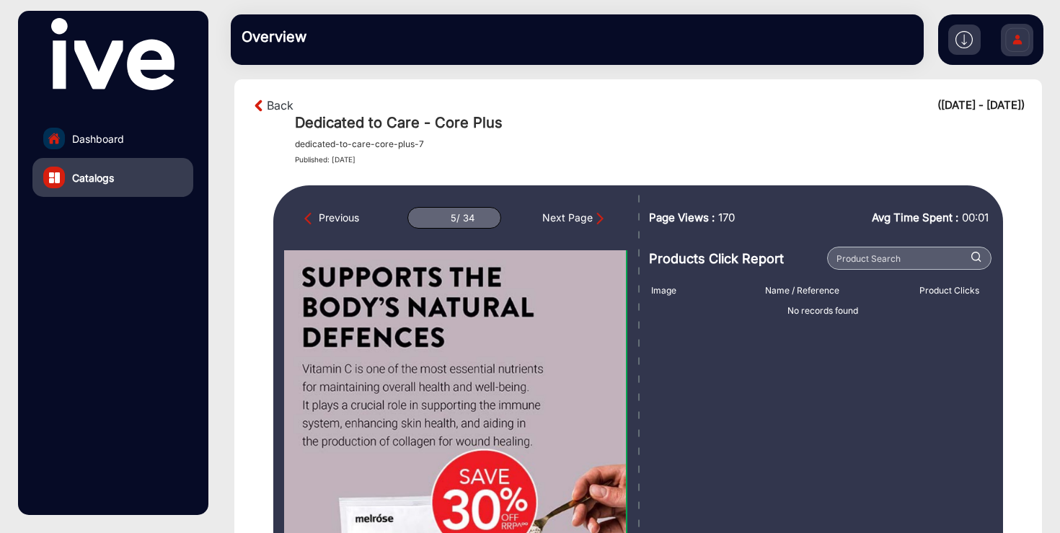
click at [578, 219] on div "Next Page" at bounding box center [574, 218] width 65 height 16
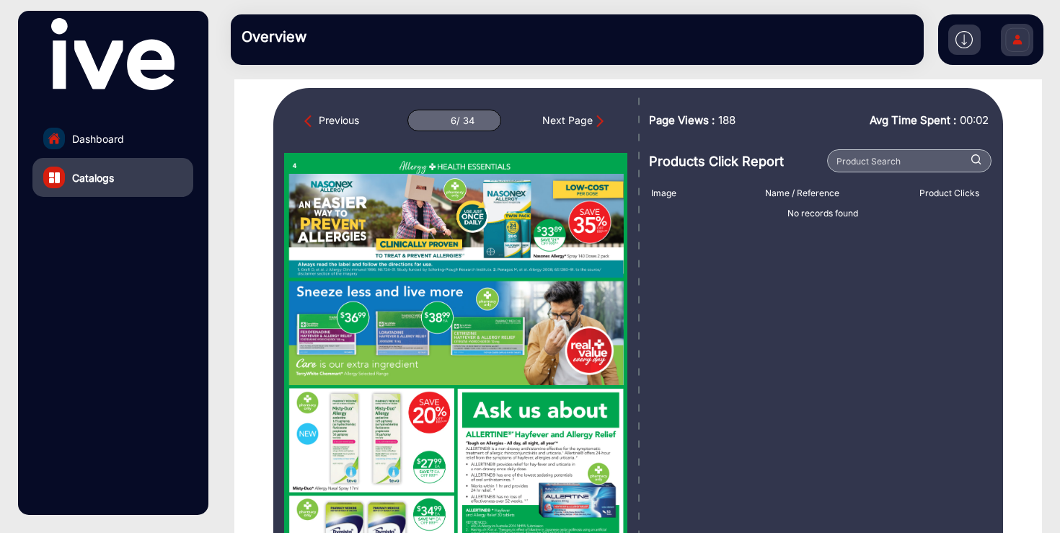
scroll to position [109, 0]
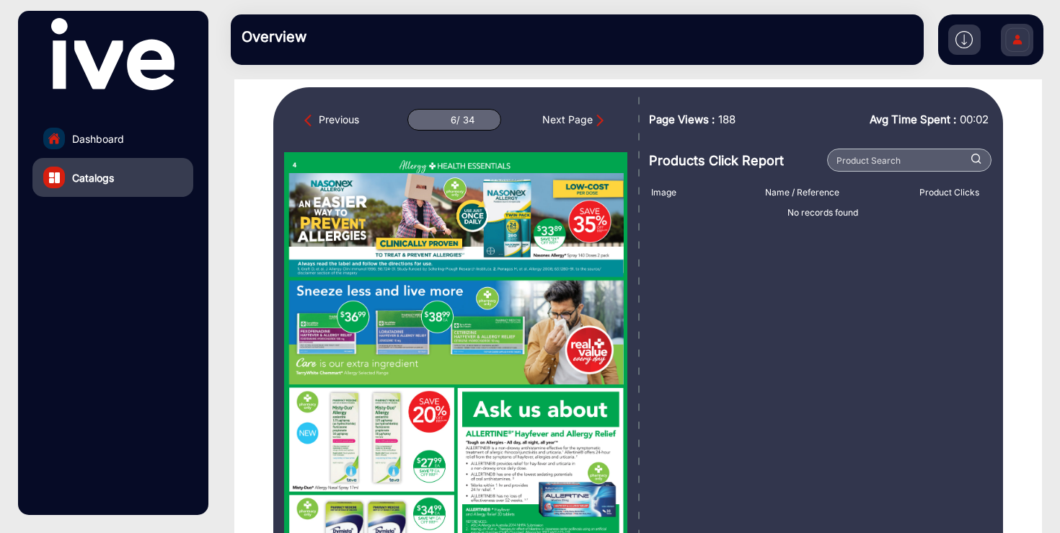
click at [562, 121] on div "Next Page" at bounding box center [574, 120] width 65 height 16
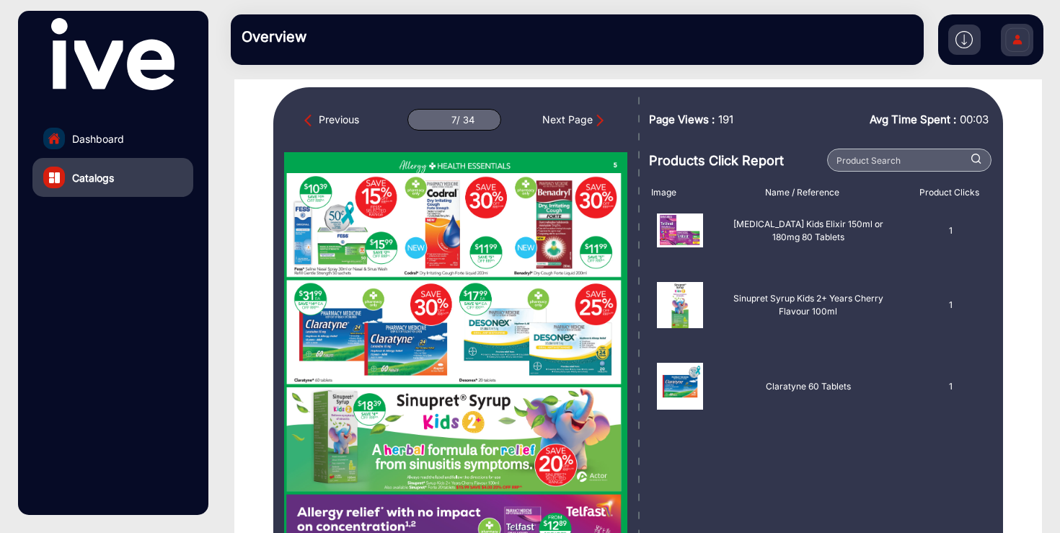
click at [562, 121] on div "Next Page" at bounding box center [574, 120] width 65 height 16
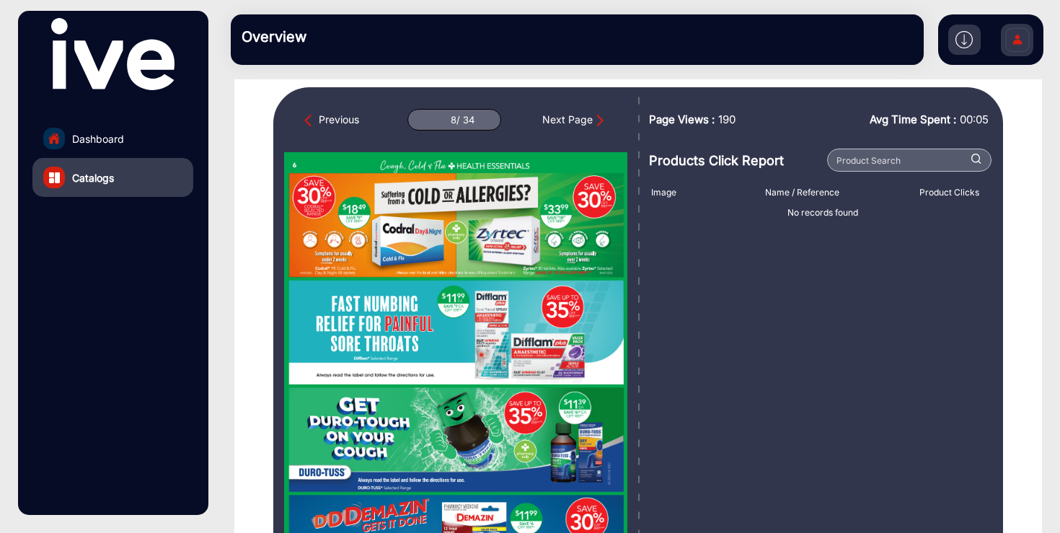
click at [562, 121] on div "Next Page" at bounding box center [574, 120] width 65 height 16
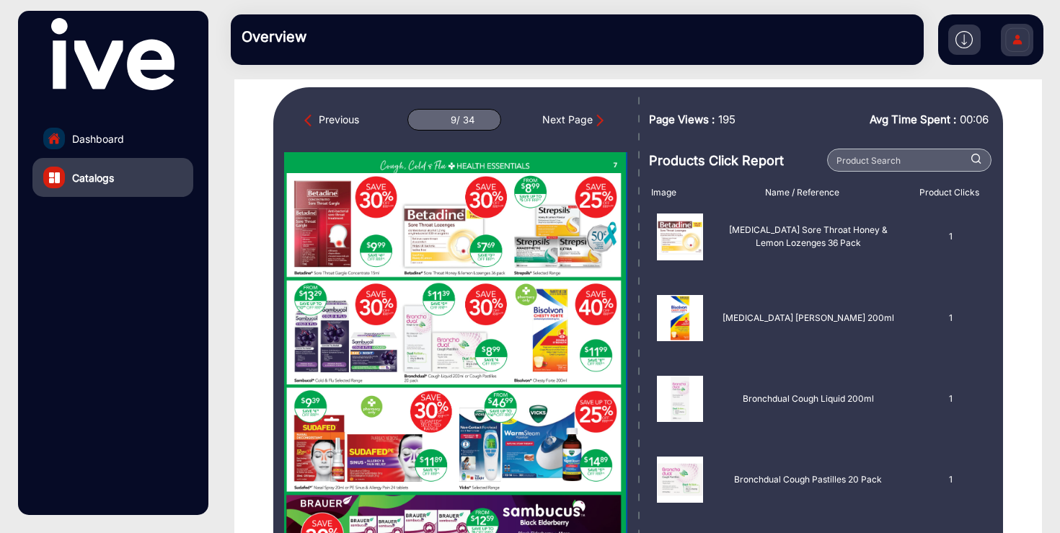
click at [562, 121] on div "Next Page" at bounding box center [574, 120] width 65 height 16
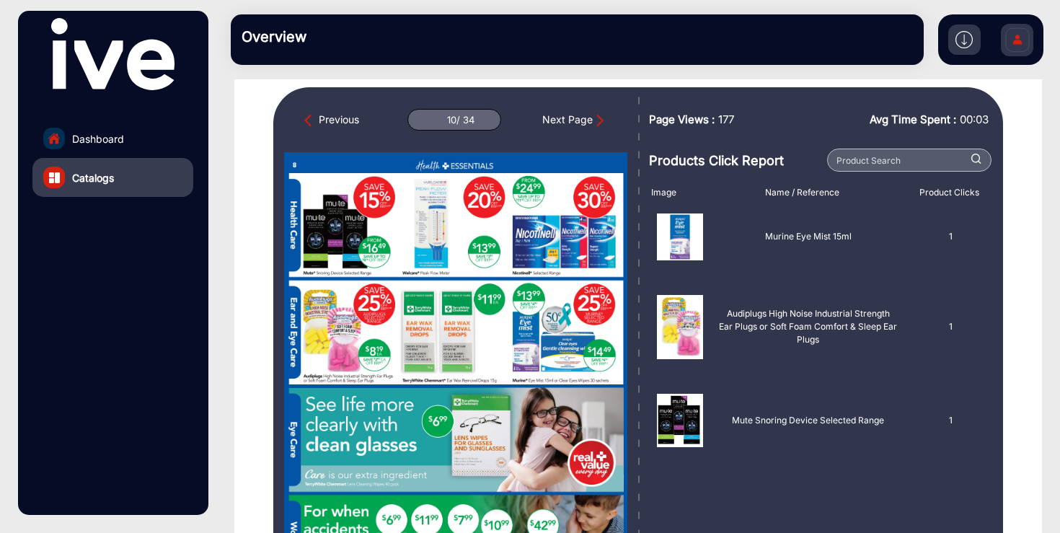
click at [562, 121] on div "Next Page" at bounding box center [574, 120] width 65 height 16
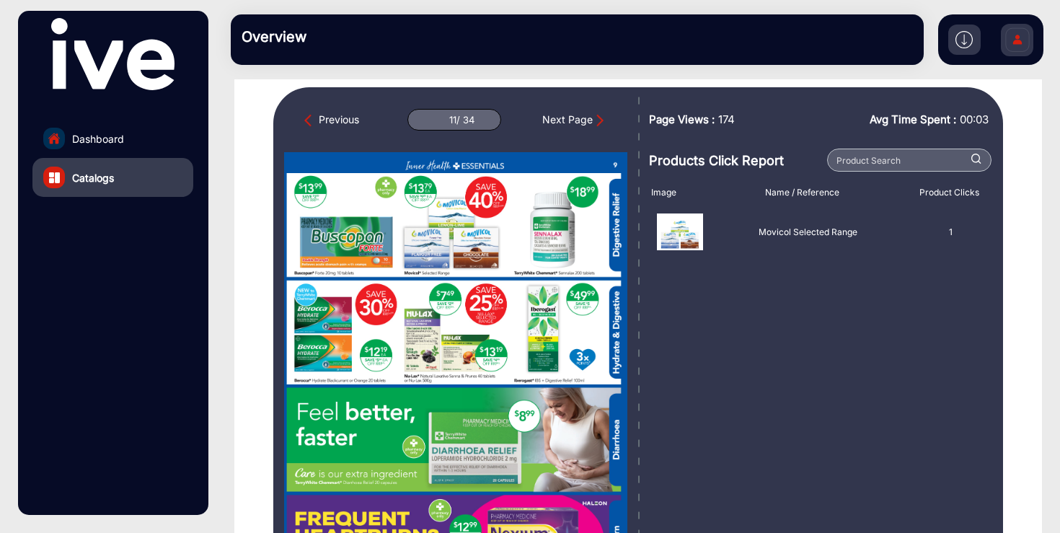
click at [330, 119] on div "Previous" at bounding box center [331, 120] width 55 height 16
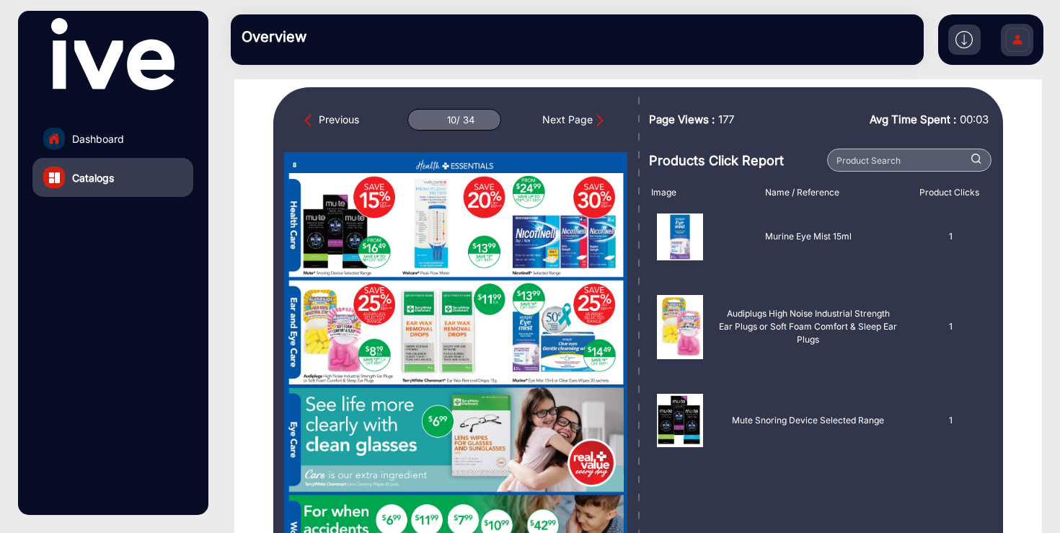
click at [330, 119] on div "Previous" at bounding box center [331, 120] width 55 height 16
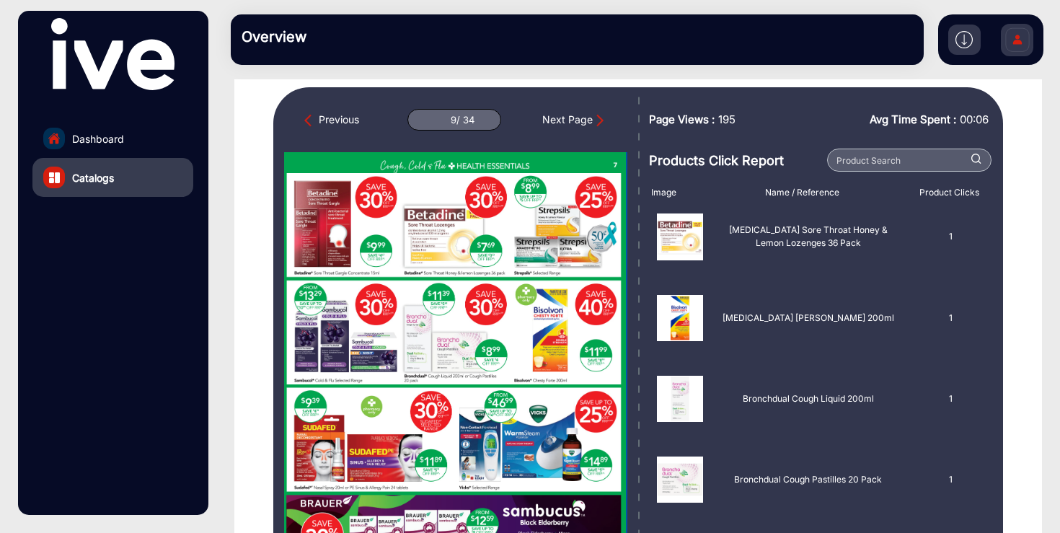
click at [330, 119] on div "Previous" at bounding box center [331, 120] width 55 height 16
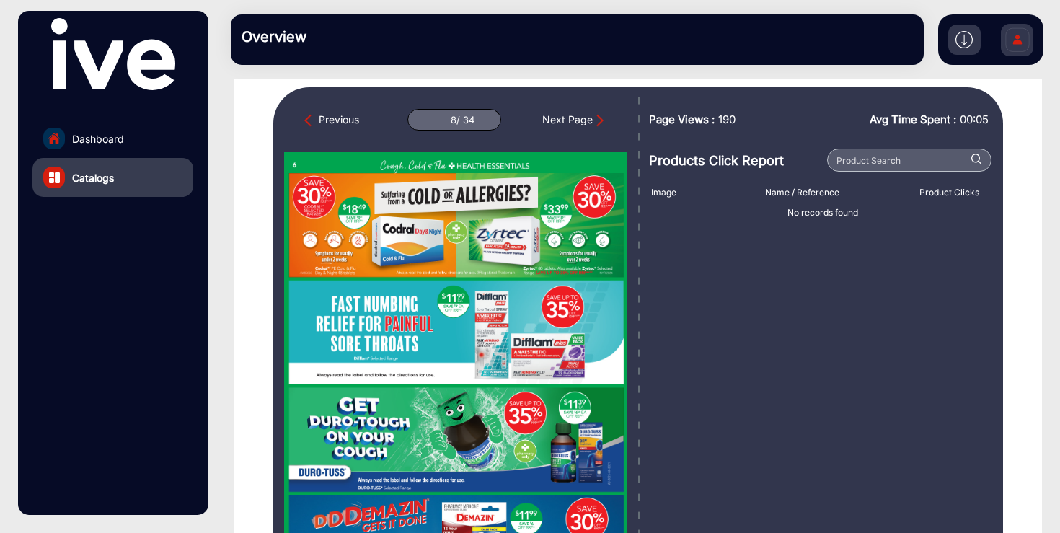
click at [330, 119] on div "Previous" at bounding box center [331, 120] width 55 height 16
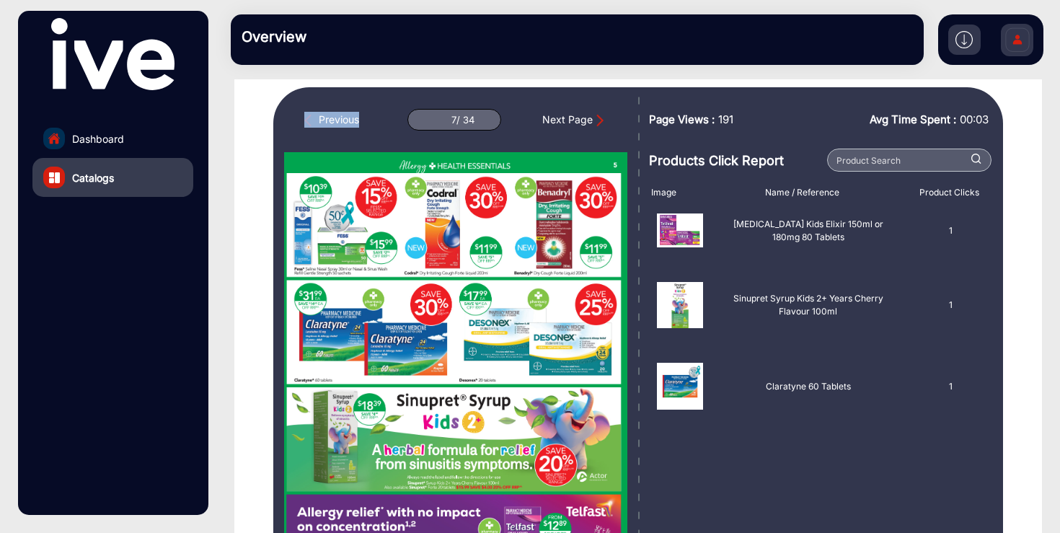
click at [330, 119] on div "Previous" at bounding box center [331, 120] width 55 height 16
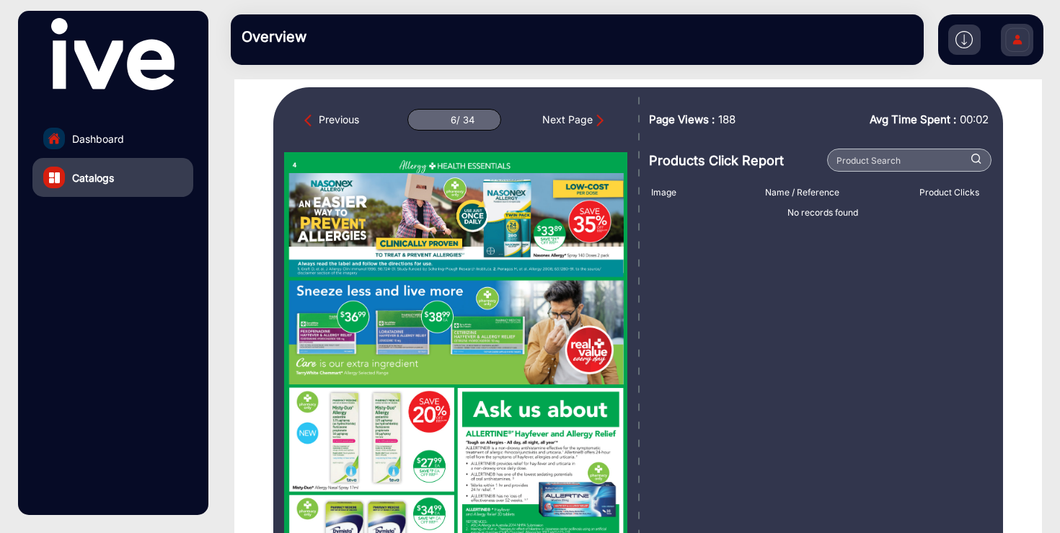
click at [330, 119] on div "Previous" at bounding box center [331, 120] width 55 height 16
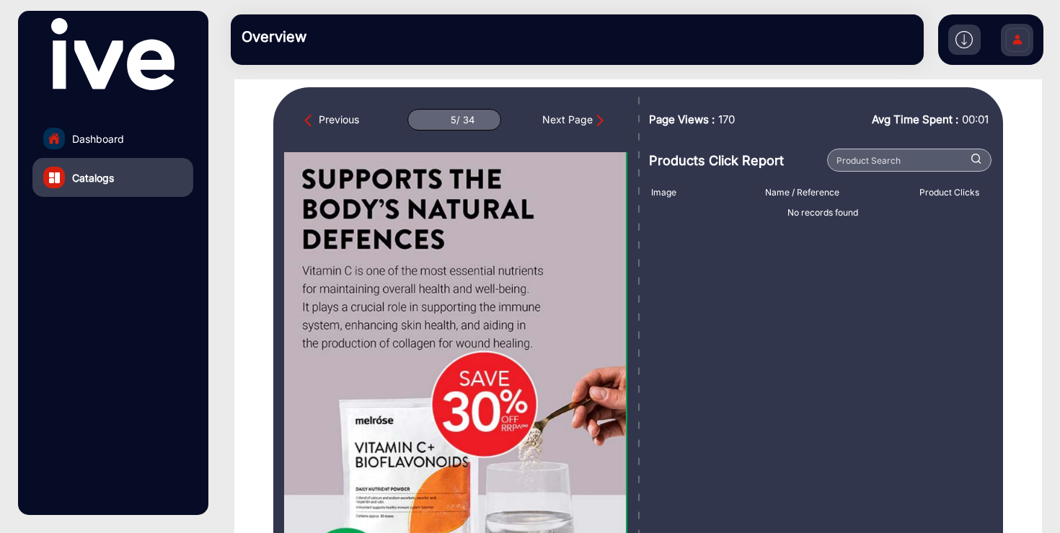
click at [330, 119] on div "Previous" at bounding box center [331, 120] width 55 height 16
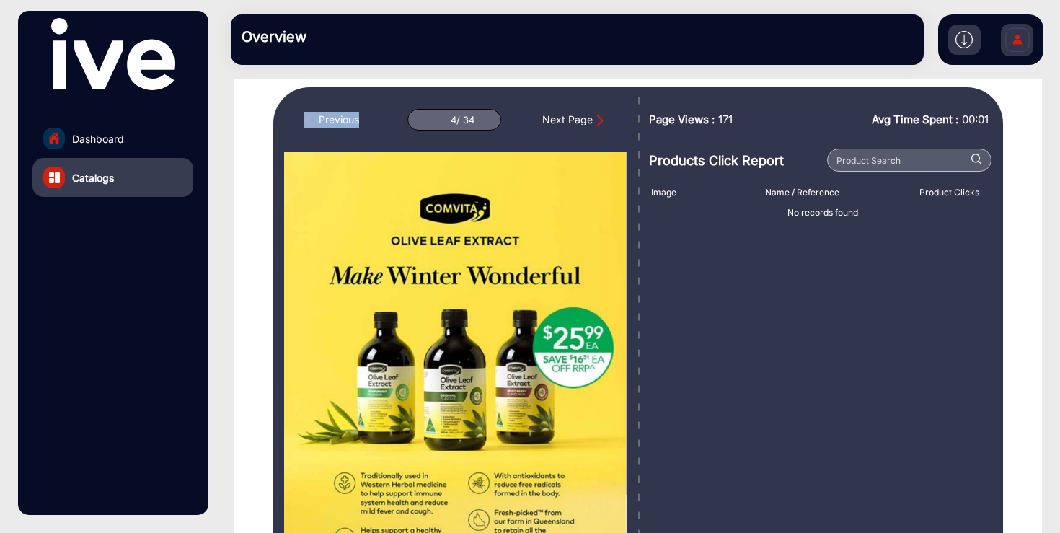
click at [330, 119] on div "Previous" at bounding box center [331, 120] width 55 height 16
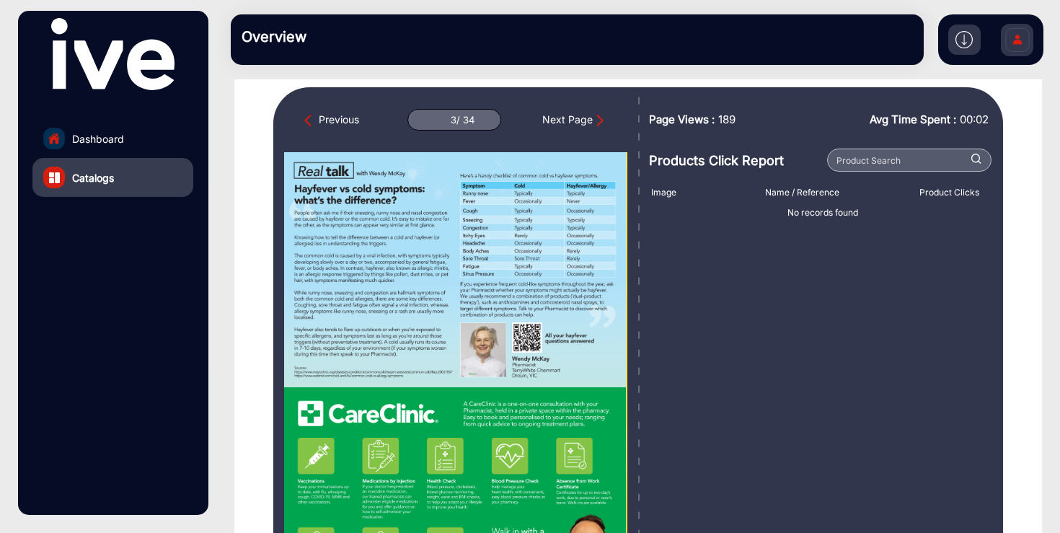
click at [330, 119] on div "Previous" at bounding box center [331, 120] width 55 height 16
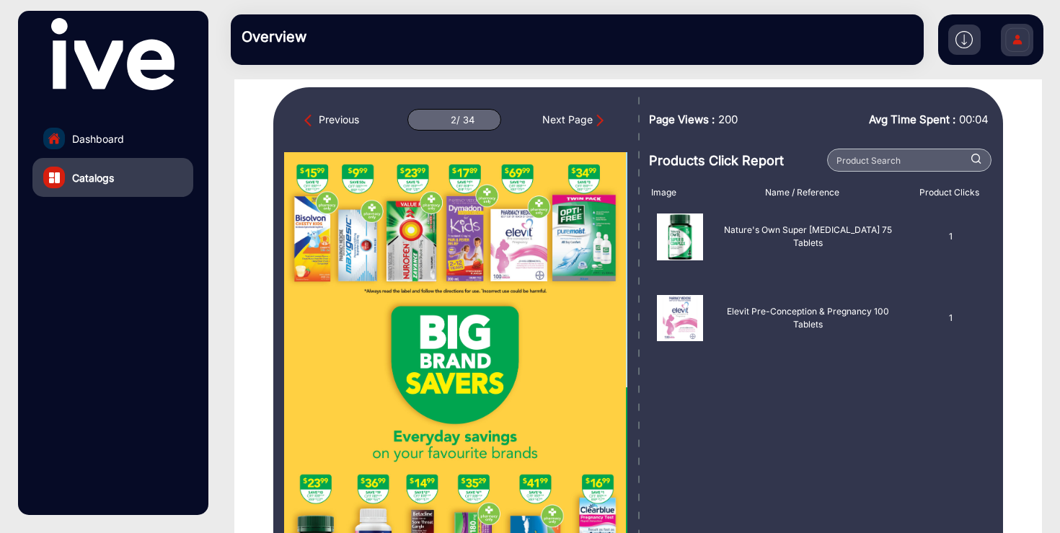
click at [330, 119] on div "Previous" at bounding box center [331, 120] width 55 height 16
type input "1"
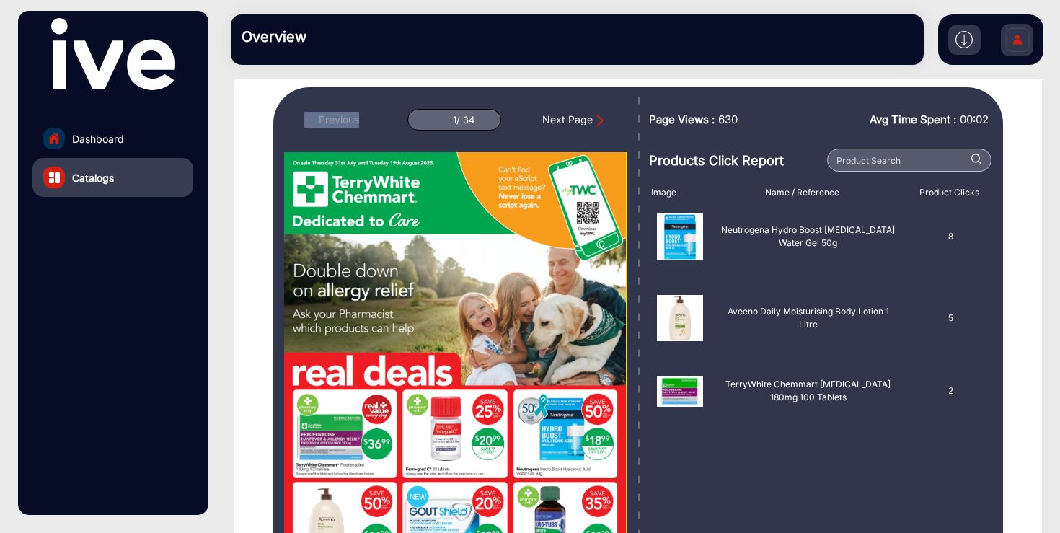
click at [330, 119] on div "Previous 1 / 34 Next Page" at bounding box center [455, 120] width 343 height 22
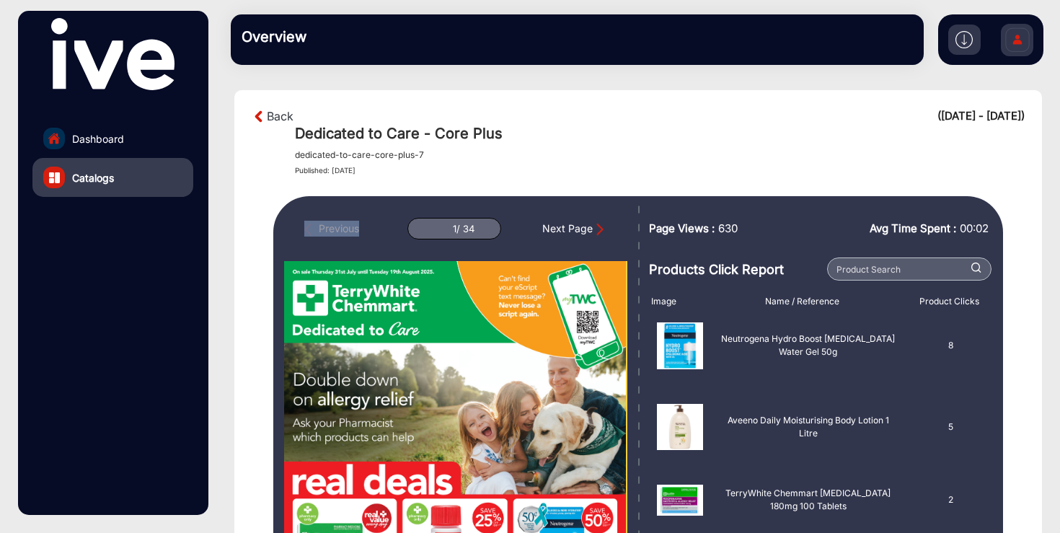
click at [131, 140] on link "Dashboard" at bounding box center [112, 138] width 161 height 39
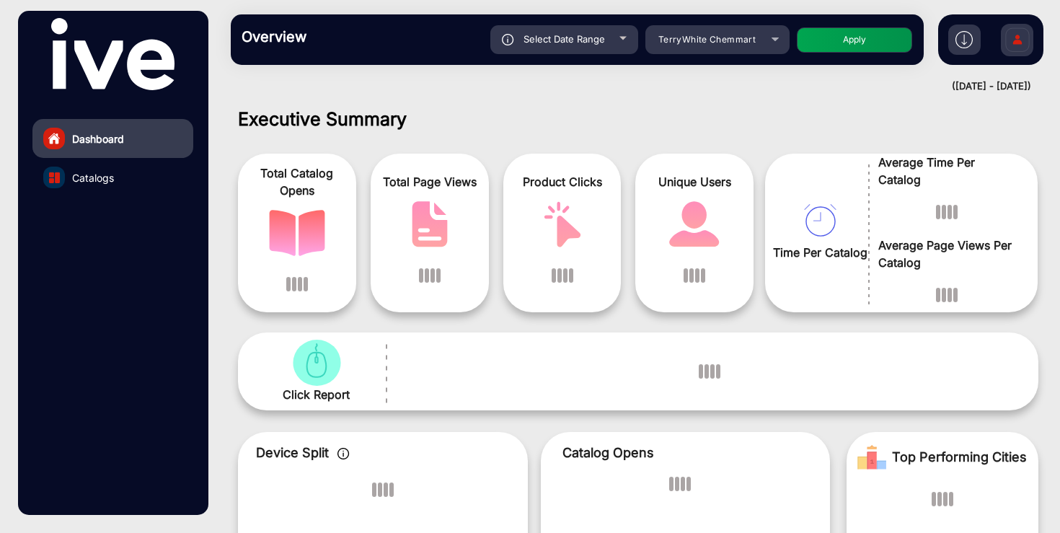
scroll to position [11, 0]
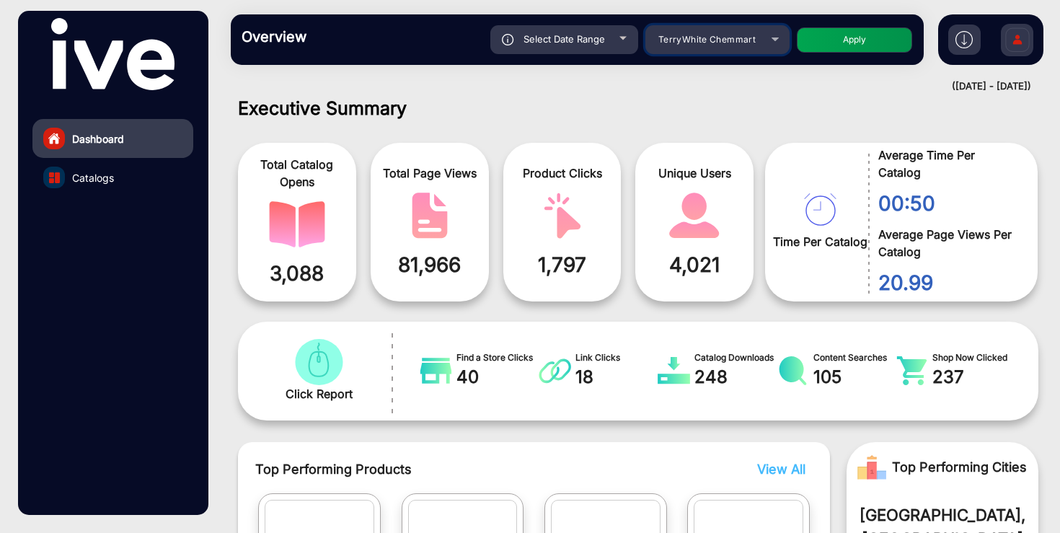
click at [700, 45] on div "TerryWhite Chemmart" at bounding box center [706, 39] width 115 height 17
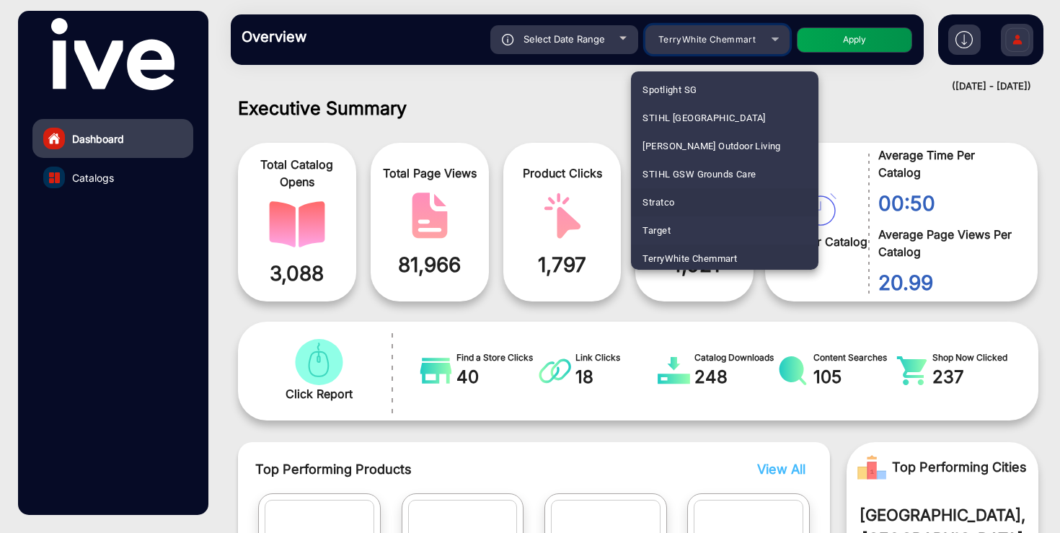
scroll to position [2064, 0]
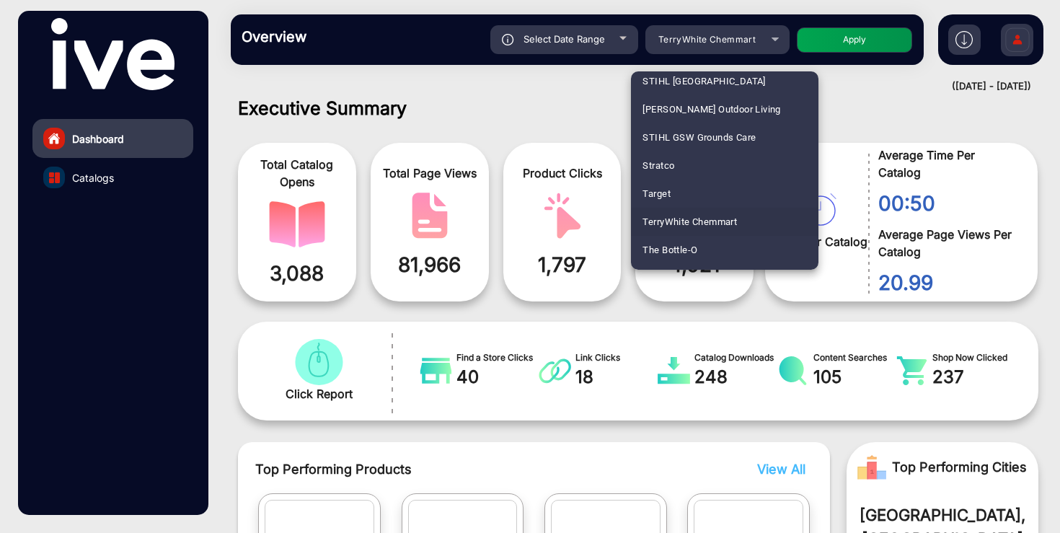
click at [696, 38] on div at bounding box center [530, 266] width 1060 height 533
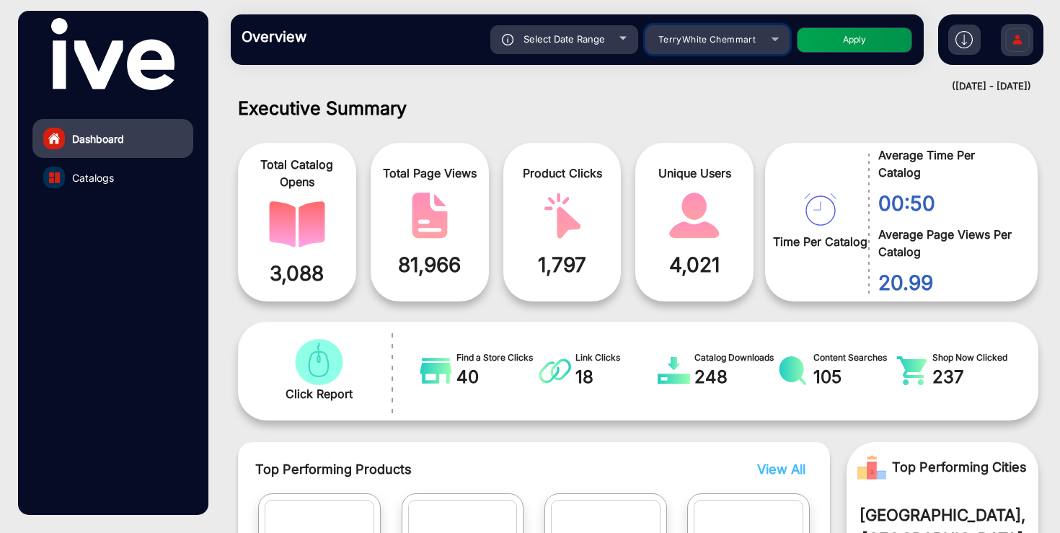
click at [696, 38] on span "TerryWhite Chemmart" at bounding box center [707, 39] width 97 height 11
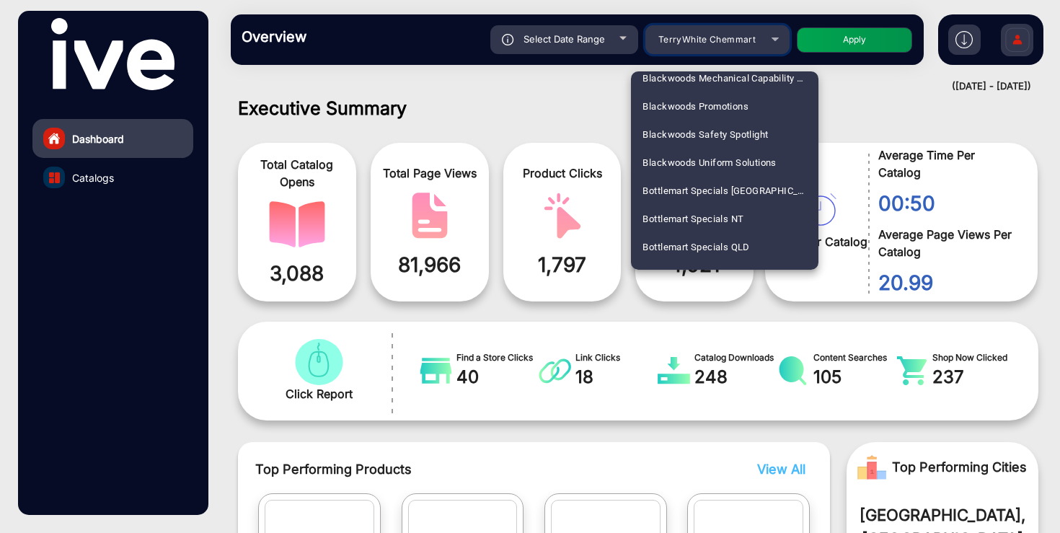
scroll to position [555, 0]
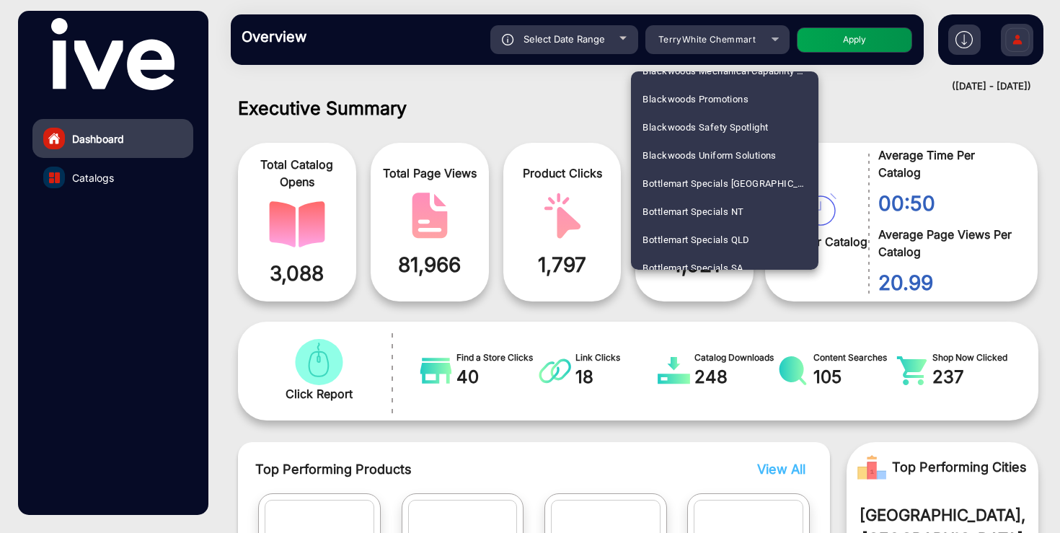
click at [706, 50] on div at bounding box center [530, 266] width 1060 height 533
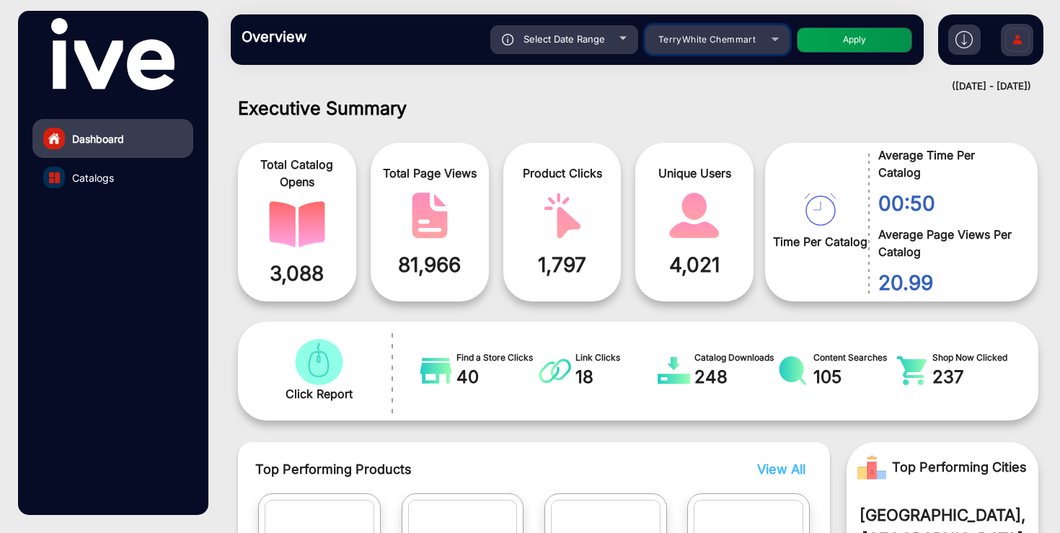
click at [712, 43] on span "TerryWhite Chemmart" at bounding box center [707, 39] width 97 height 11
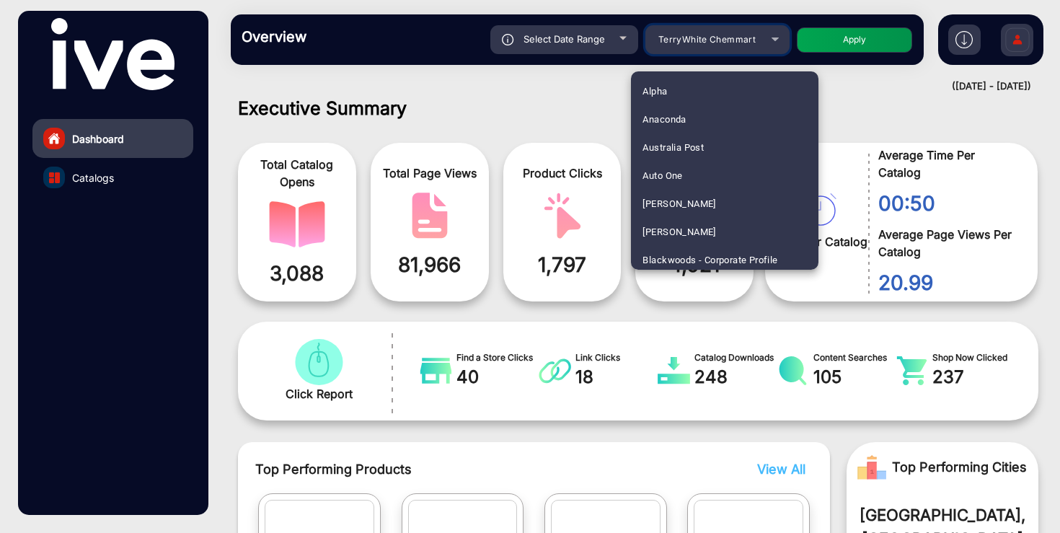
scroll to position [2030, 0]
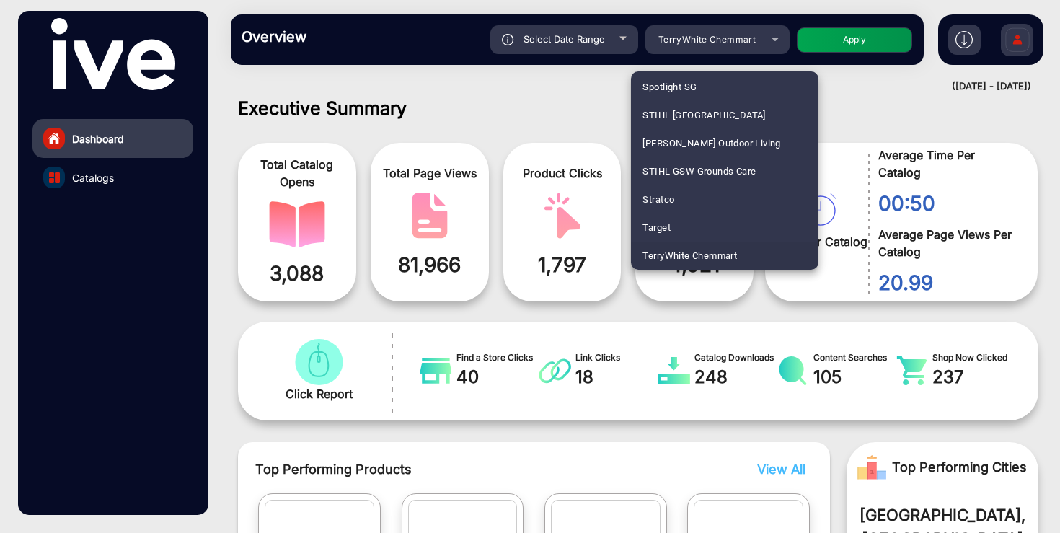
click at [712, 43] on div at bounding box center [530, 266] width 1060 height 533
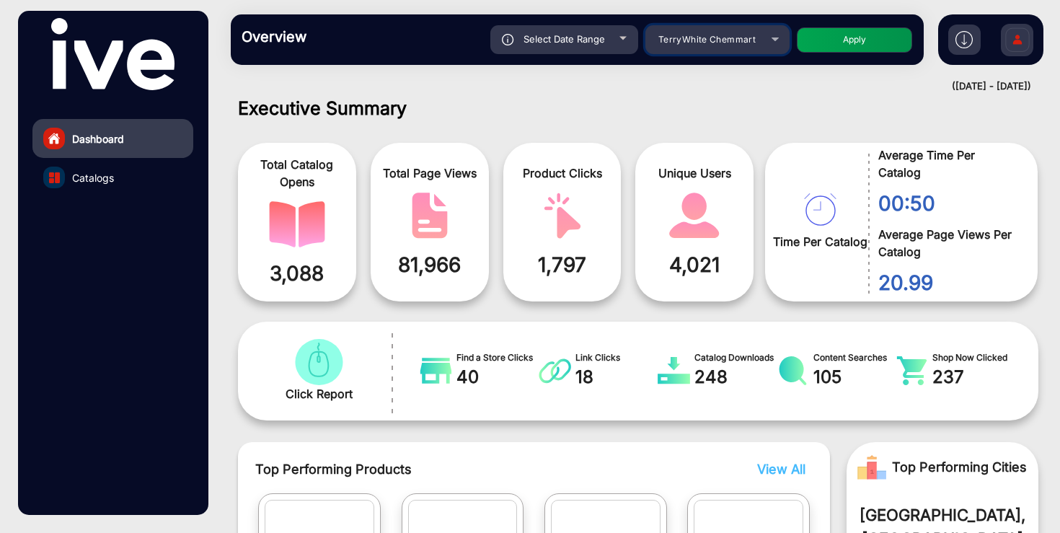
click at [737, 36] on span "TerryWhite Chemmart" at bounding box center [707, 39] width 97 height 11
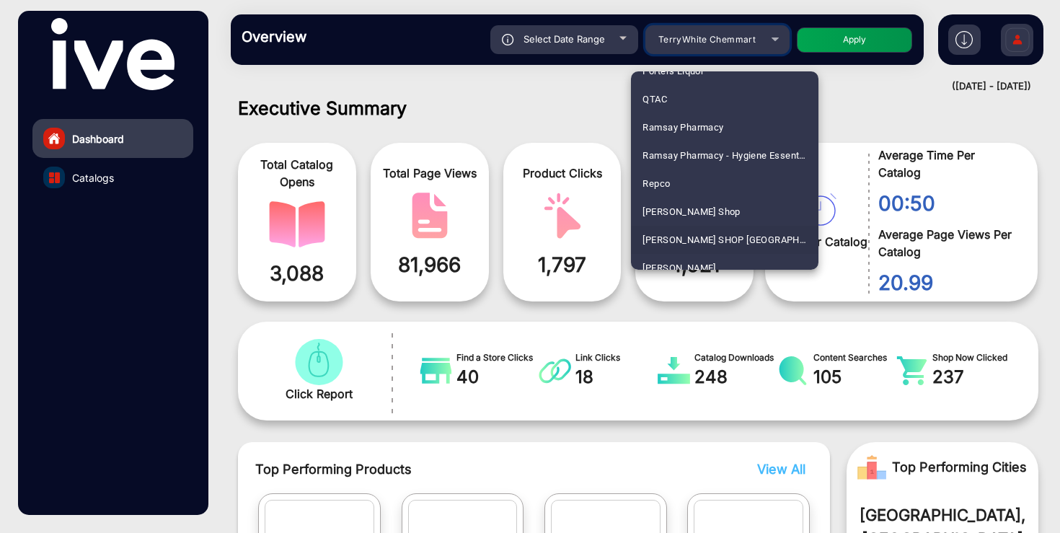
scroll to position [1695, 0]
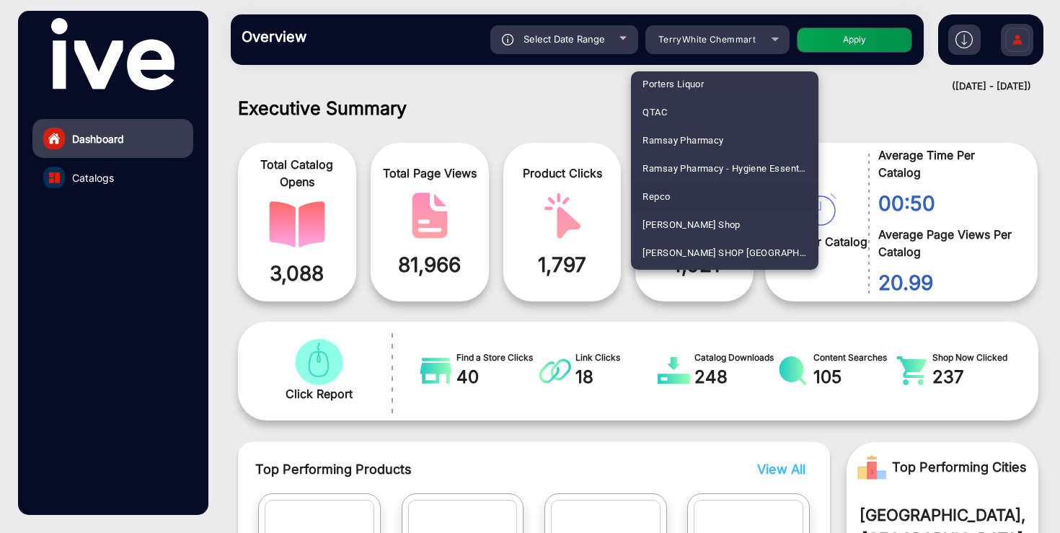
click at [668, 195] on span "Repco" at bounding box center [656, 197] width 27 height 28
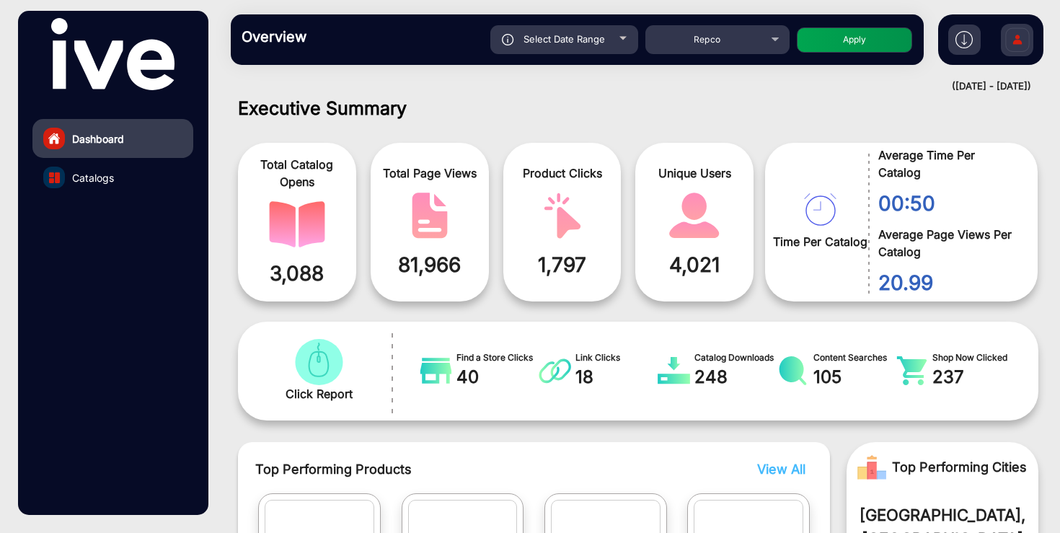
click at [861, 35] on button "Apply" at bounding box center [854, 39] width 115 height 25
type input "[DATE]"
